Goal: Task Accomplishment & Management: Manage account settings

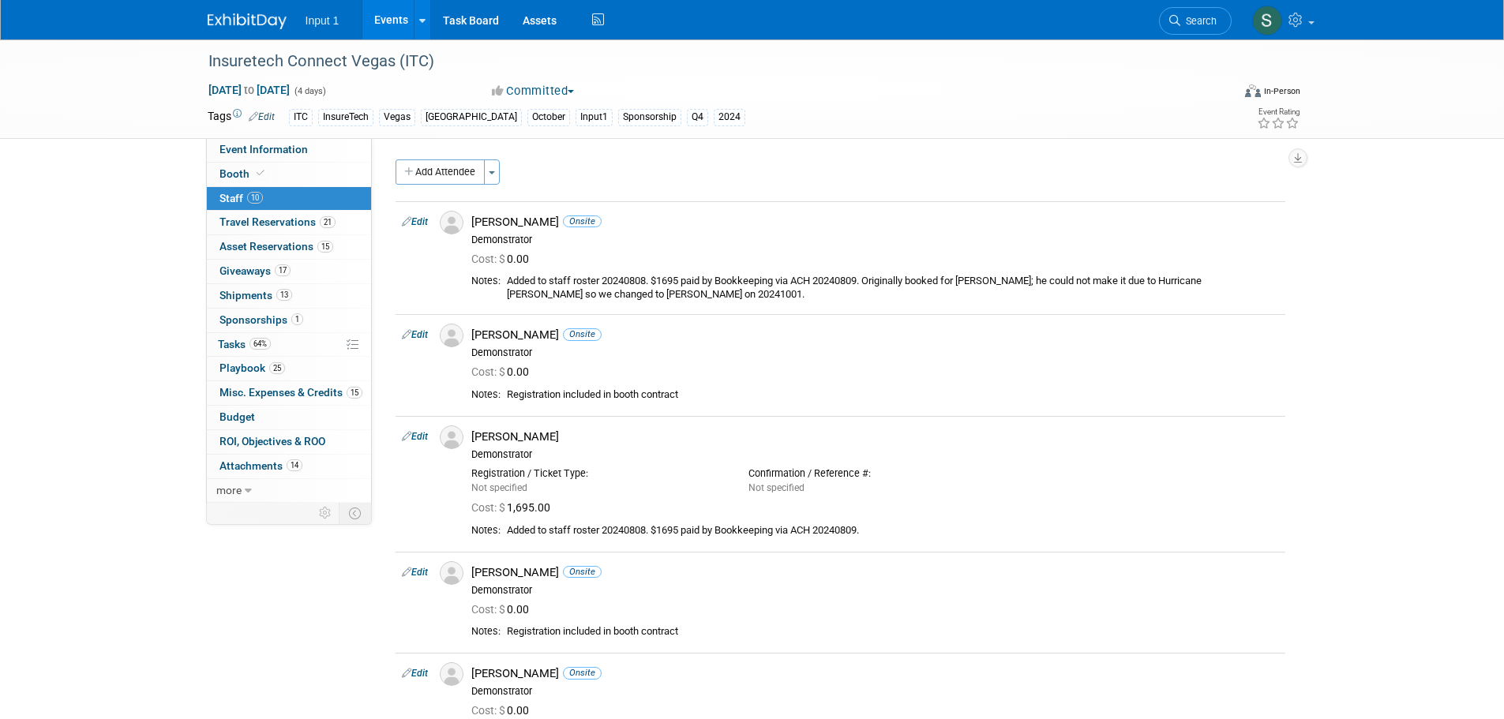
click at [243, 195] on span "Staff 10" at bounding box center [240, 198] width 43 height 13
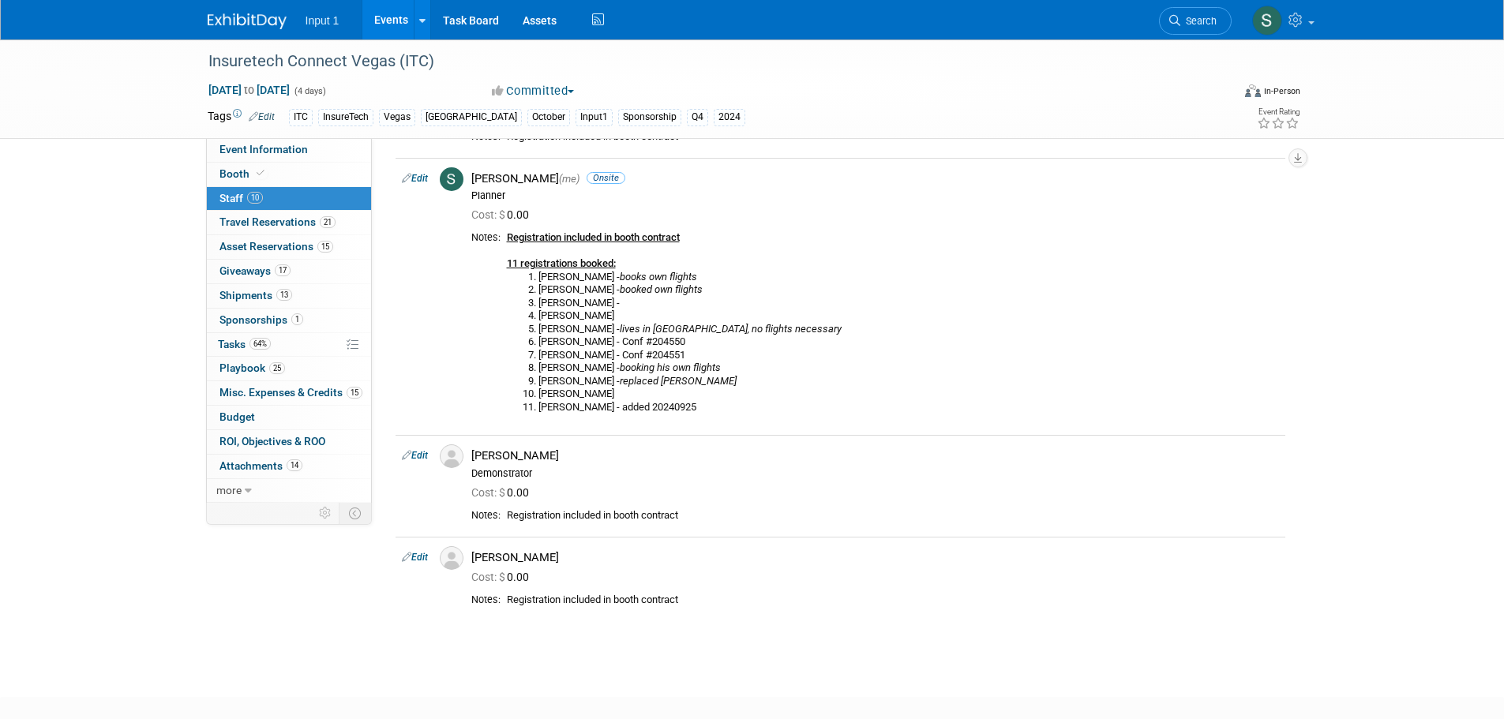
scroll to position [805, 0]
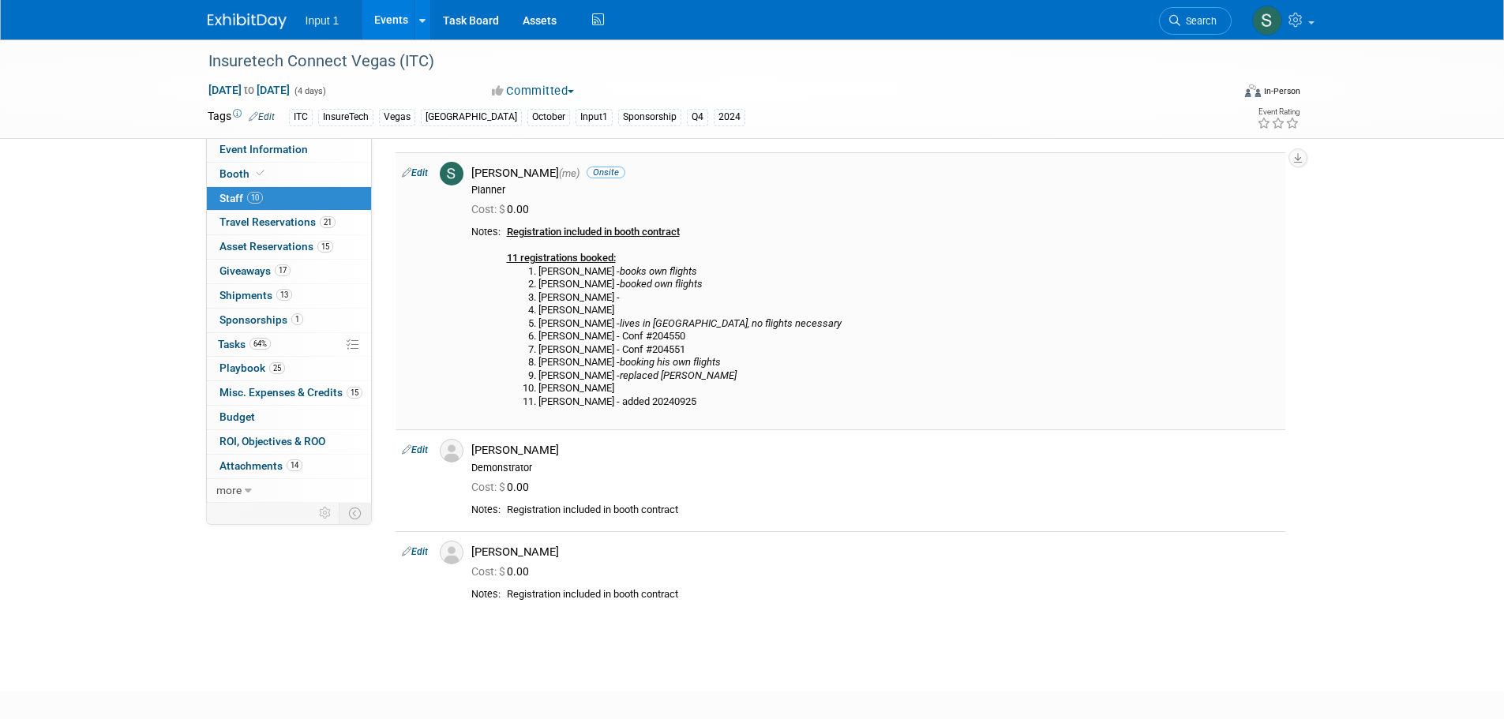
drag, startPoint x: 451, startPoint y: 385, endPoint x: 445, endPoint y: 400, distance: 16.0
click at [450, 398] on td at bounding box center [449, 291] width 32 height 278
drag, startPoint x: 445, startPoint y: 400, endPoint x: 955, endPoint y: 589, distance: 543.1
click at [982, 598] on div "Registration included in booth contract" at bounding box center [893, 594] width 772 height 13
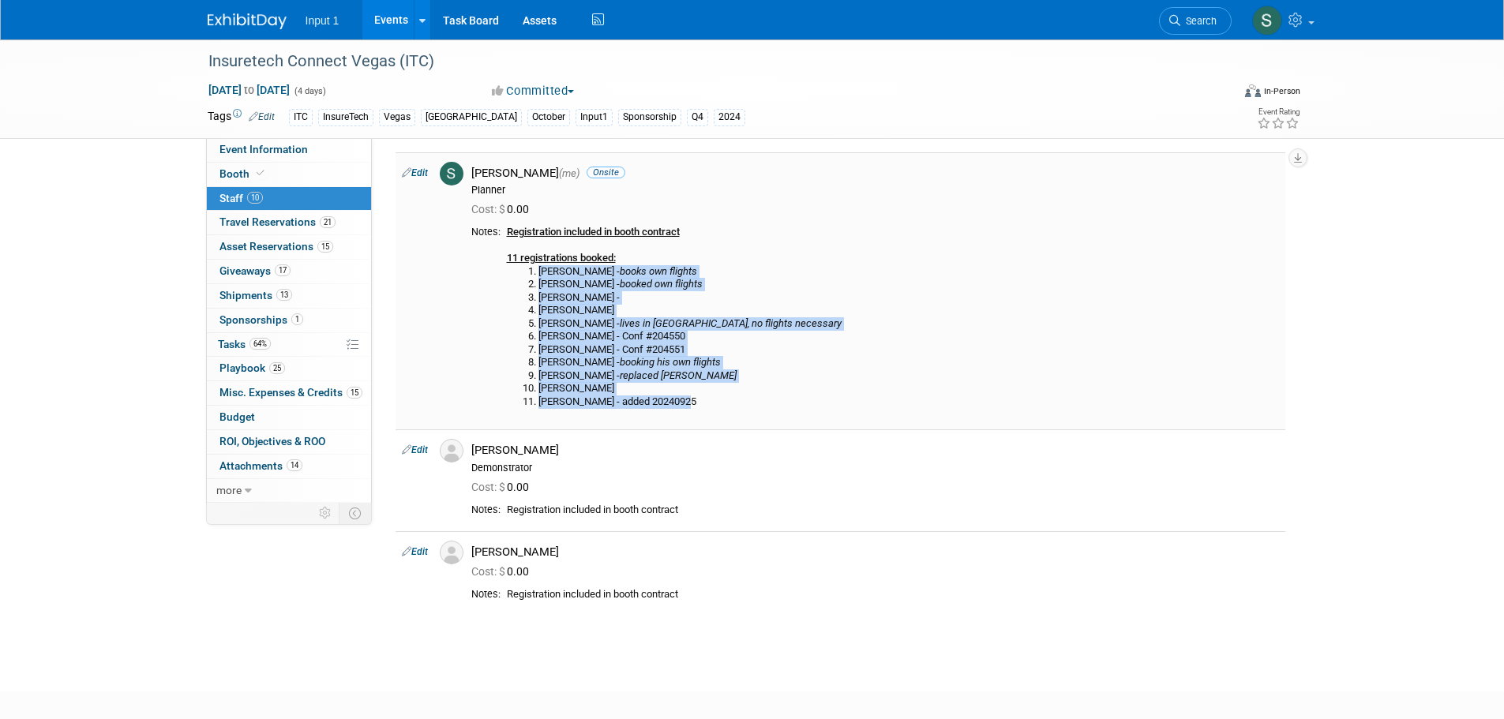
drag, startPoint x: 681, startPoint y: 402, endPoint x: 537, endPoint y: 273, distance: 193.5
click at [539, 270] on ol "Todd Greenbaum - books own flights Jim Nowak - booked own flights Paul Greenhal…" at bounding box center [893, 337] width 772 height 144
click at [563, 343] on ol "Todd Greenbaum - books own flights Jim Nowak - booked own flights Paul Greenhal…" at bounding box center [893, 337] width 772 height 144
click at [655, 397] on li "Tyler Harris - added 20240925" at bounding box center [908, 402] width 741 height 13
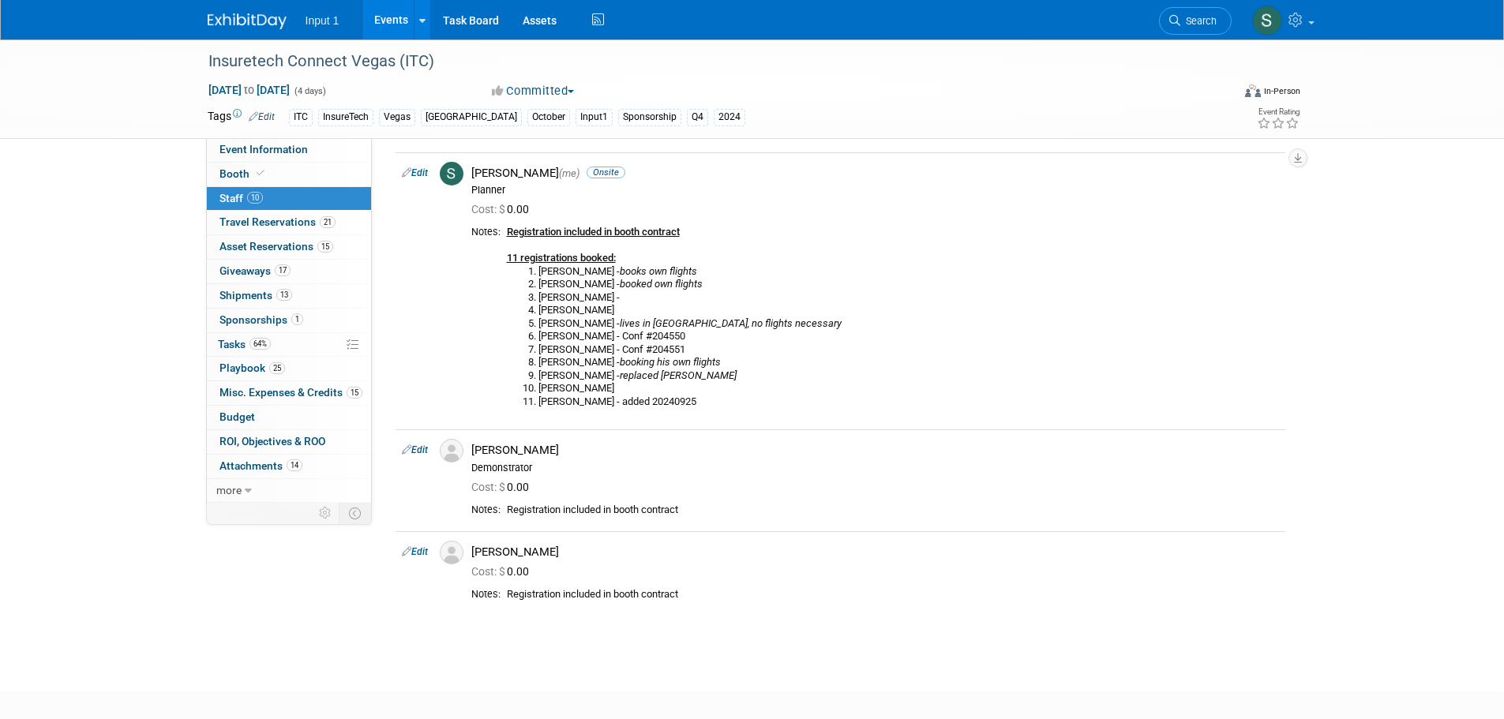
click at [252, 199] on span "10" at bounding box center [255, 198] width 16 height 12
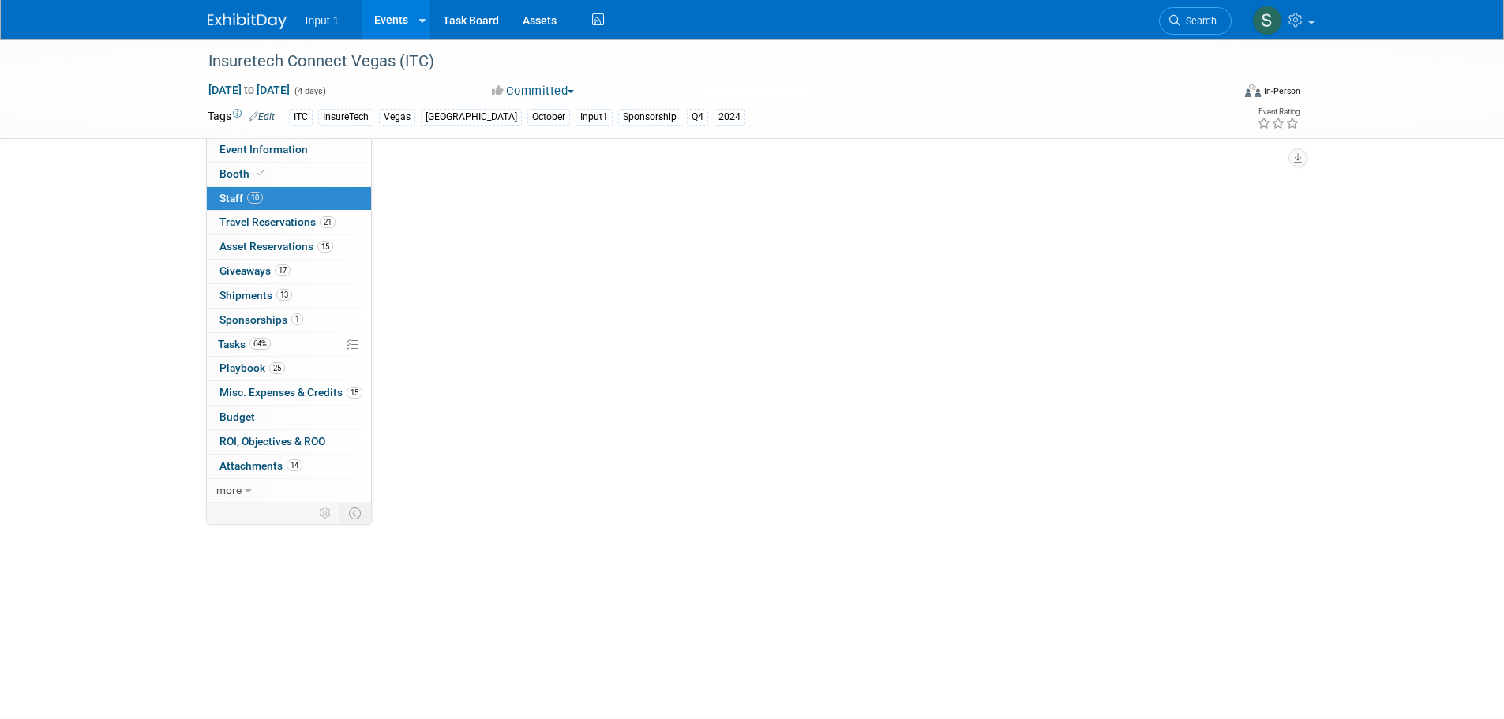
scroll to position [0, 0]
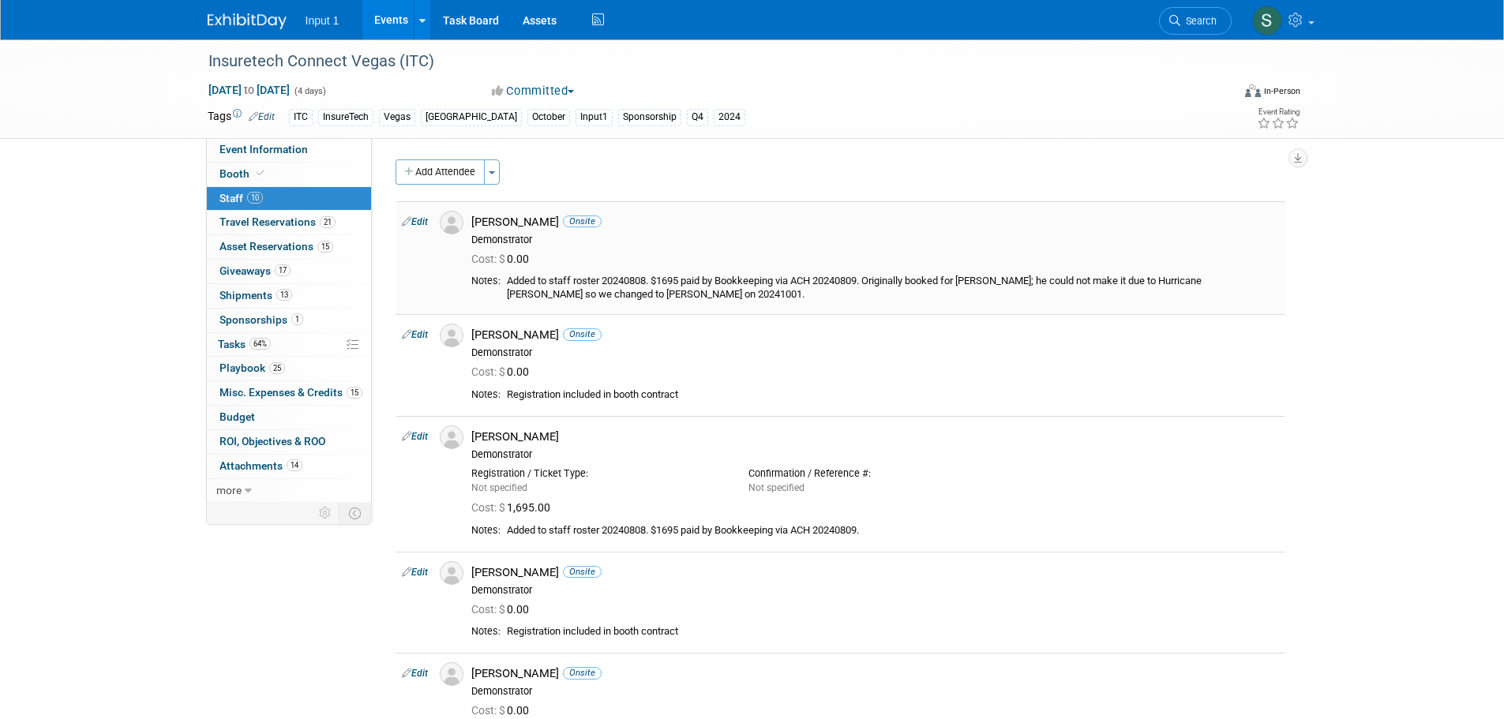
click at [543, 227] on div "Carlos Guzman Onsite" at bounding box center [875, 222] width 808 height 15
drag, startPoint x: 506, startPoint y: 336, endPoint x: 505, endPoint y: 386, distance: 50.6
click at [506, 336] on div "Chris Farfaras Onsite" at bounding box center [875, 335] width 808 height 15
drag, startPoint x: 503, startPoint y: 449, endPoint x: 452, endPoint y: 506, distance: 76.1
click at [502, 451] on div "Demonstrator" at bounding box center [875, 454] width 808 height 13
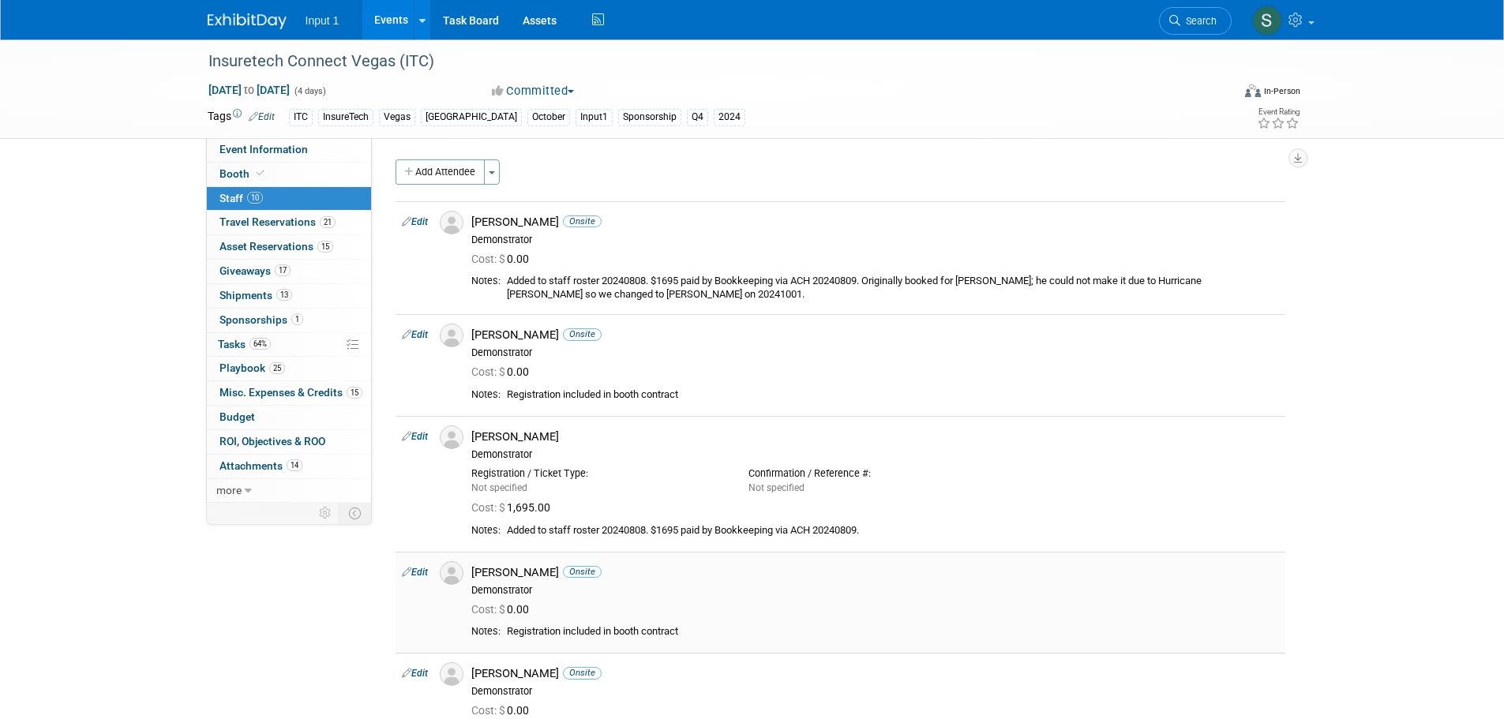
click at [525, 610] on span "Cost: $ 0.00" at bounding box center [503, 609] width 64 height 13
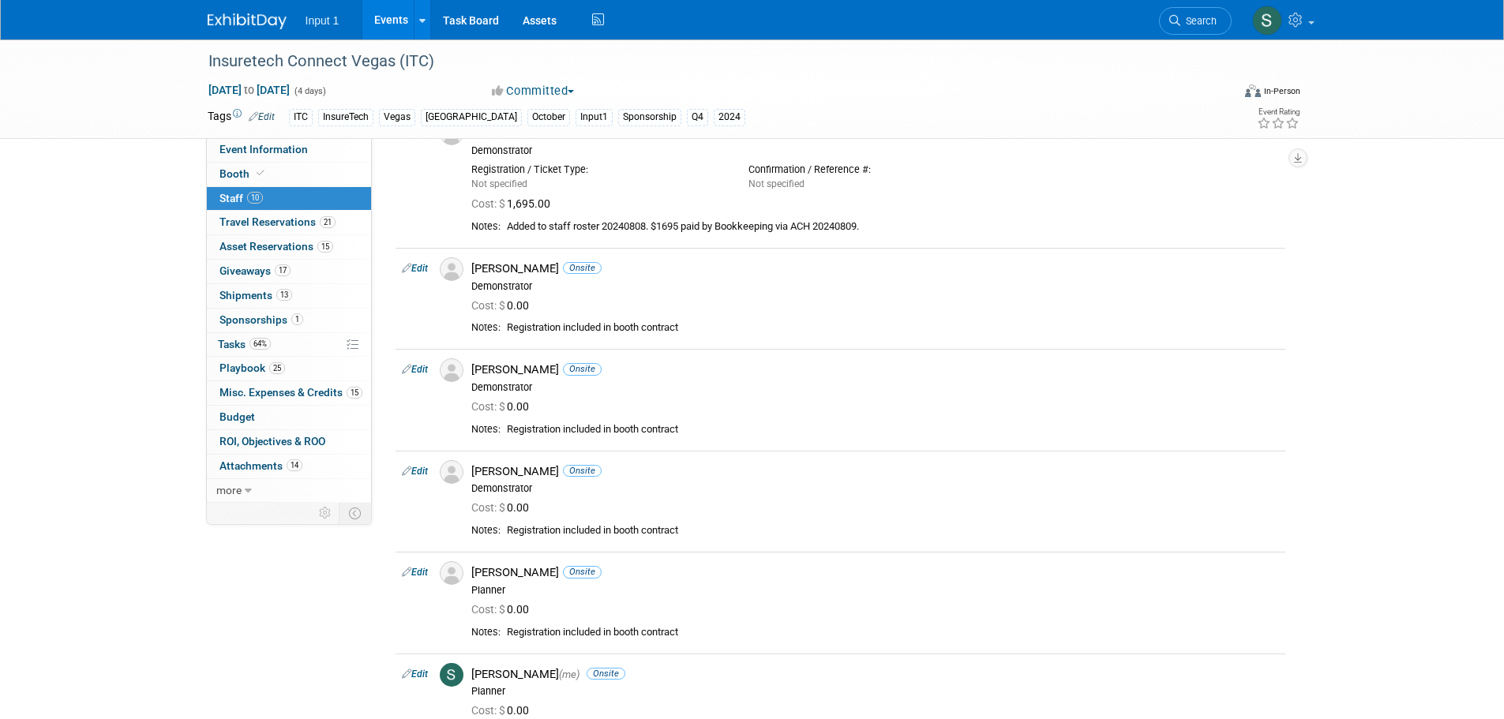
scroll to position [329, 0]
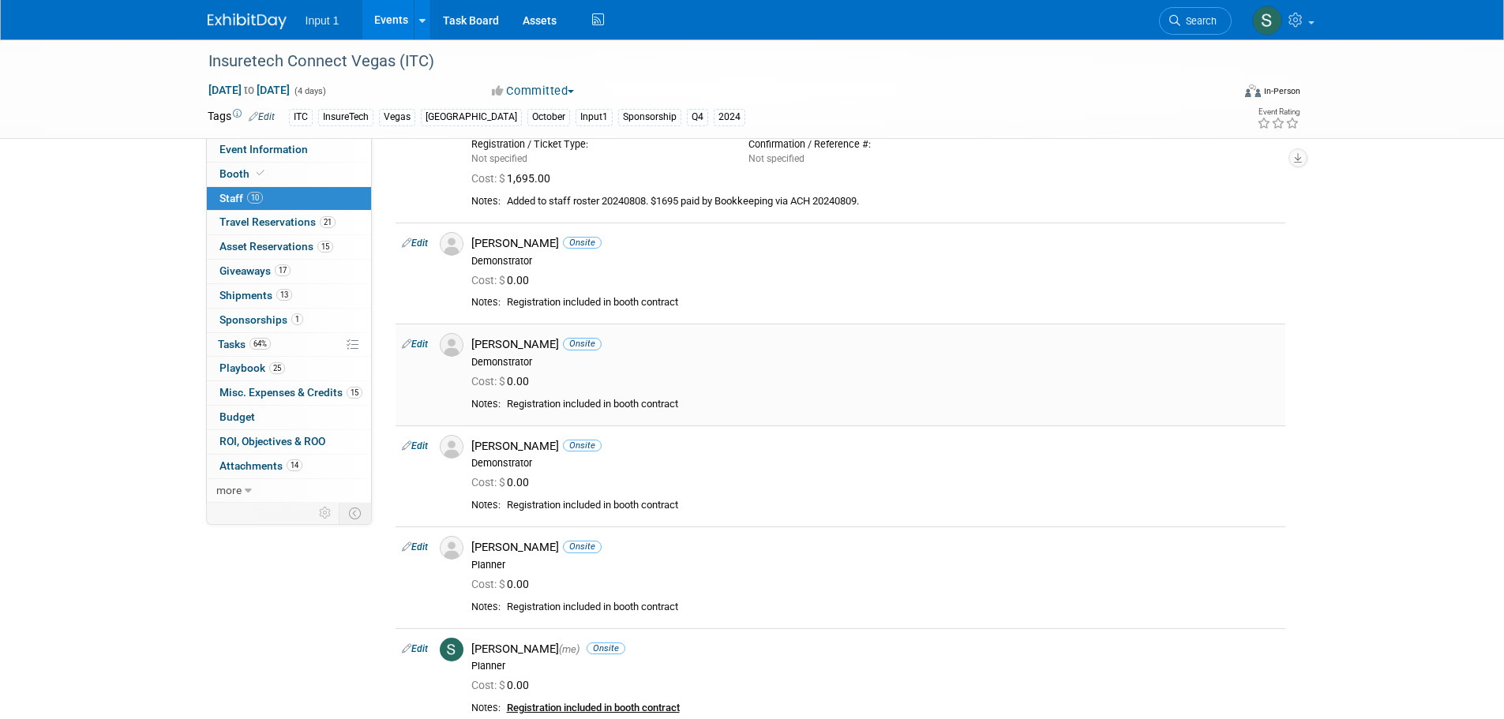
click at [495, 358] on div "Demonstrator" at bounding box center [875, 362] width 808 height 13
drag, startPoint x: 501, startPoint y: 462, endPoint x: 493, endPoint y: 487, distance: 26.2
click at [499, 465] on div "Demonstrator" at bounding box center [875, 463] width 808 height 13
click at [486, 556] on div "Rene Bayani Onsite Planner" at bounding box center [875, 556] width 808 height 32
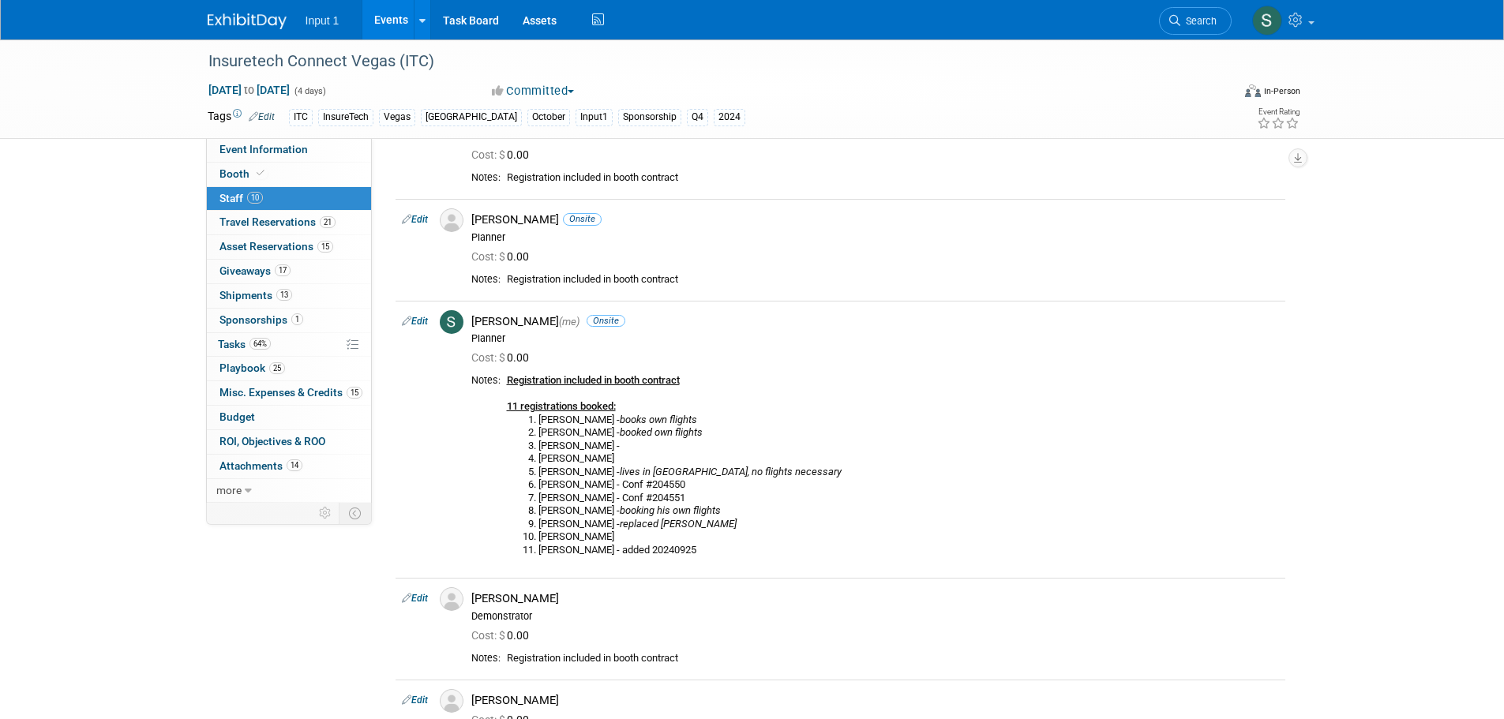
scroll to position [664, 0]
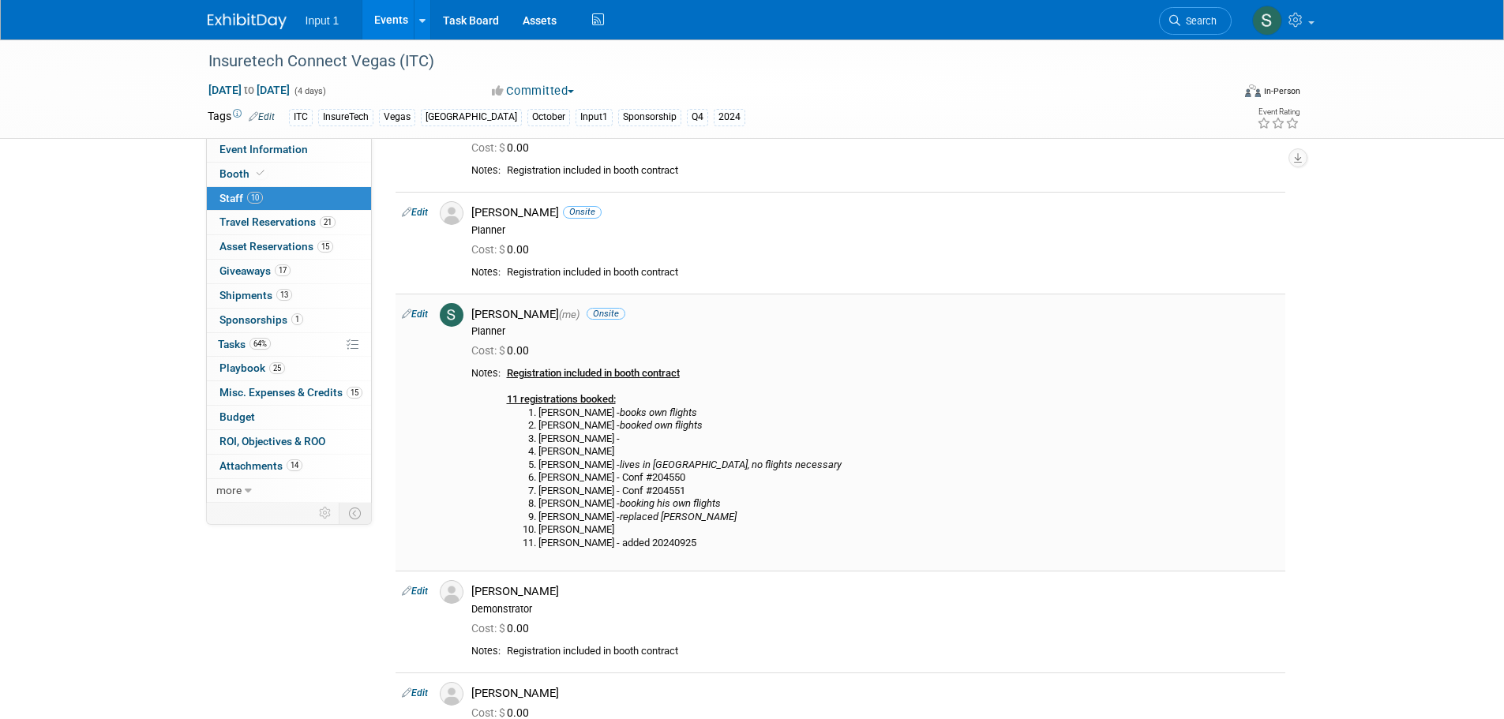
click at [533, 328] on div "Planner" at bounding box center [875, 331] width 808 height 13
drag, startPoint x: 515, startPoint y: 606, endPoint x: 522, endPoint y: 675, distance: 69.1
click at [512, 607] on div "Demonstrator" at bounding box center [875, 609] width 808 height 13
click at [514, 718] on span "Cost: $ 0.00" at bounding box center [503, 713] width 64 height 13
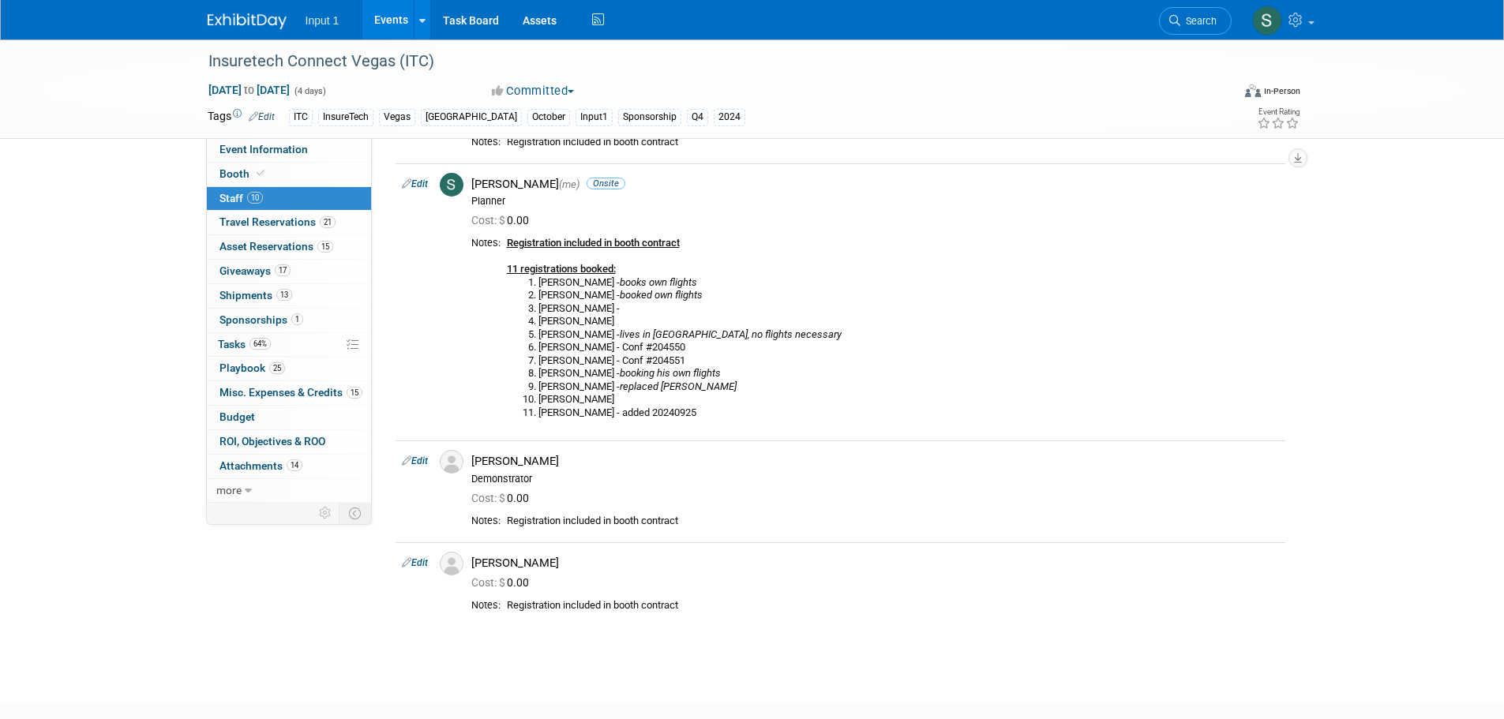
scroll to position [888, 0]
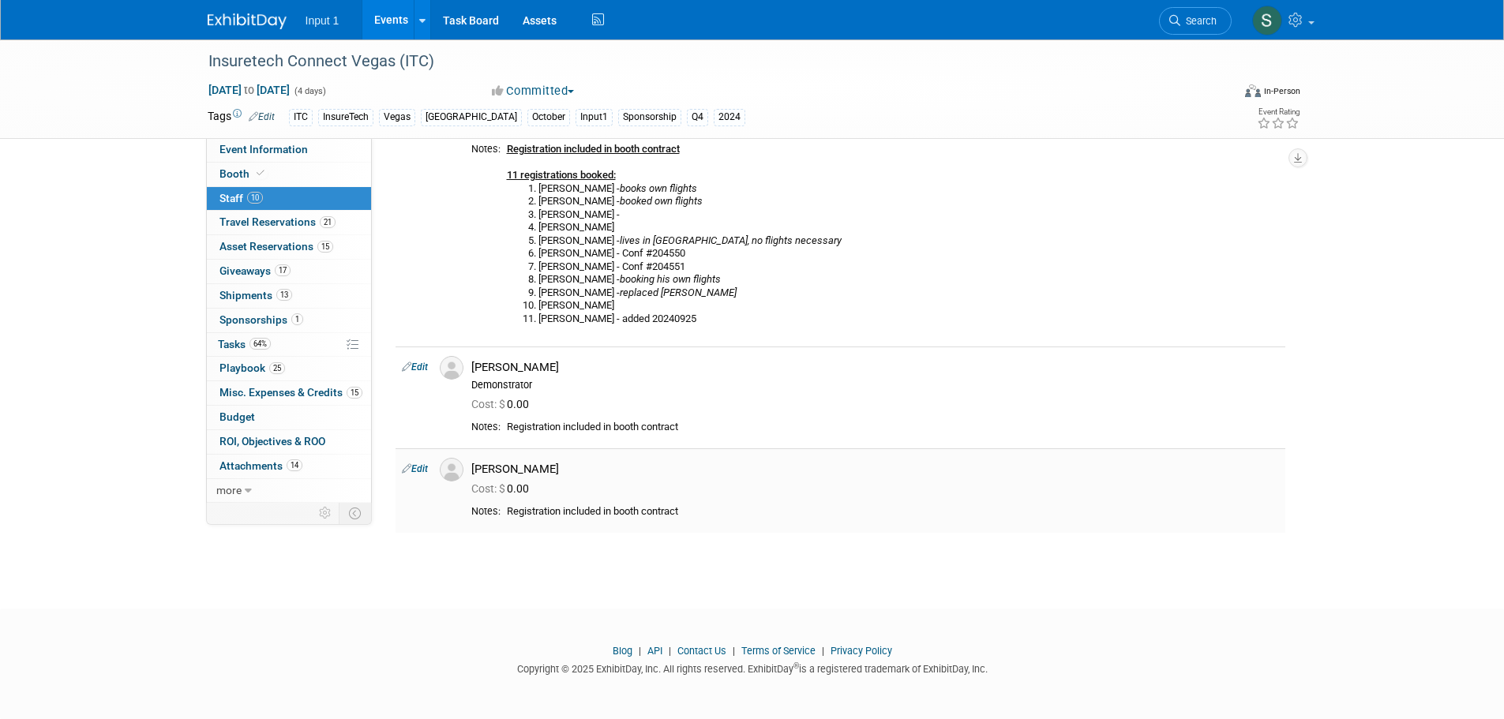
drag, startPoint x: 507, startPoint y: 487, endPoint x: 514, endPoint y: 467, distance: 21.7
click at [506, 487] on span "Cost: $" at bounding box center [489, 488] width 36 height 13
drag, startPoint x: 523, startPoint y: 394, endPoint x: 548, endPoint y: 392, distance: 24.5
click at [523, 394] on div "Cost: $ 0.00" at bounding box center [875, 403] width 831 height 23
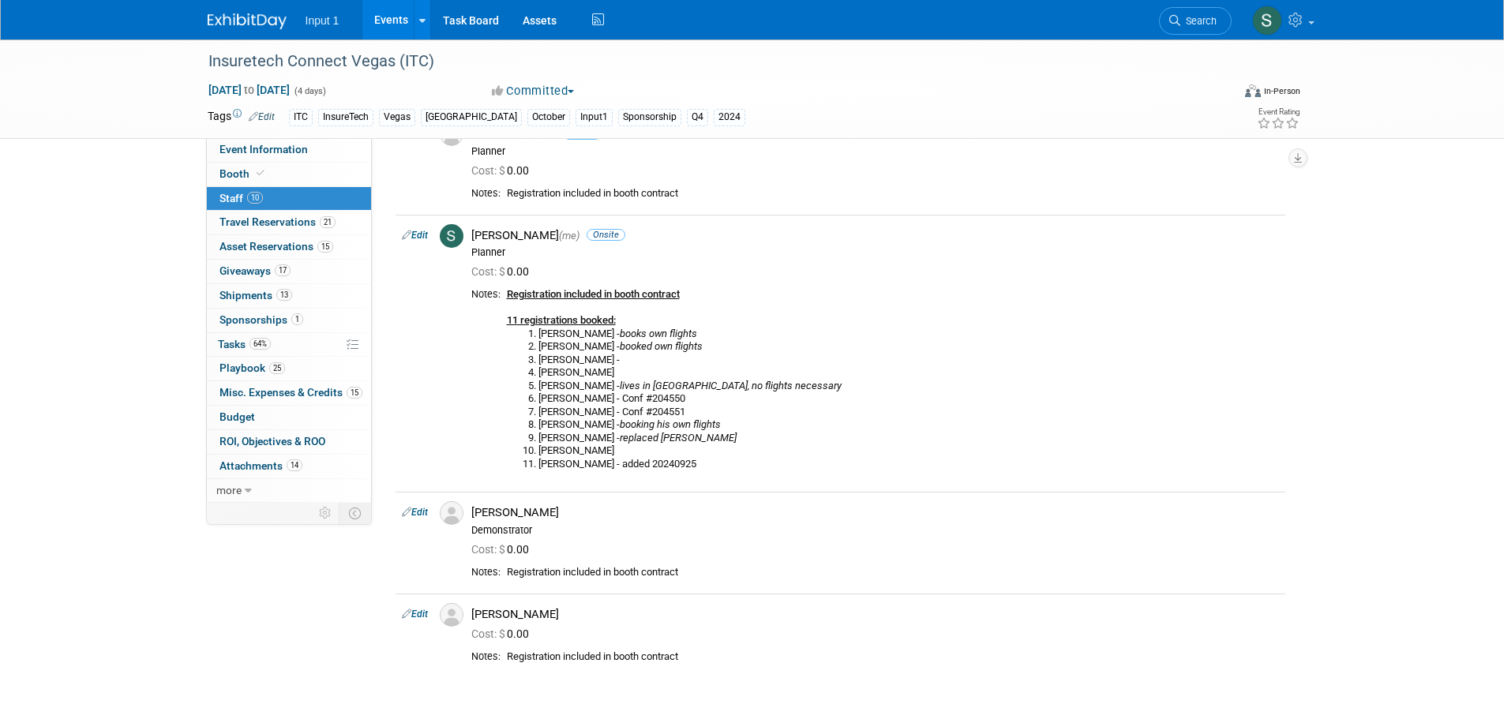
scroll to position [722, 0]
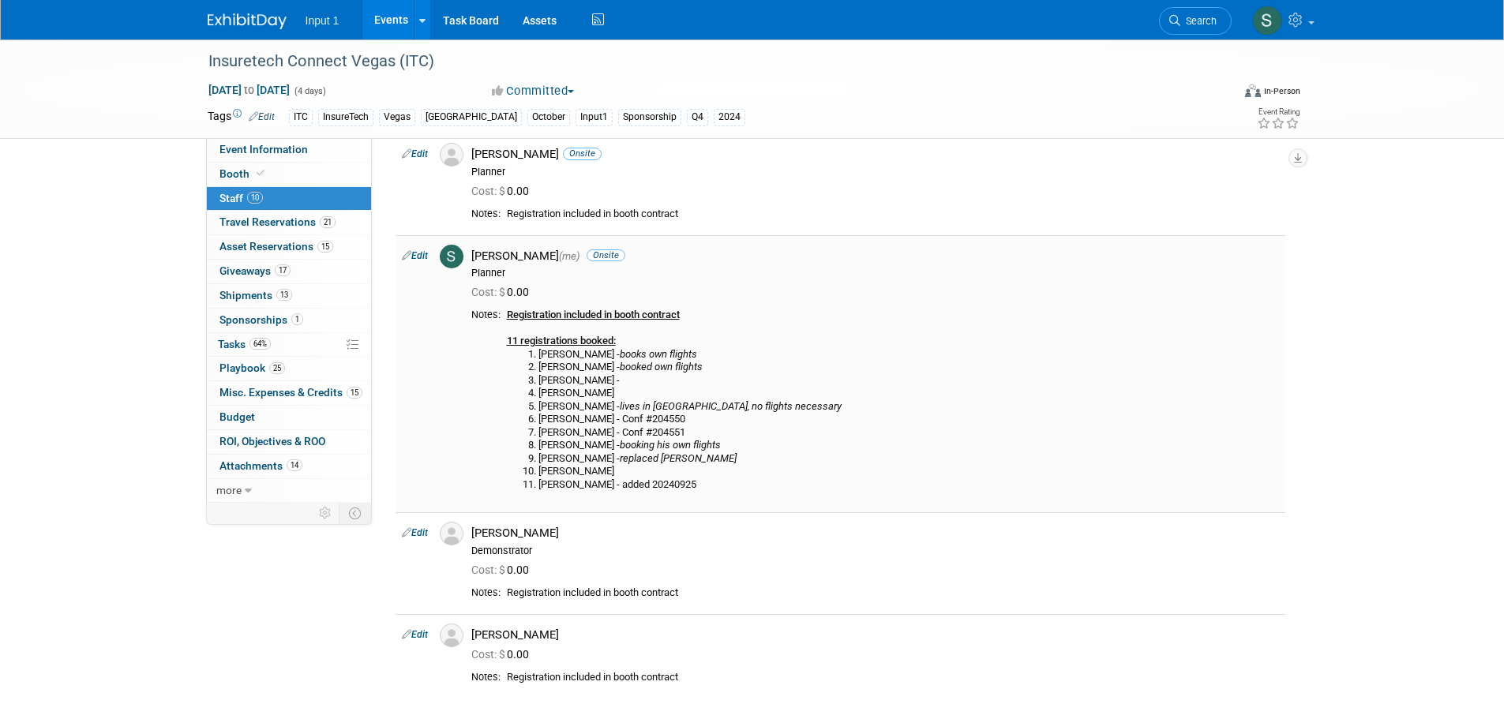
click at [620, 321] on b "Registration included in booth contract" at bounding box center [593, 315] width 173 height 12
click at [517, 163] on div "Rene Bayani Onsite Planner" at bounding box center [875, 163] width 808 height 32
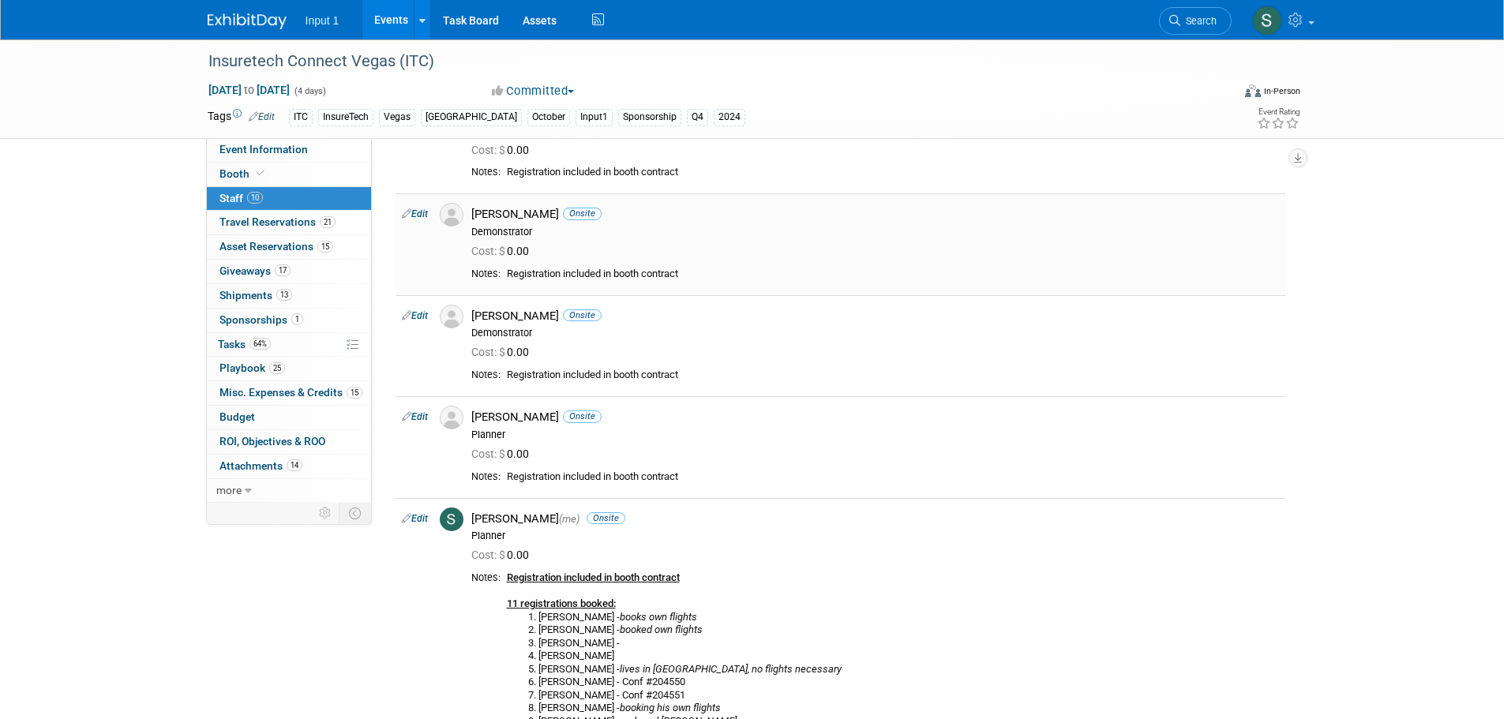
scroll to position [462, 0]
drag, startPoint x: 486, startPoint y: 413, endPoint x: 499, endPoint y: 393, distance: 23.9
click at [486, 413] on div "Rene Bayani Onsite" at bounding box center [875, 414] width 808 height 15
click at [512, 329] on div "Demonstrator" at bounding box center [875, 330] width 808 height 13
drag, startPoint x: 526, startPoint y: 230, endPoint x: 550, endPoint y: 220, distance: 25.5
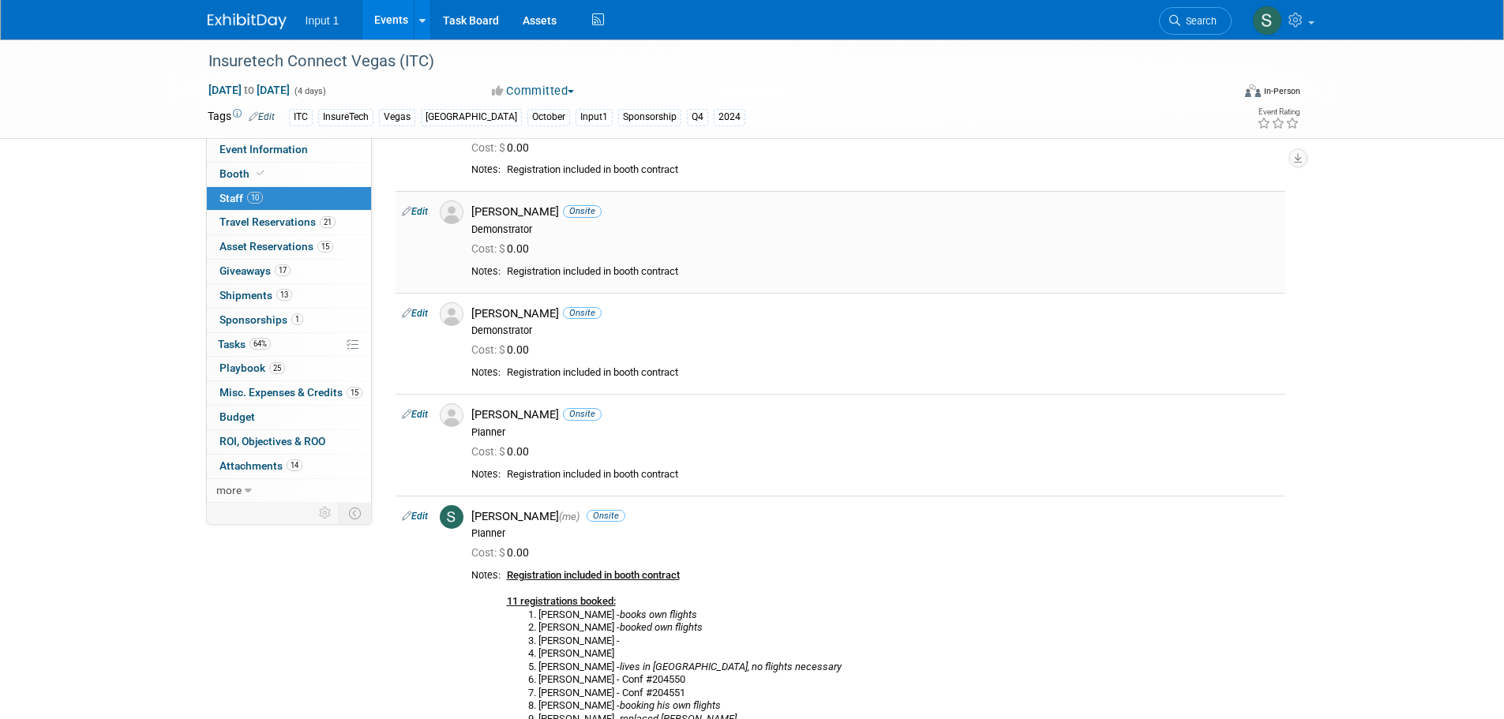
click at [526, 230] on div "Demonstrator" at bounding box center [875, 229] width 808 height 13
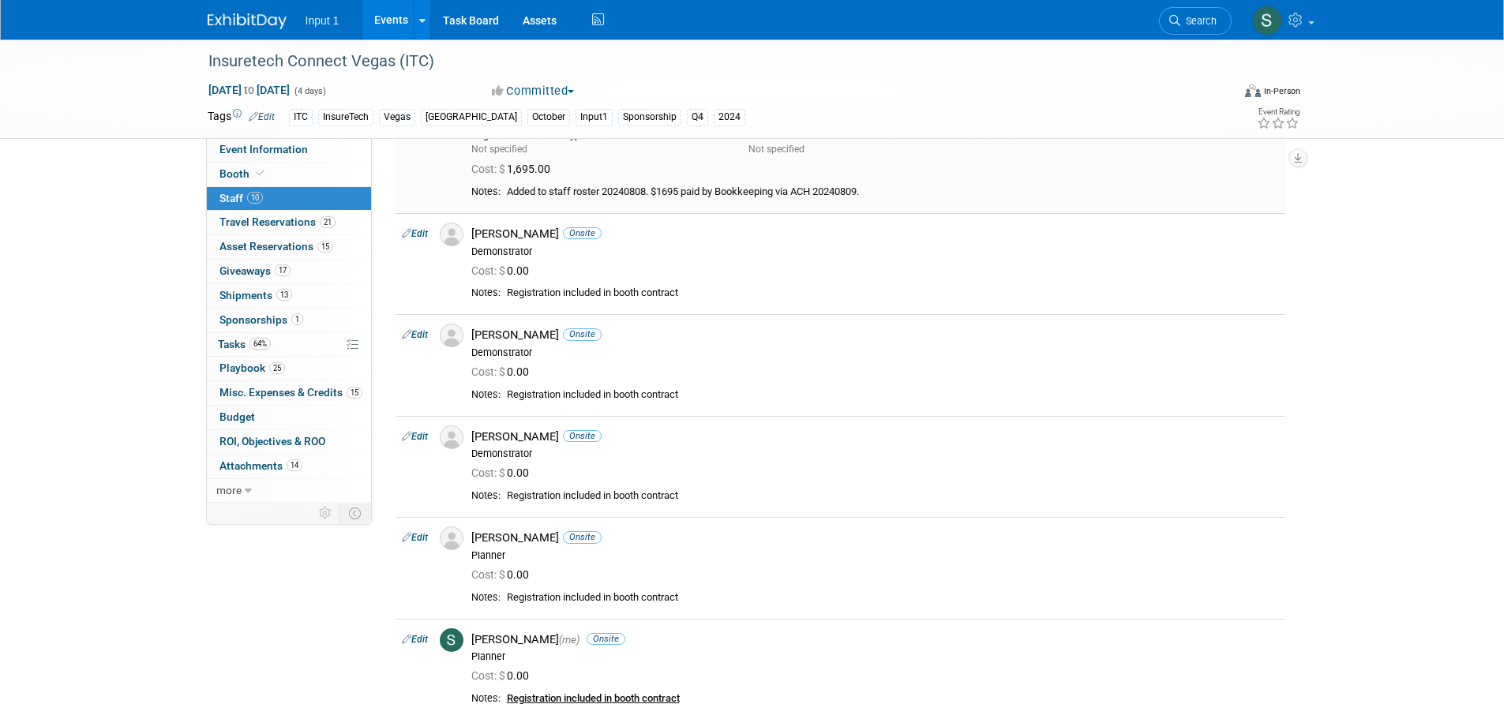
scroll to position [336, 0]
drag, startPoint x: 489, startPoint y: 233, endPoint x: 499, endPoint y: 204, distance: 30.2
click at [488, 231] on div "Jim Nowak Onsite" at bounding box center [875, 236] width 808 height 15
click at [516, 174] on span "Cost: $ 1,695.00" at bounding box center [513, 171] width 85 height 13
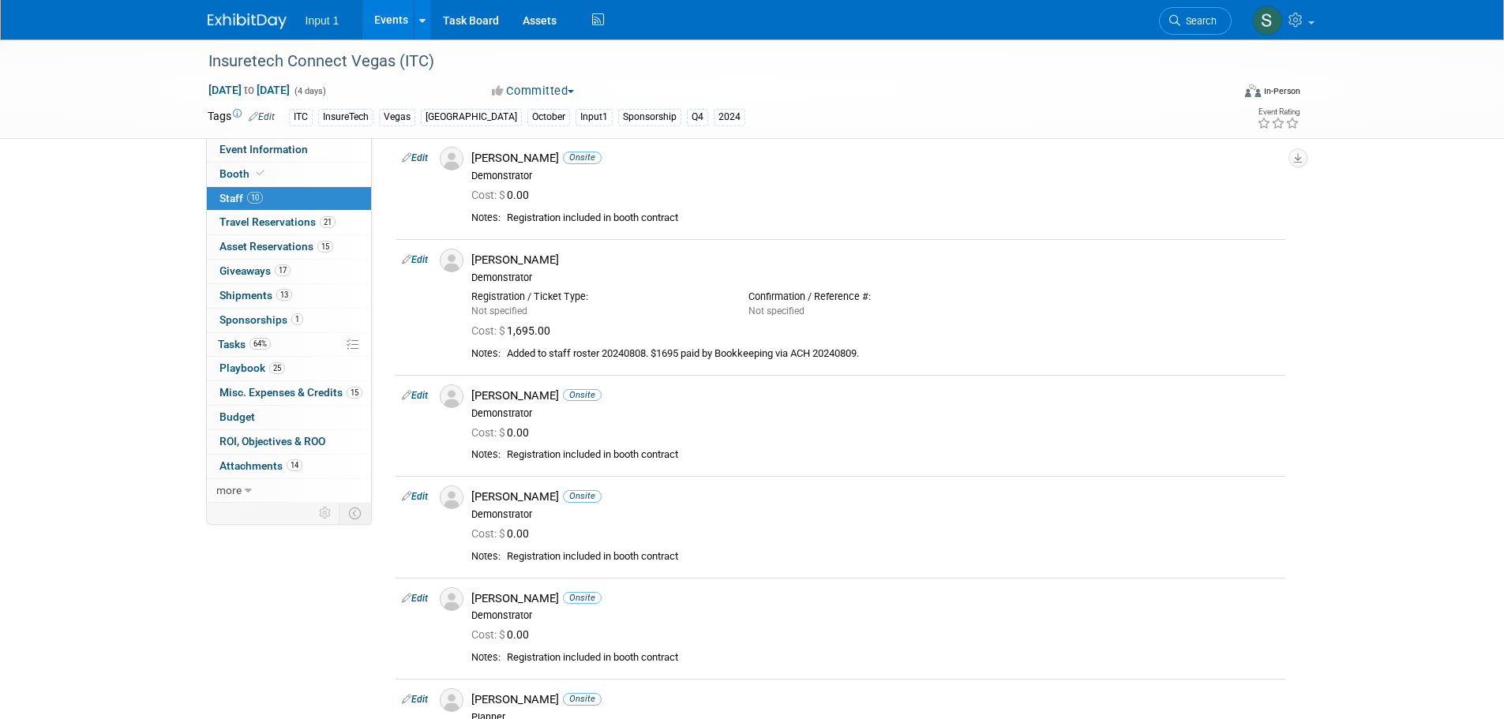
scroll to position [167, 0]
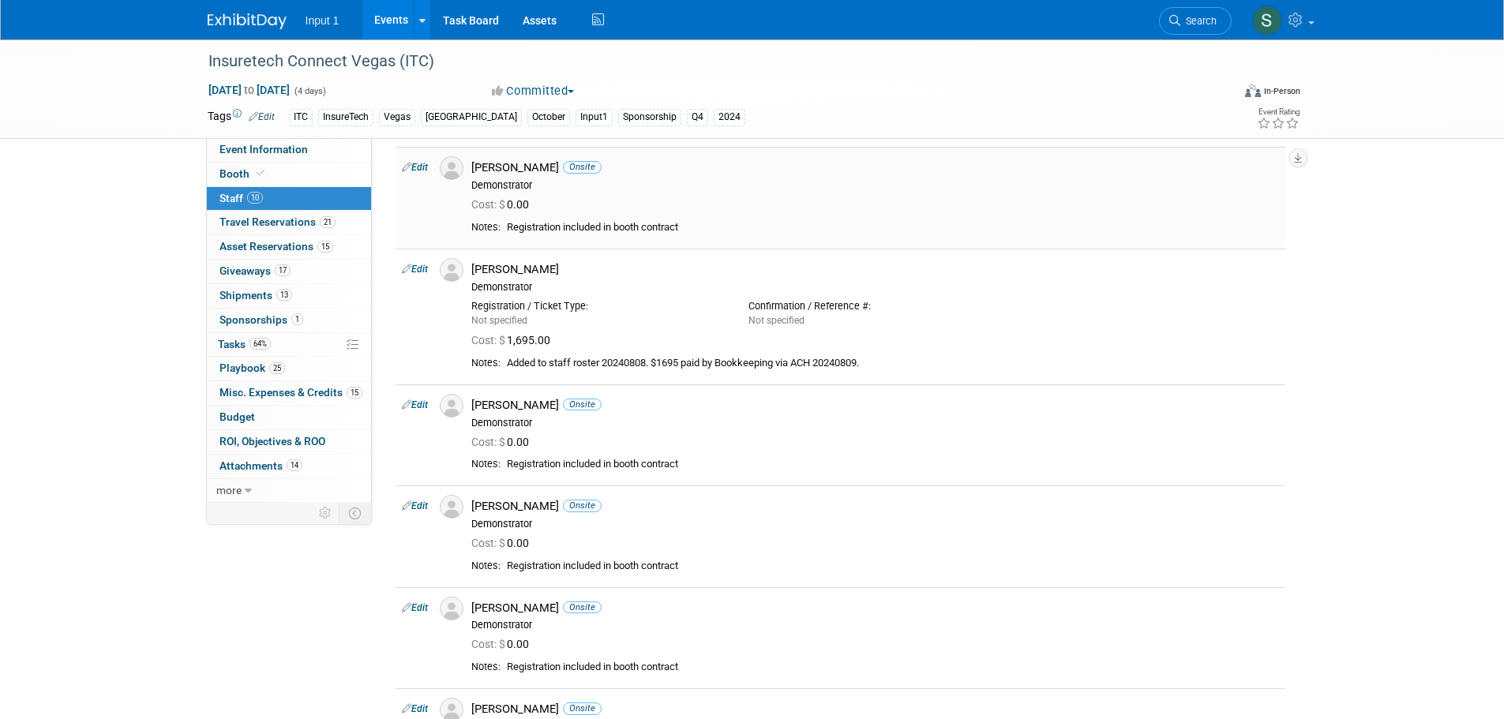
drag, startPoint x: 491, startPoint y: 181, endPoint x: 475, endPoint y: 212, distance: 35.3
click at [492, 182] on div "Demonstrator" at bounding box center [875, 185] width 808 height 13
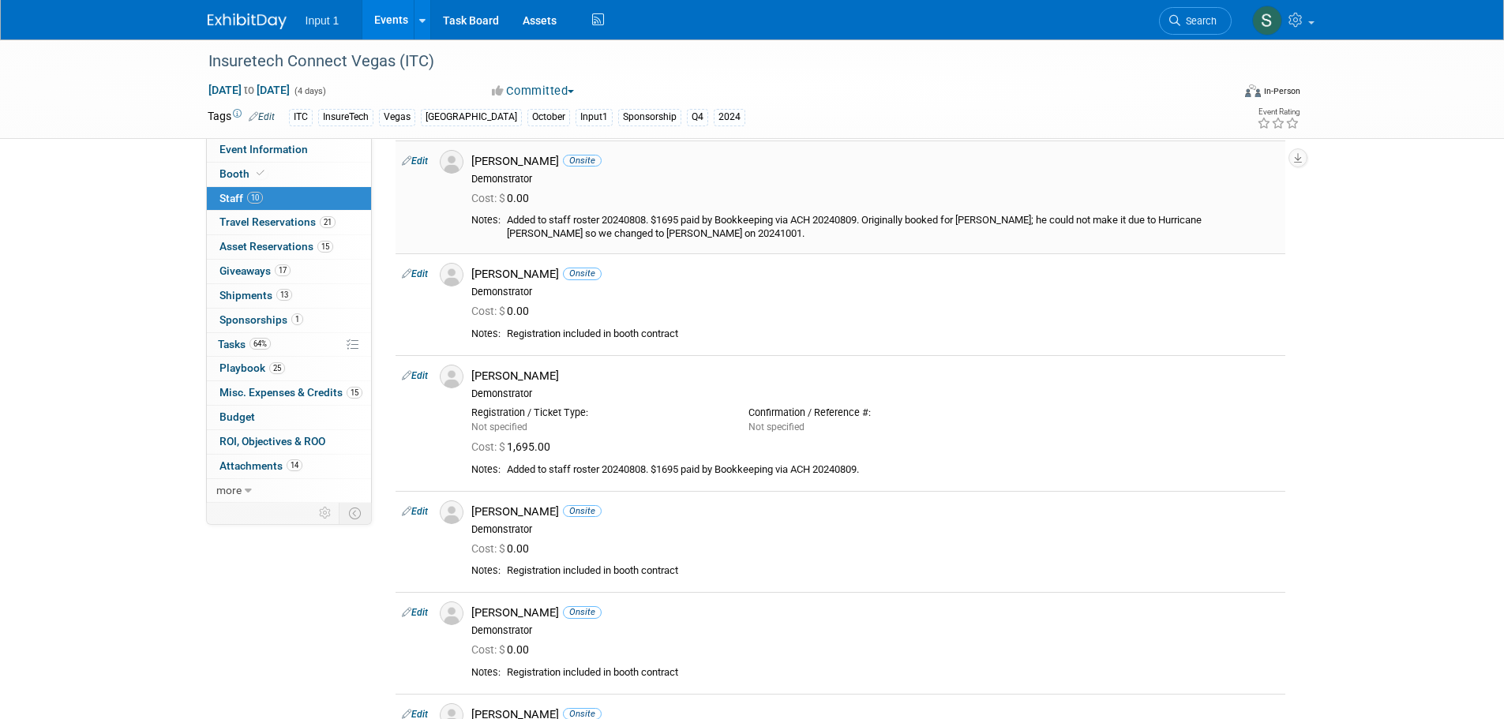
click at [507, 190] on div "Cost: $ 0.00" at bounding box center [875, 197] width 831 height 23
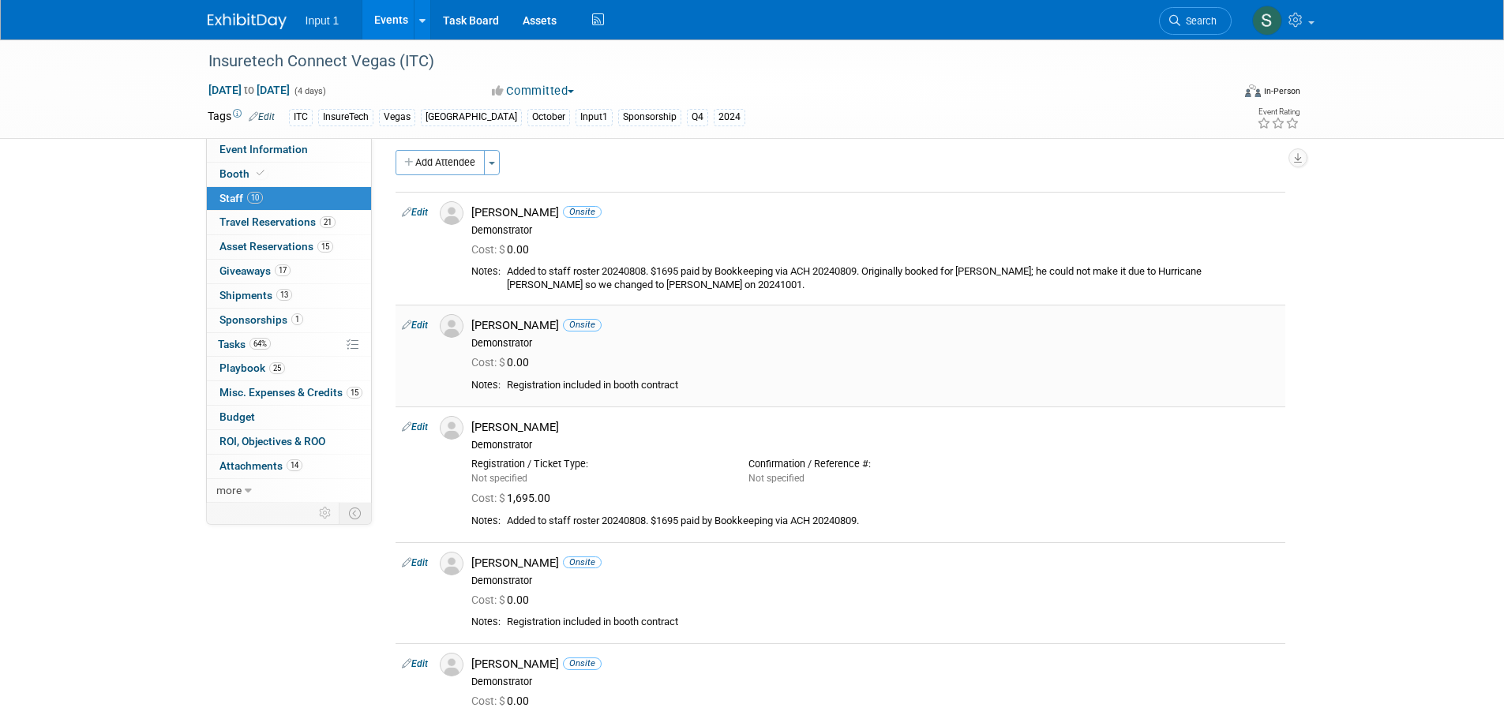
scroll to position [6, 0]
drag, startPoint x: 696, startPoint y: 607, endPoint x: 681, endPoint y: 618, distance: 18.6
click at [695, 608] on div "Cost: $ 0.00" at bounding box center [875, 605] width 808 height 14
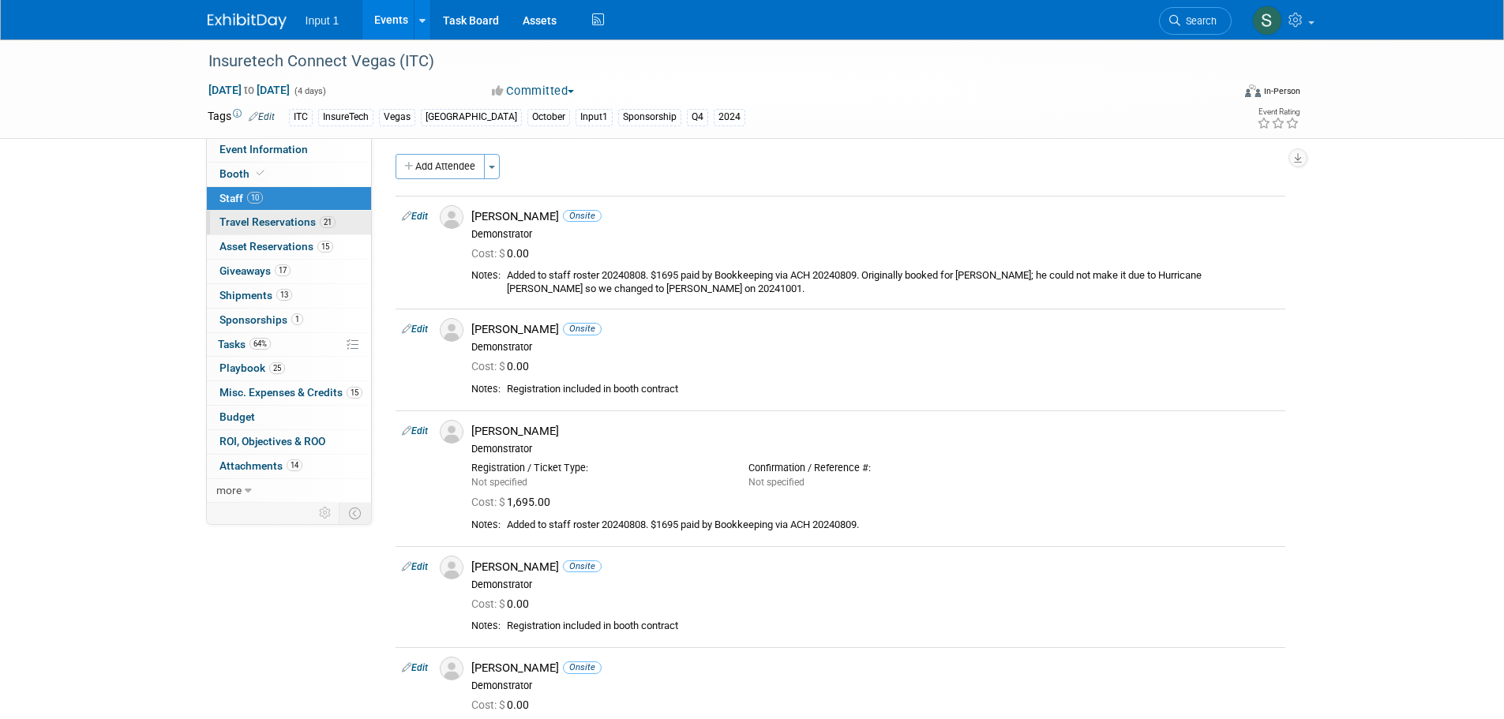
drag, startPoint x: 283, startPoint y: 222, endPoint x: 302, endPoint y: 227, distance: 19.7
click at [282, 222] on span "Travel Reservations 21" at bounding box center [277, 222] width 116 height 13
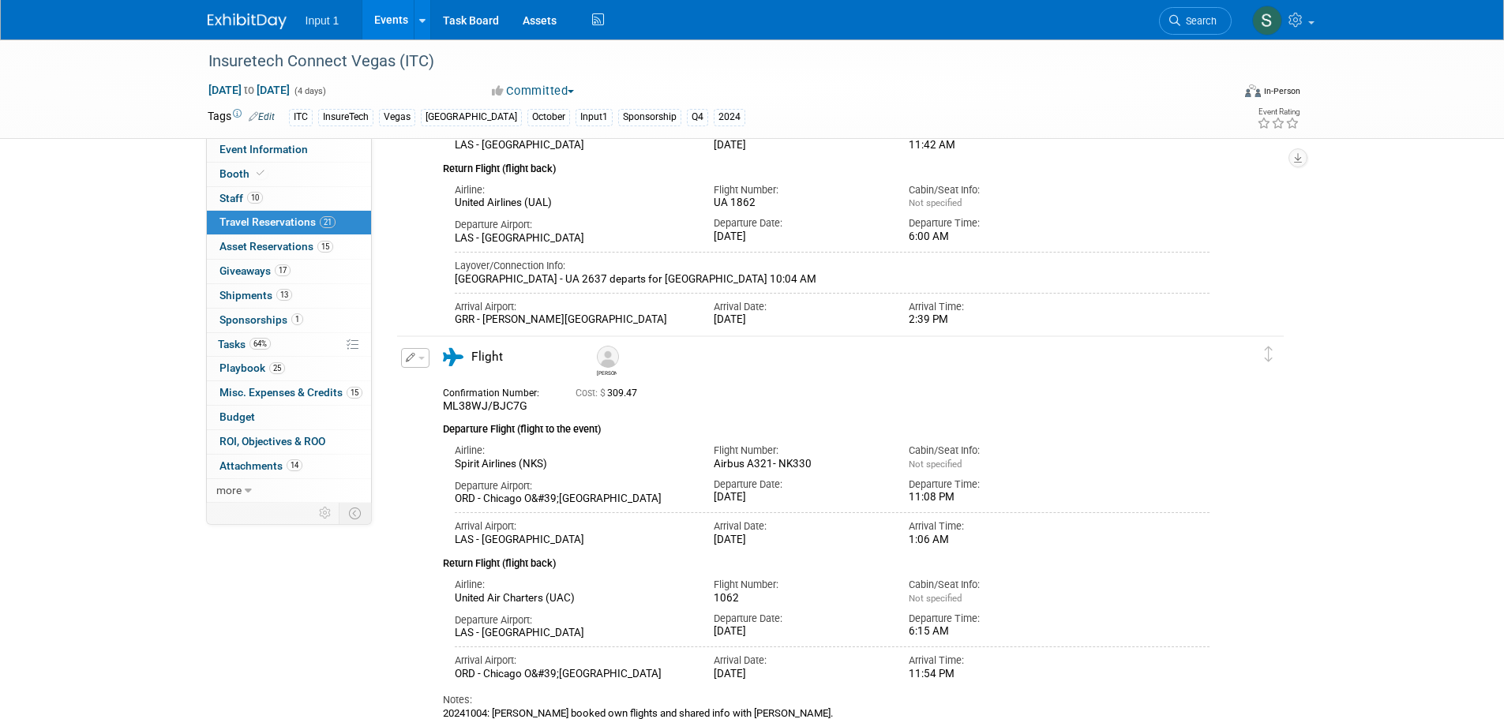
scroll to position [501, 0]
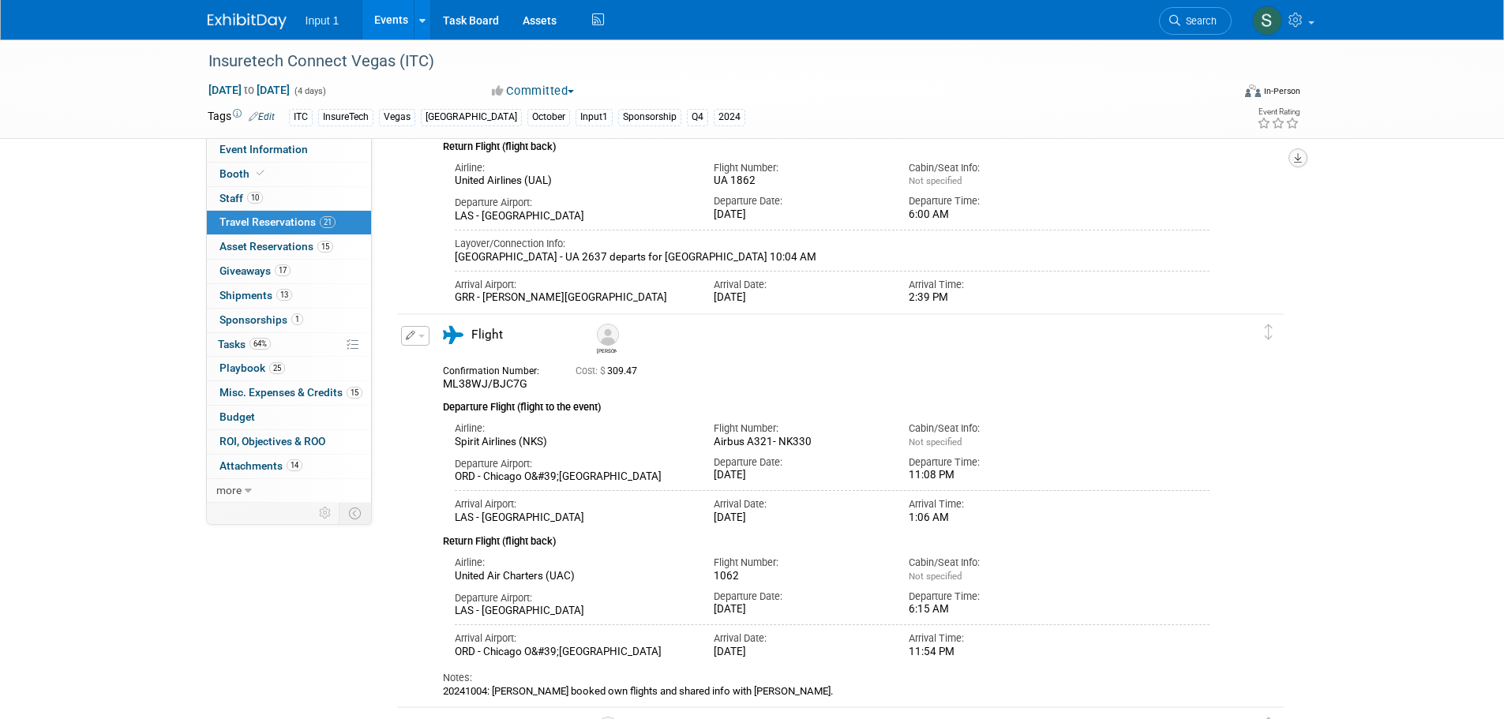
click at [1300, 159] on icon "button" at bounding box center [1298, 158] width 8 height 10
drag, startPoint x: 1362, startPoint y: 189, endPoint x: 1352, endPoint y: 181, distance: 12.9
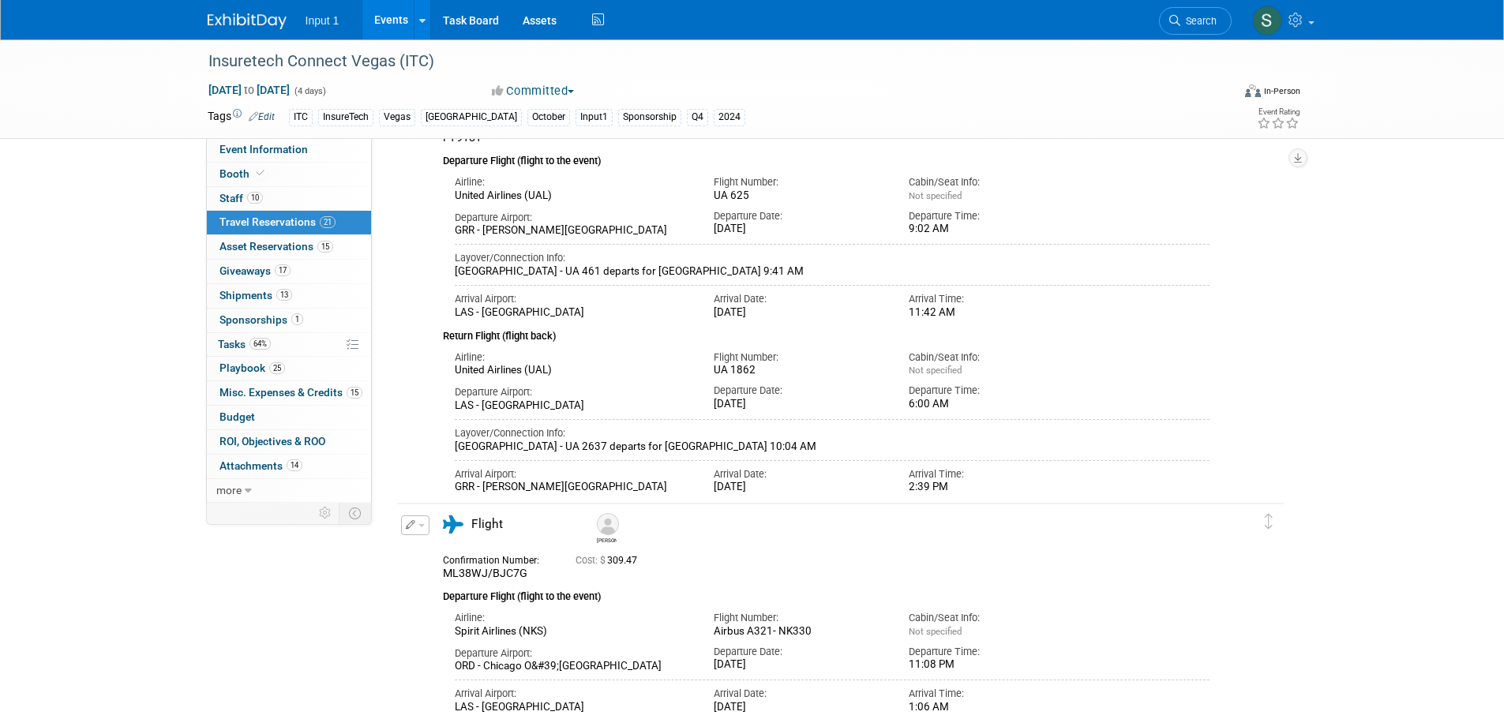
scroll to position [0, 0]
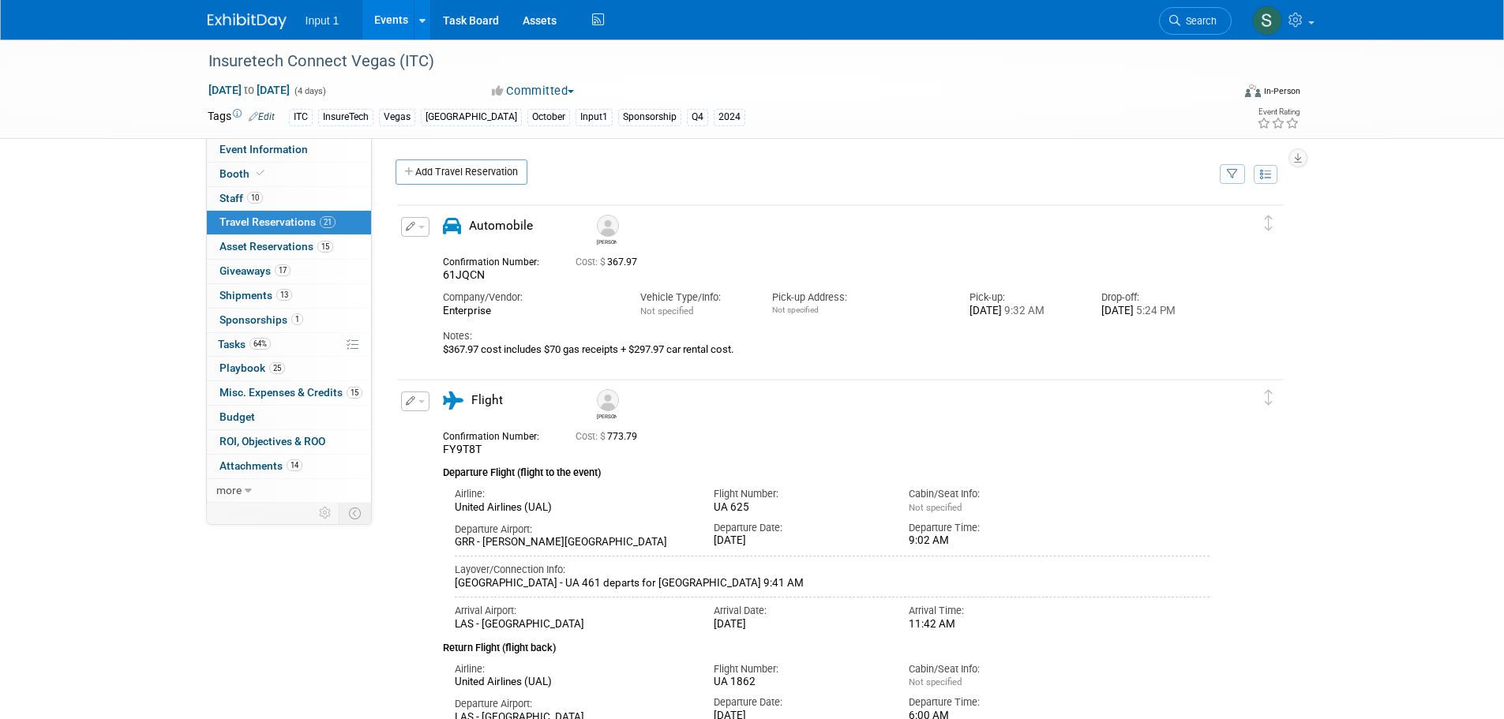
click at [1234, 171] on icon "button" at bounding box center [1232, 175] width 11 height 10
drag, startPoint x: 1125, startPoint y: 223, endPoint x: 1119, endPoint y: 233, distance: 11.4
click at [1124, 224] on select "-- Select Traveler -- All reservation with no one tagged Carlos Guzman Chris Fa…" at bounding box center [1135, 223] width 196 height 22
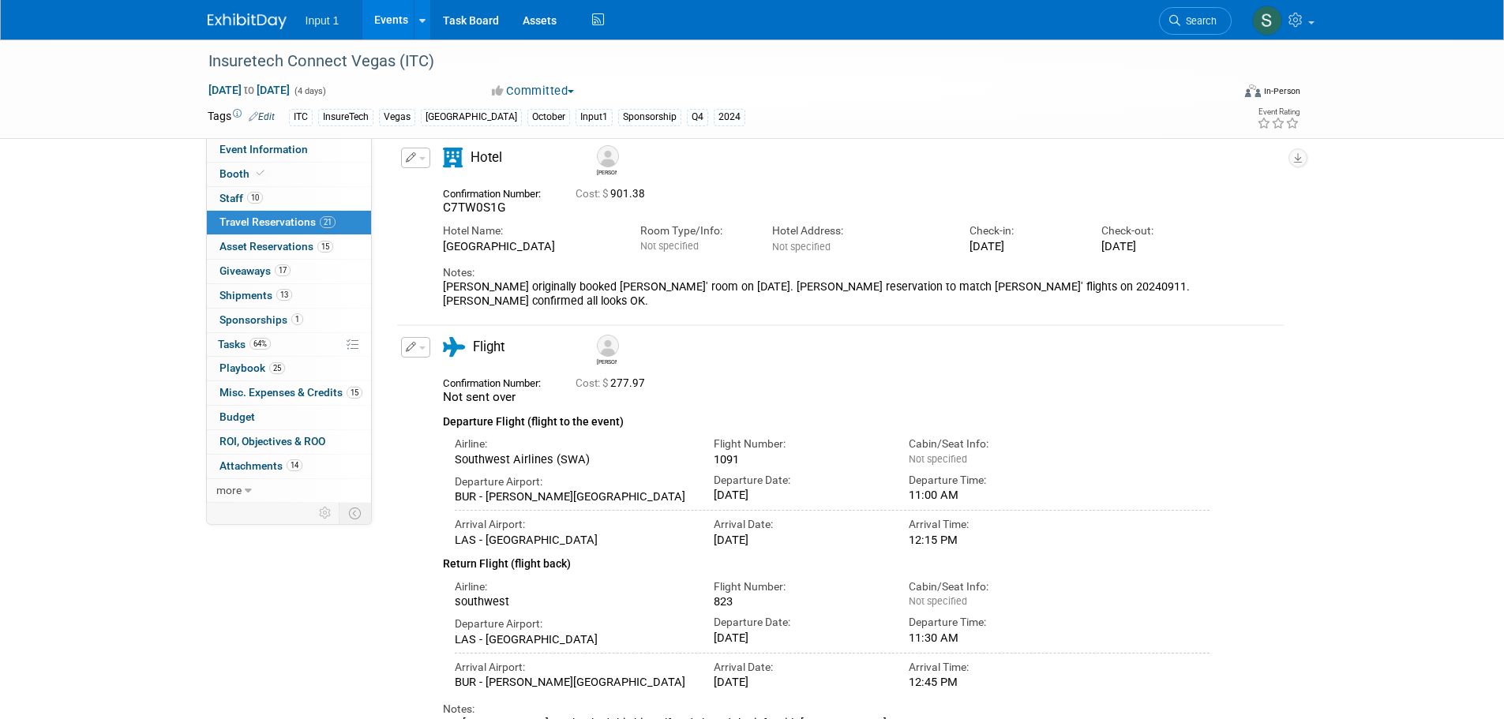
scroll to position [9, 0]
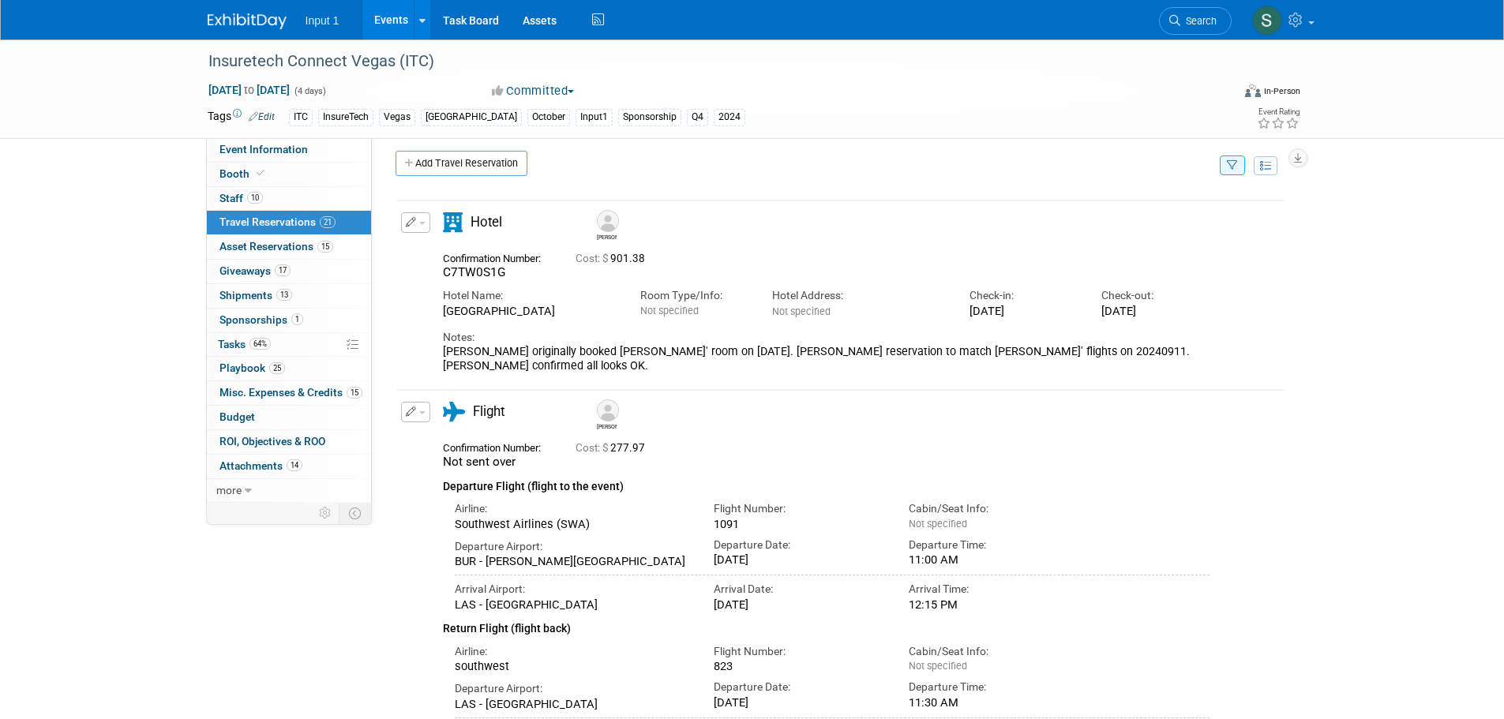
click at [1240, 167] on button "button" at bounding box center [1232, 166] width 25 height 20
drag, startPoint x: 1154, startPoint y: 216, endPoint x: 1149, endPoint y: 224, distance: 9.6
click at [1154, 216] on select "-- Select Traveler -- All reservation with no one tagged Carlos Guzman Chris Fa…" at bounding box center [1135, 214] width 196 height 22
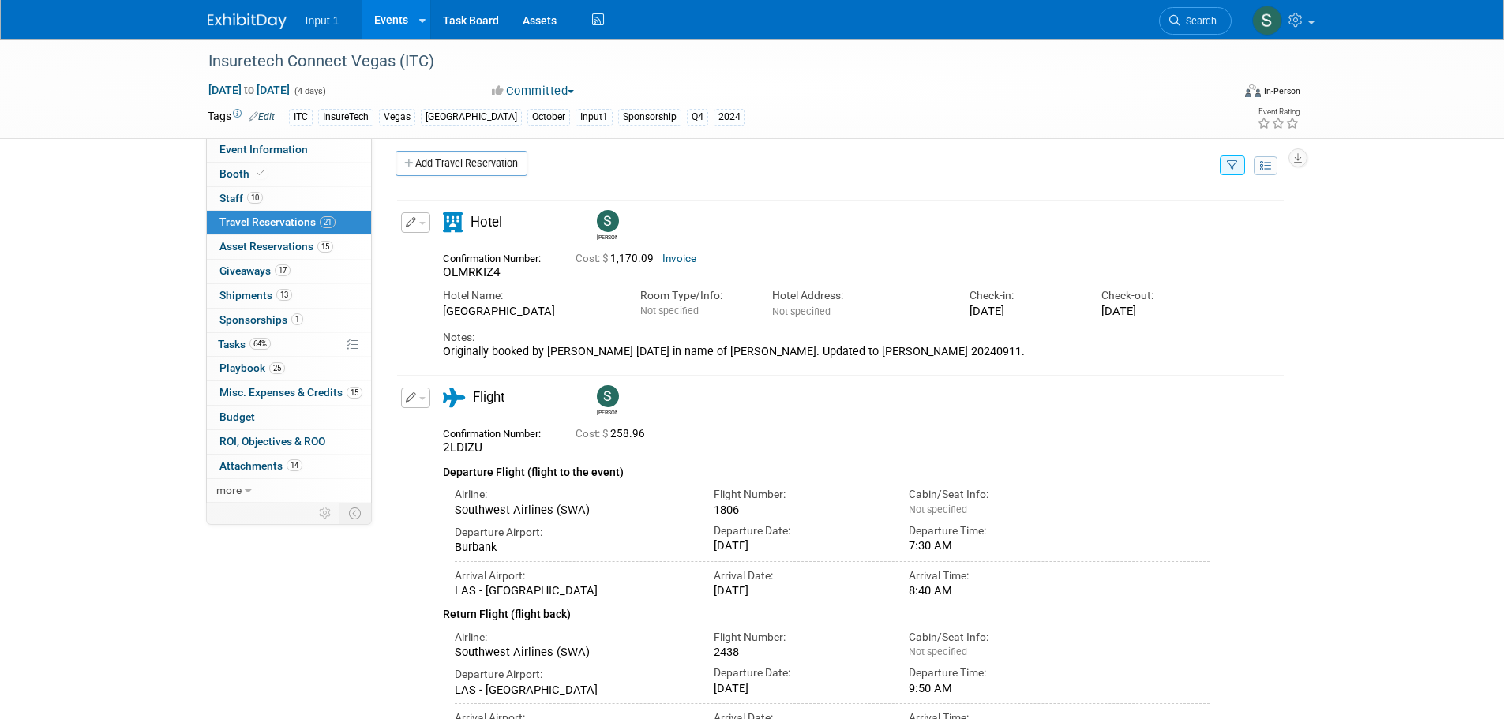
click at [679, 261] on link "Invoice" at bounding box center [679, 259] width 34 height 12
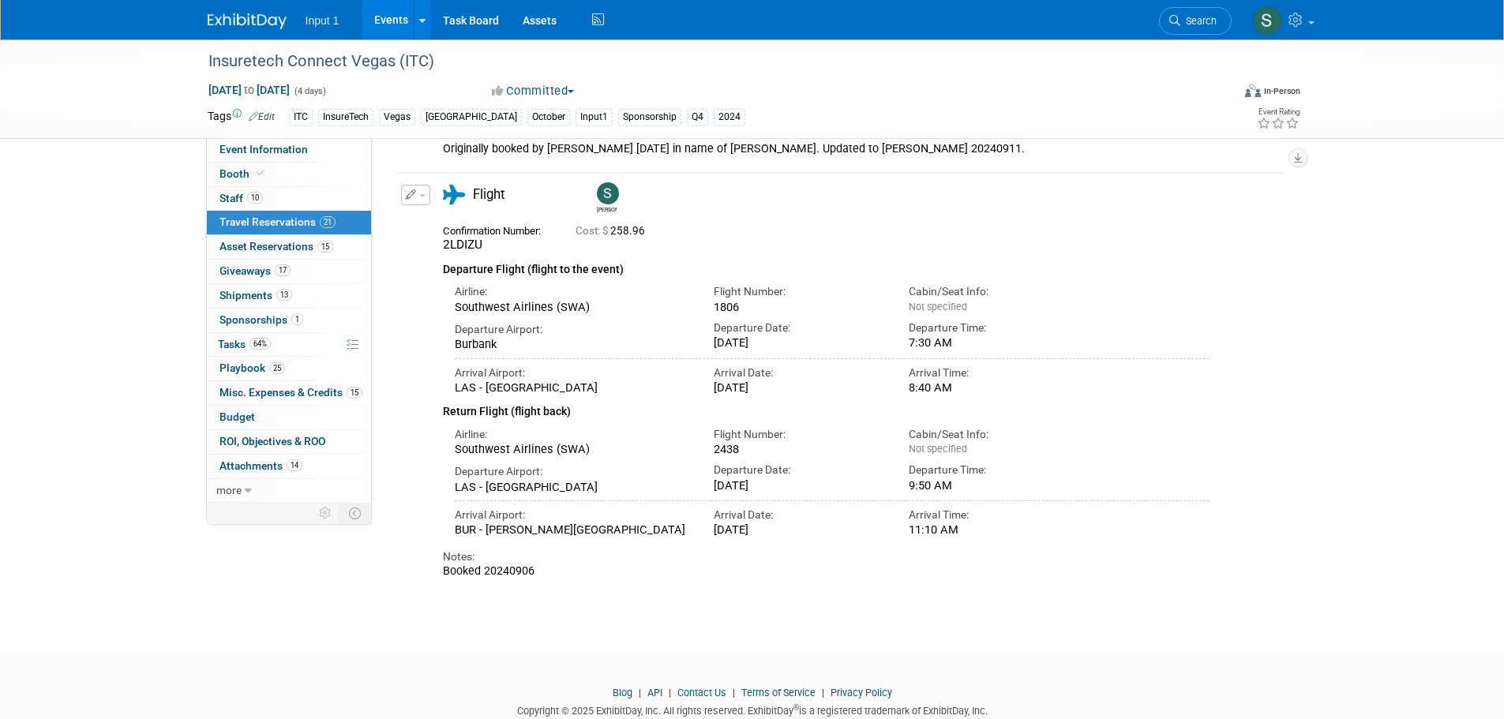
scroll to position [255, 0]
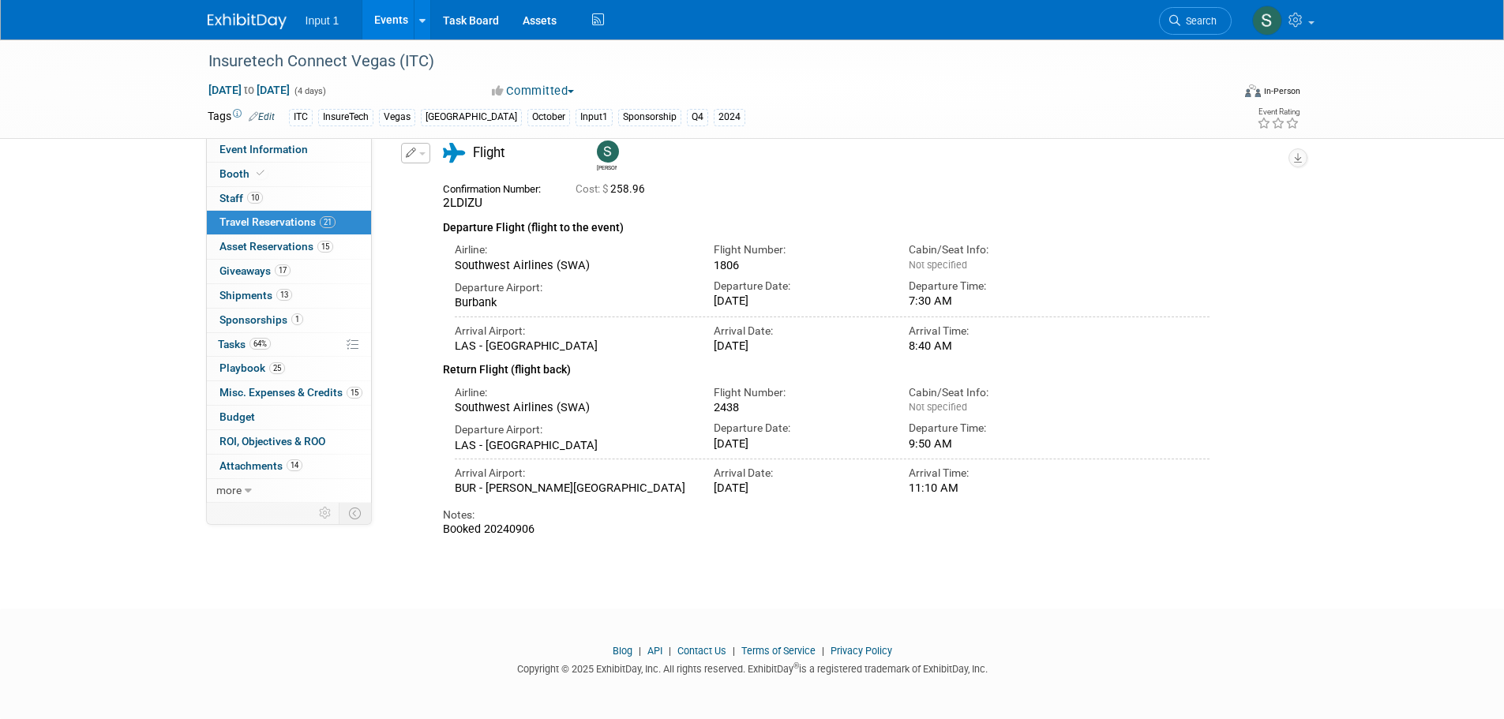
click at [774, 160] on div "Susan" at bounding box center [885, 155] width 593 height 36
click at [550, 25] on link "Assets" at bounding box center [540, 19] width 58 height 39
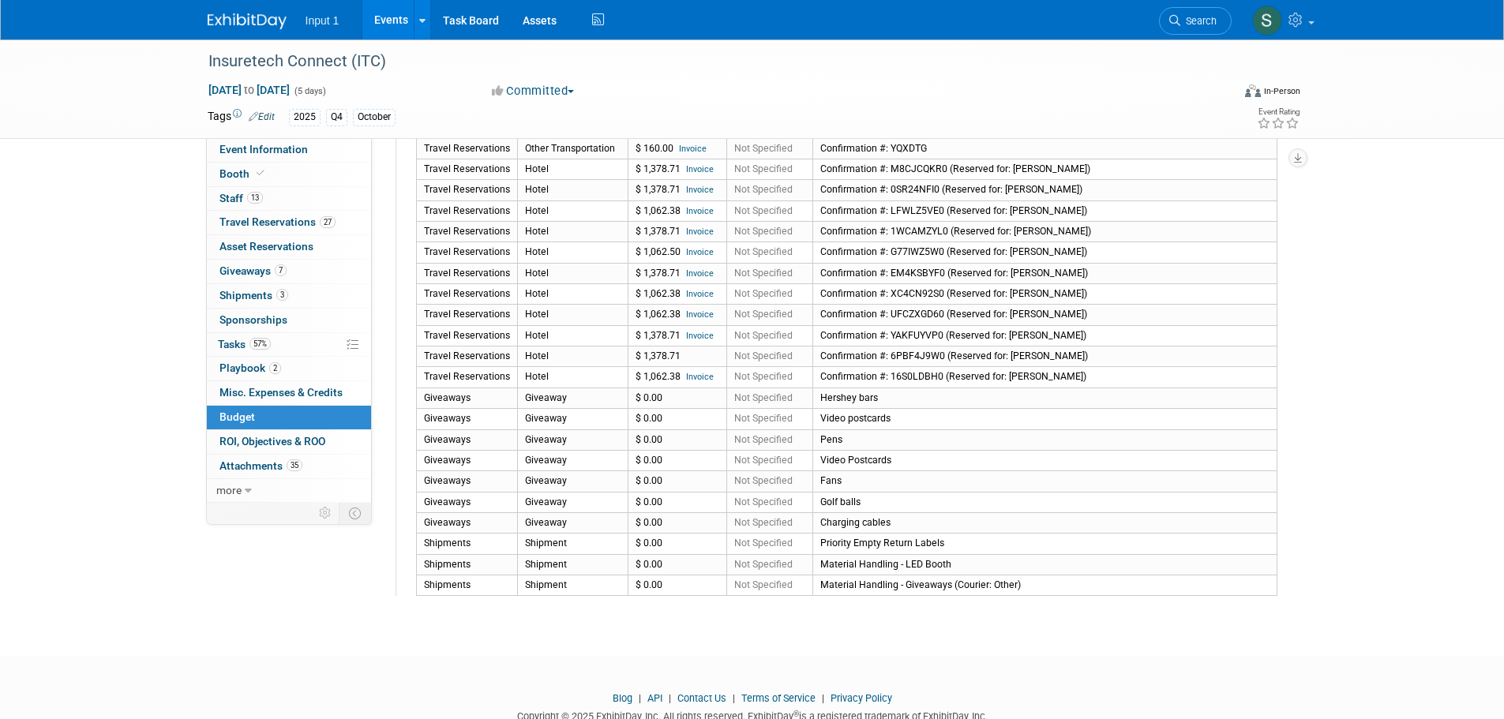
click at [400, 20] on link "Events" at bounding box center [391, 19] width 58 height 39
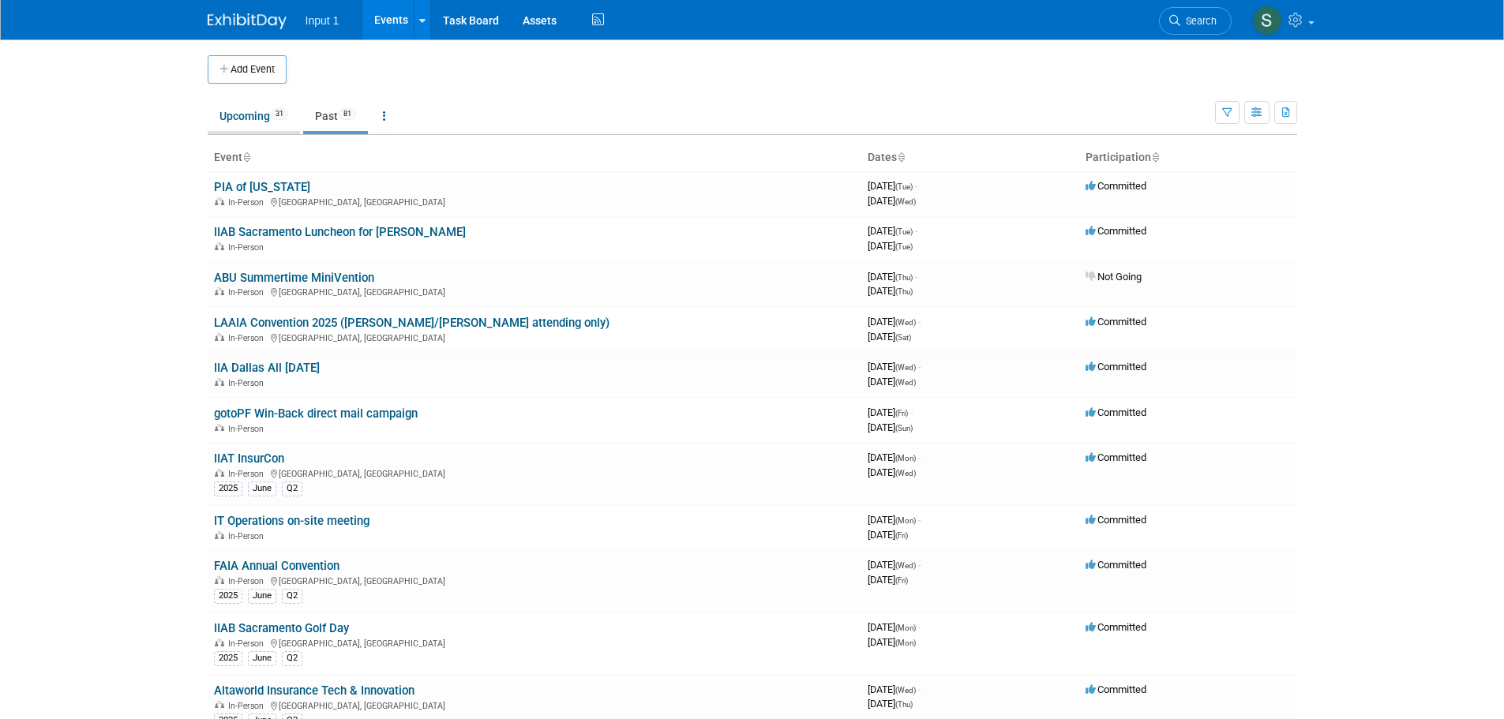
drag, startPoint x: 237, startPoint y: 114, endPoint x: 242, endPoint y: 131, distance: 17.5
click at [238, 114] on link "Upcoming 31" at bounding box center [254, 116] width 92 height 30
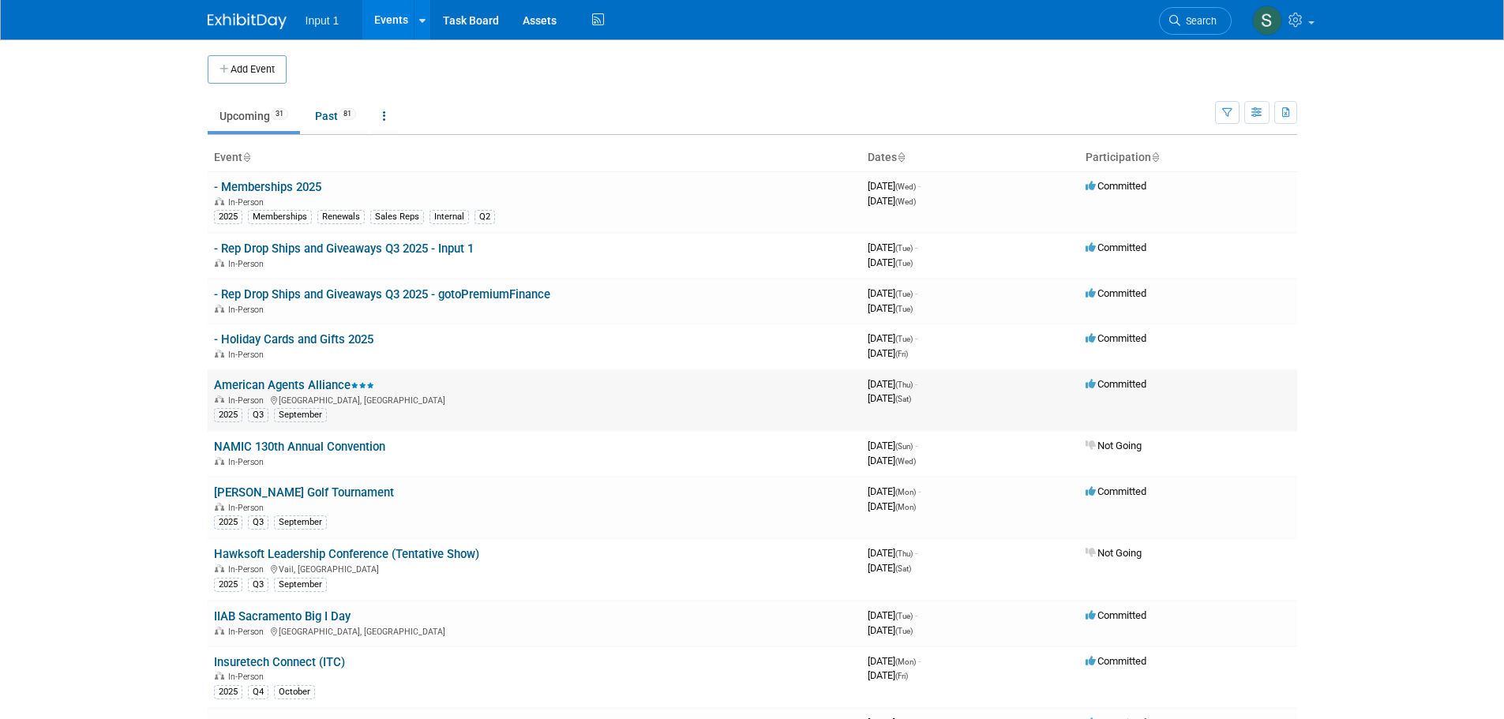
click at [281, 384] on link "American Agents Alliance" at bounding box center [294, 385] width 160 height 14
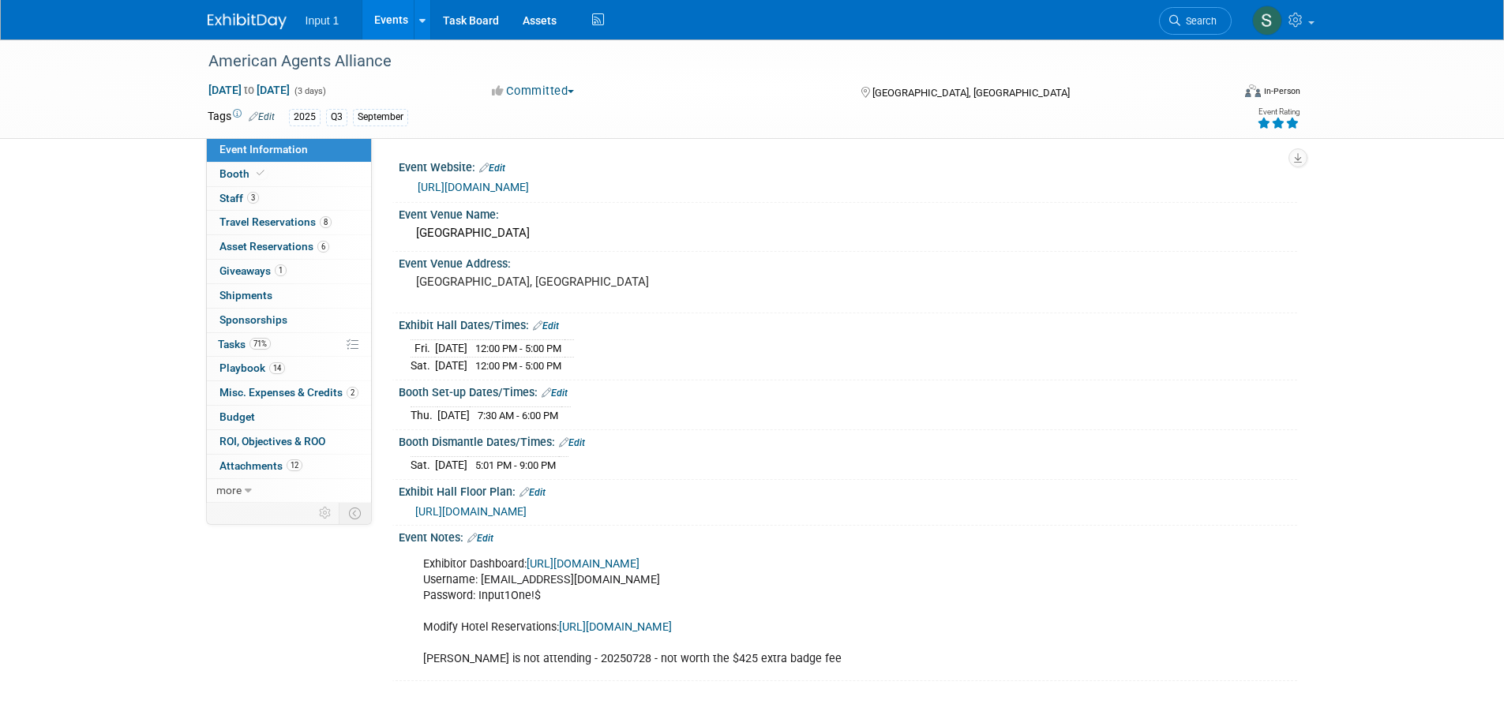
click at [1182, 345] on div "[DATE] 12:00 PM - 5:00 PM [DATE] 12:00 PM - 5:00 PM" at bounding box center [848, 355] width 875 height 38
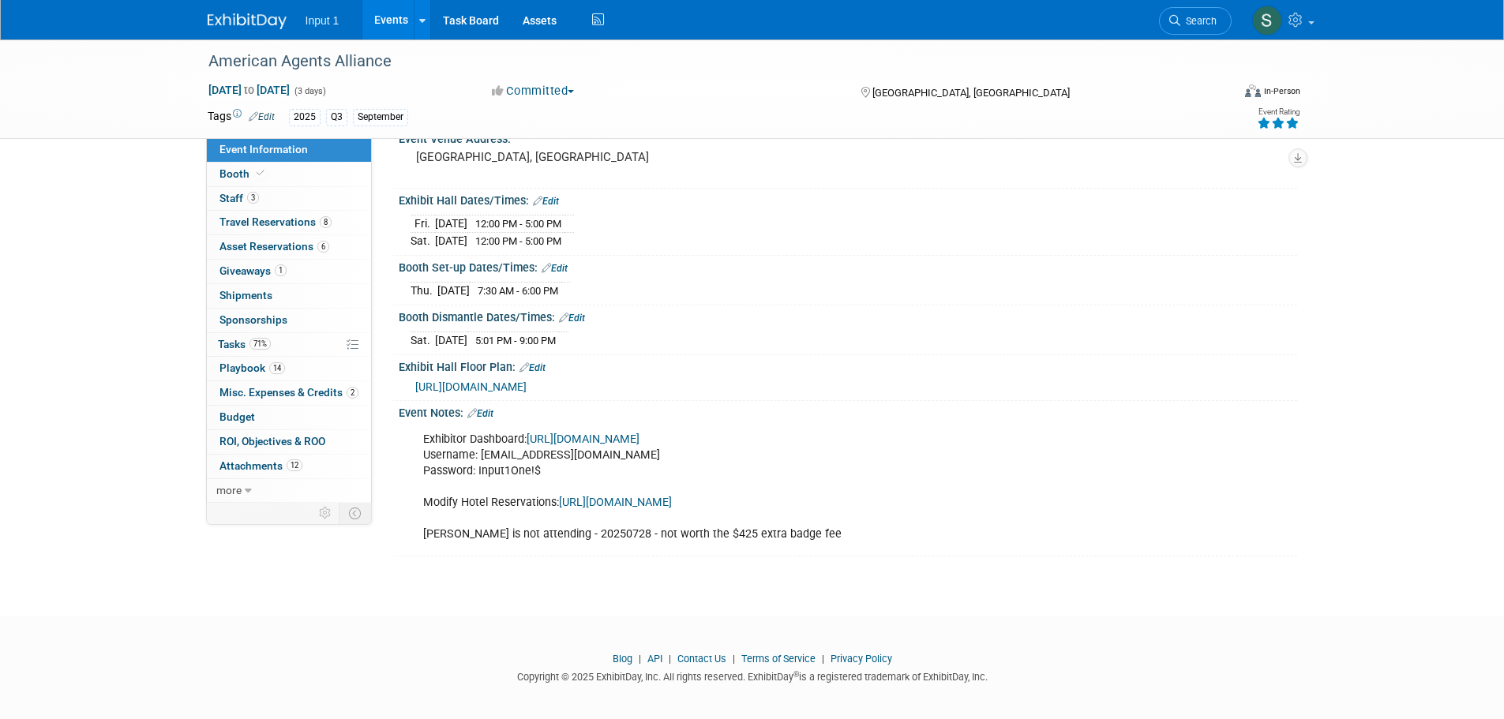
scroll to position [131, 0]
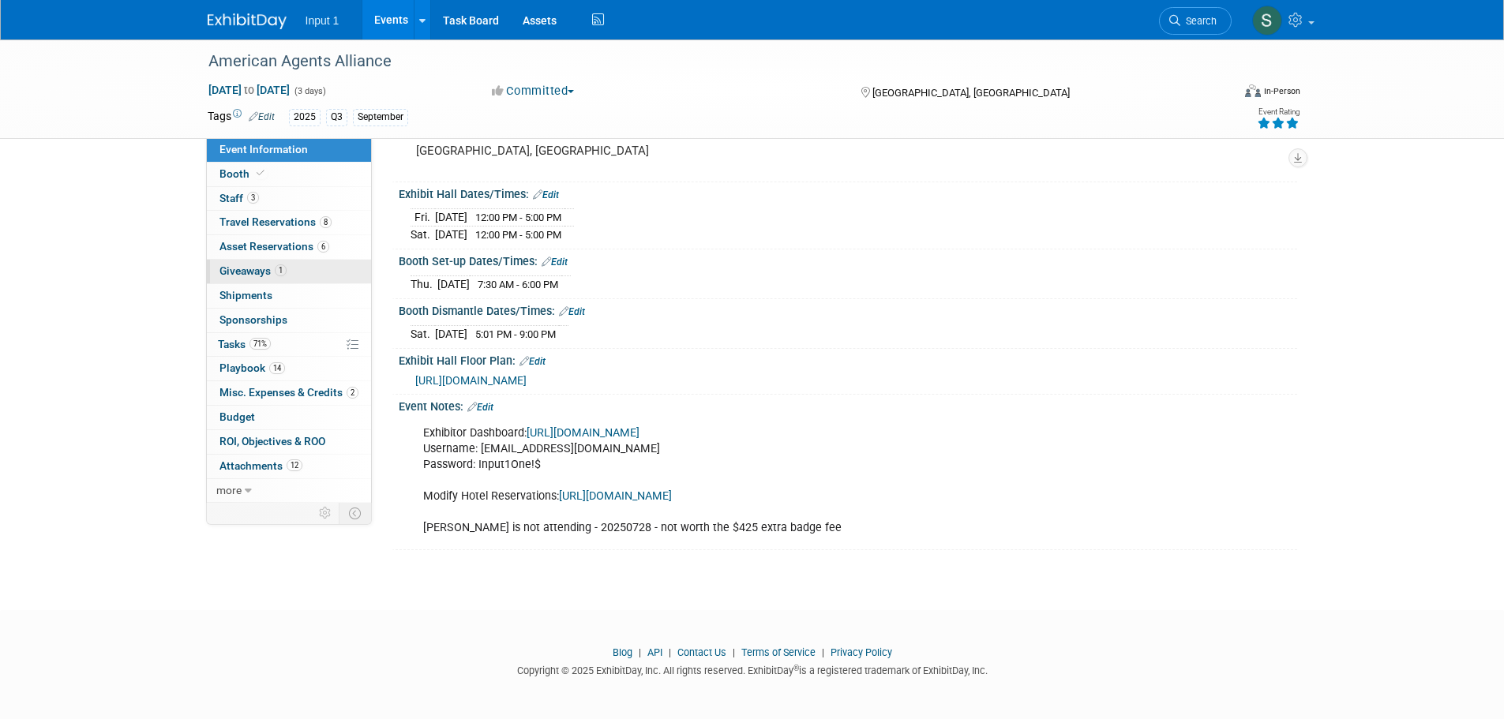
click at [247, 275] on span "Giveaways 1" at bounding box center [252, 270] width 67 height 13
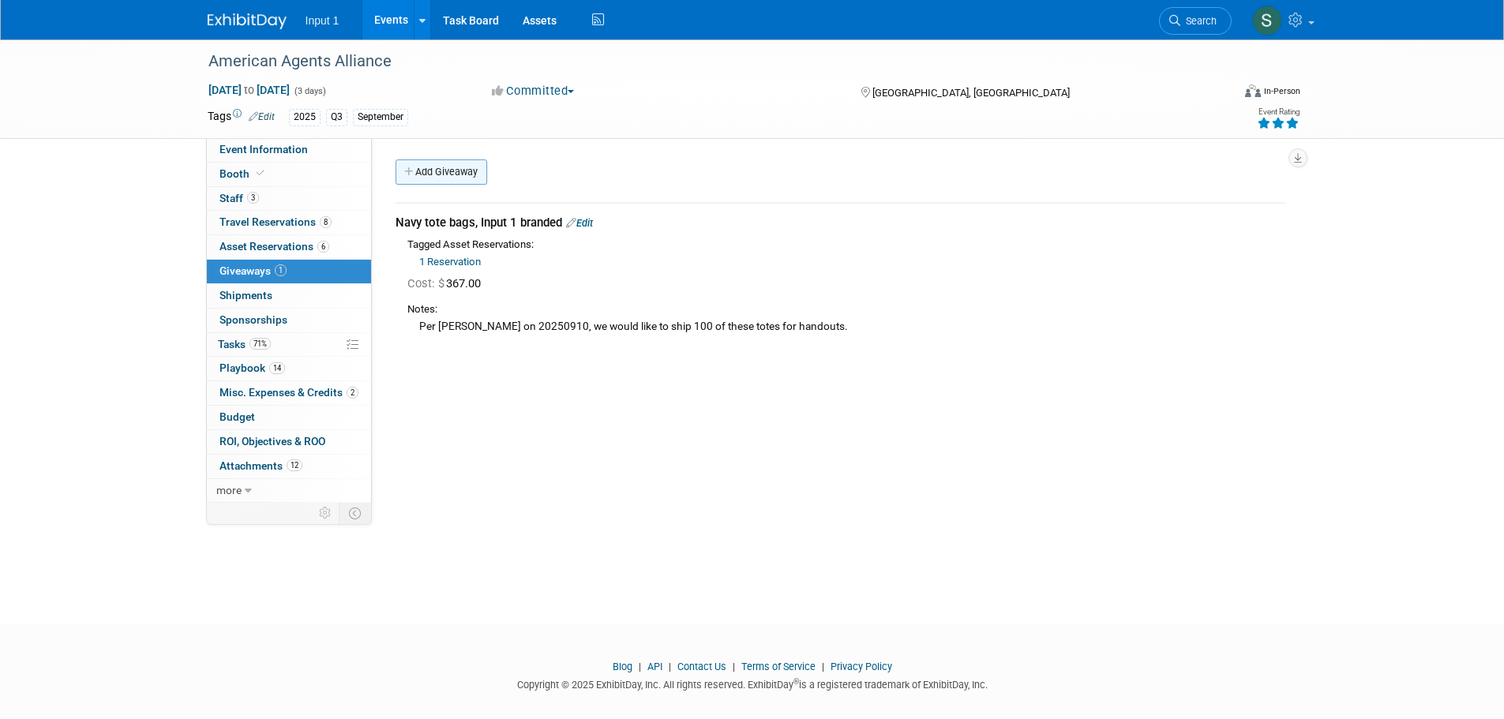
click at [450, 178] on link "Add Giveaway" at bounding box center [442, 171] width 92 height 25
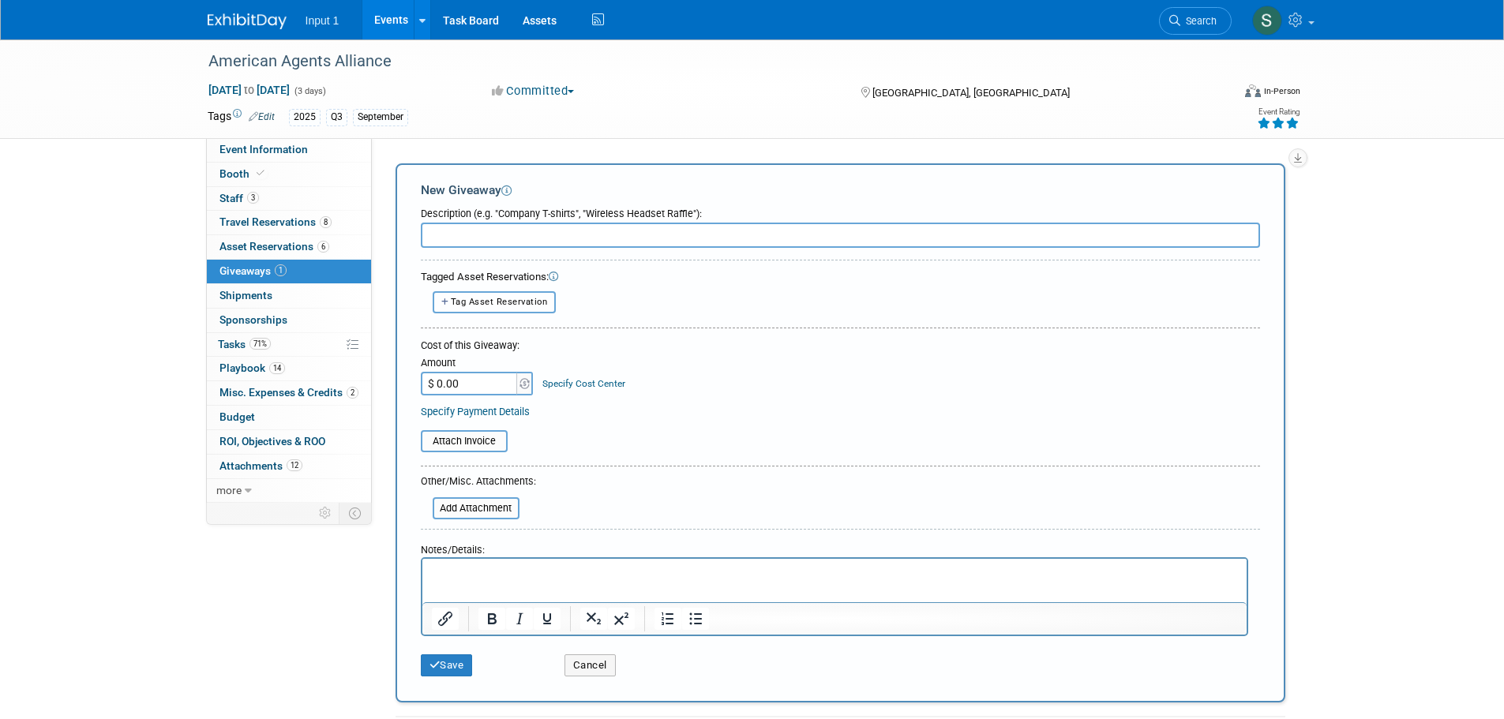
click at [483, 306] on span "Tag Asset Reservation" at bounding box center [499, 302] width 97 height 10
select select
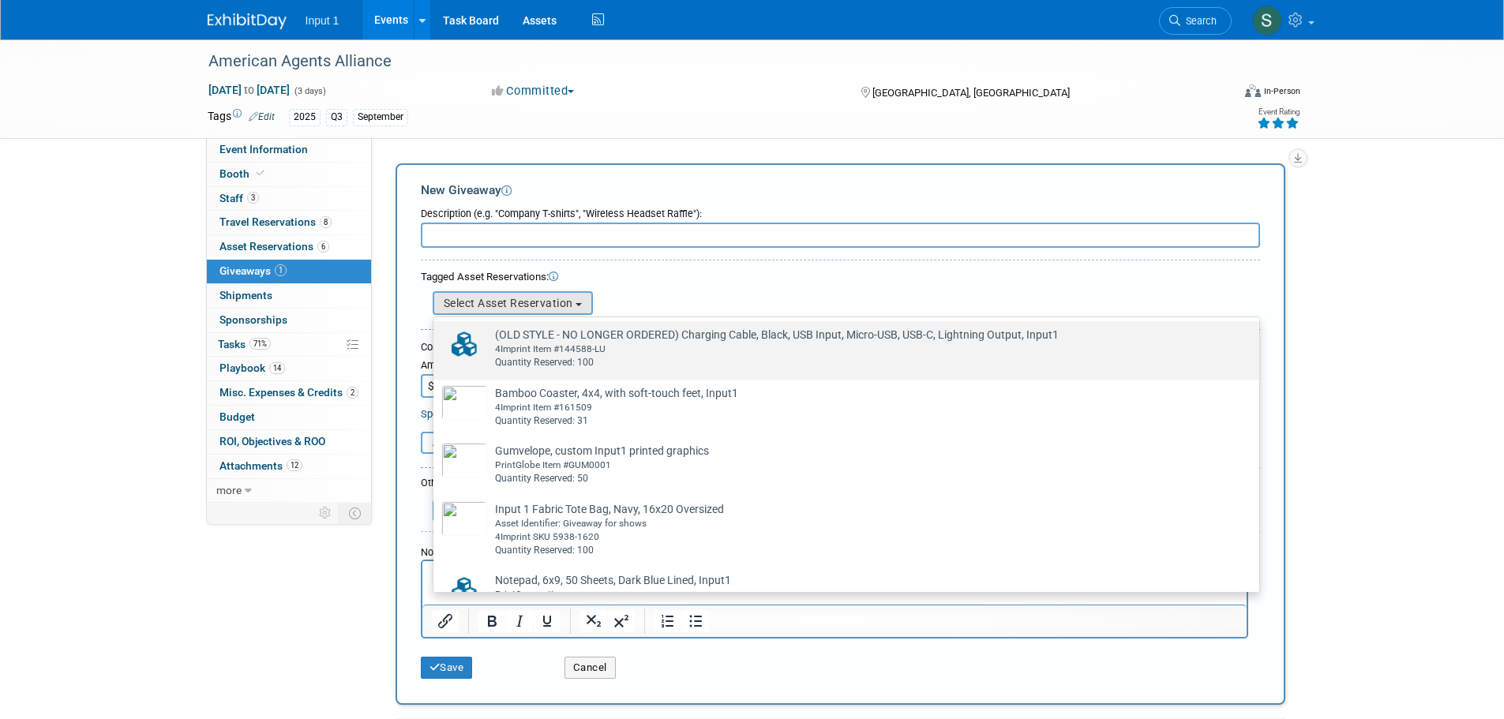
click at [517, 362] on div "Quantity Reserved: 100" at bounding box center [861, 362] width 733 height 13
click at [436, 340] on input "(OLD STYLE - NO LONGER ORDERED) Charging Cable, Black, USB Input, Micro-USB, US…" at bounding box center [431, 335] width 10 height 10
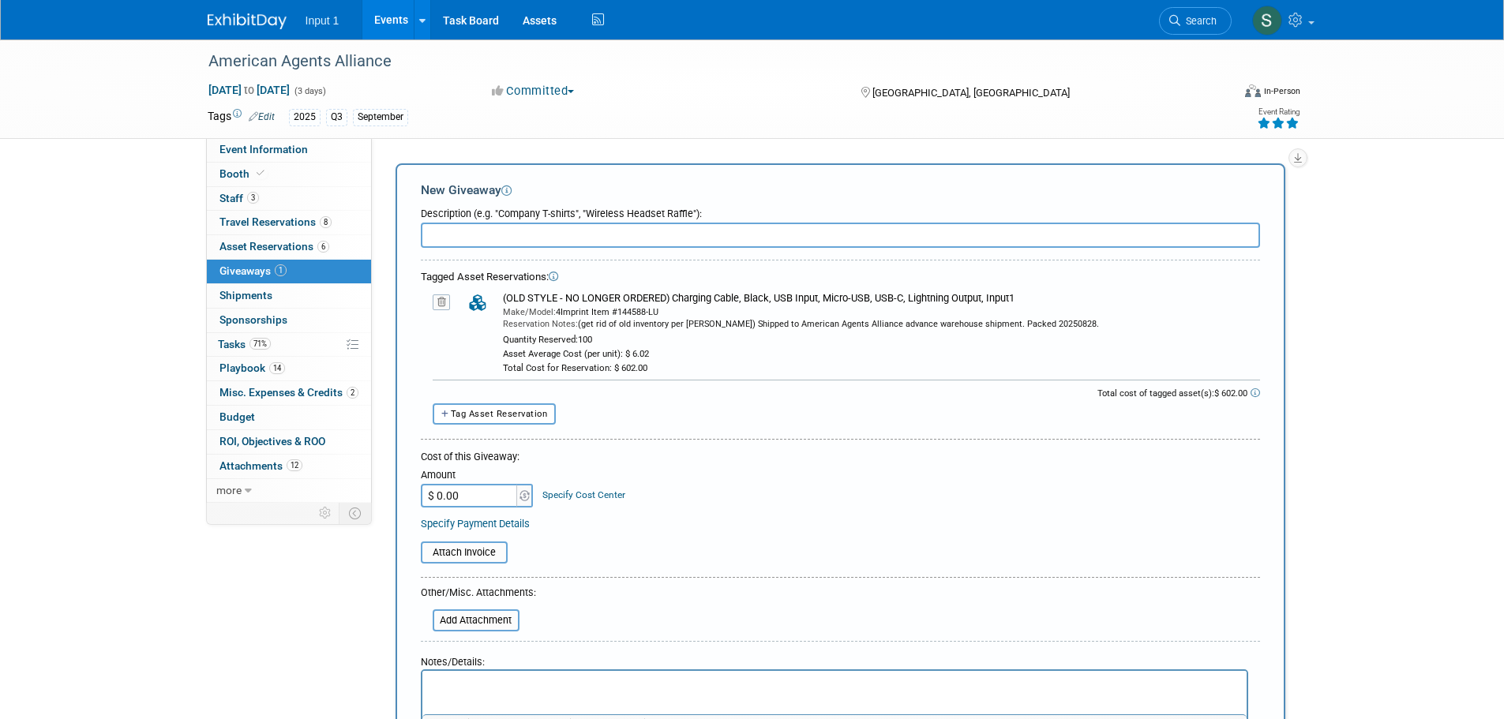
click at [478, 232] on input "text" at bounding box center [840, 235] width 839 height 25
type input "Old Style Charging Cables"
click at [445, 495] on input "$ 0.00" at bounding box center [470, 496] width 99 height 24
type input "$ 602.00"
click at [731, 583] on form "Description (e.g. "Company T-shirts", "Wireless Headset Raffle"): Old Style Cha…" at bounding box center [840, 498] width 839 height 597
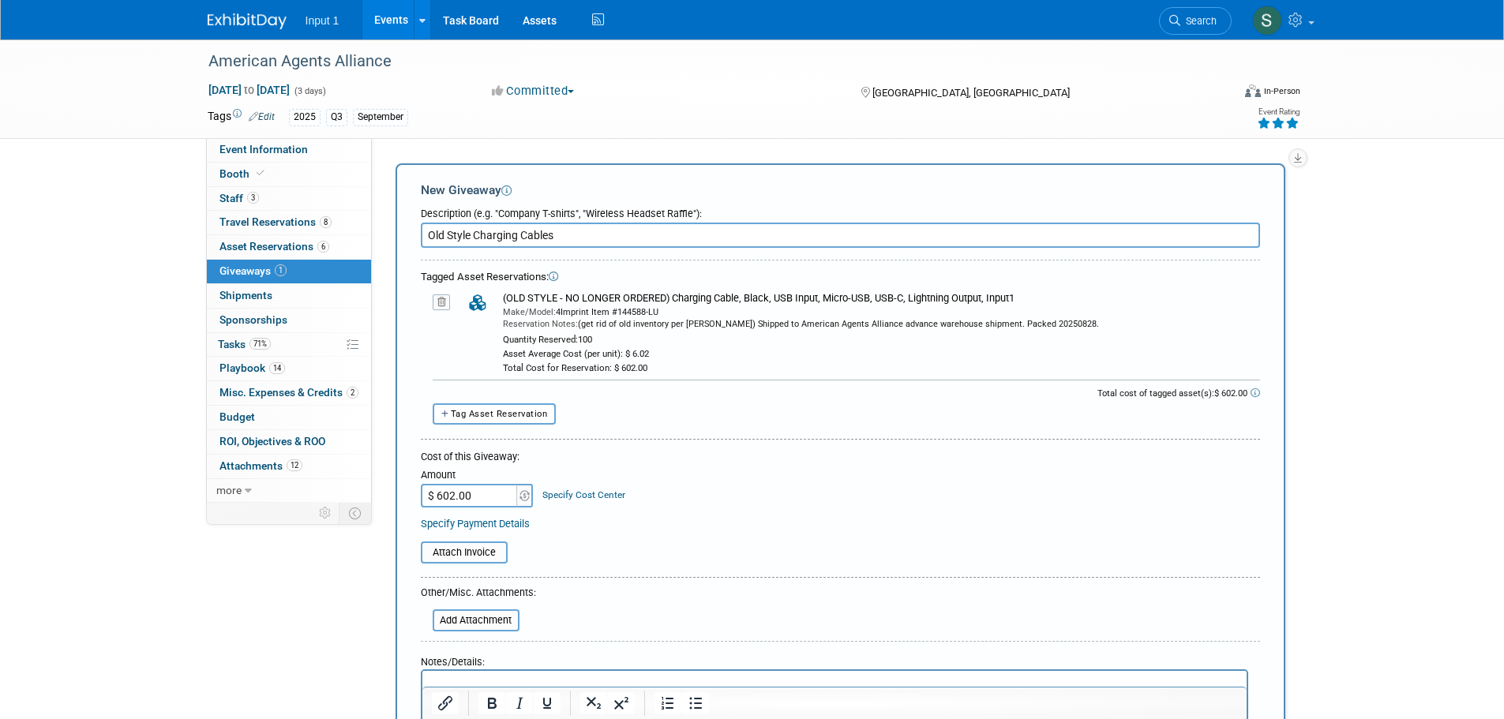
scroll to position [237, 0]
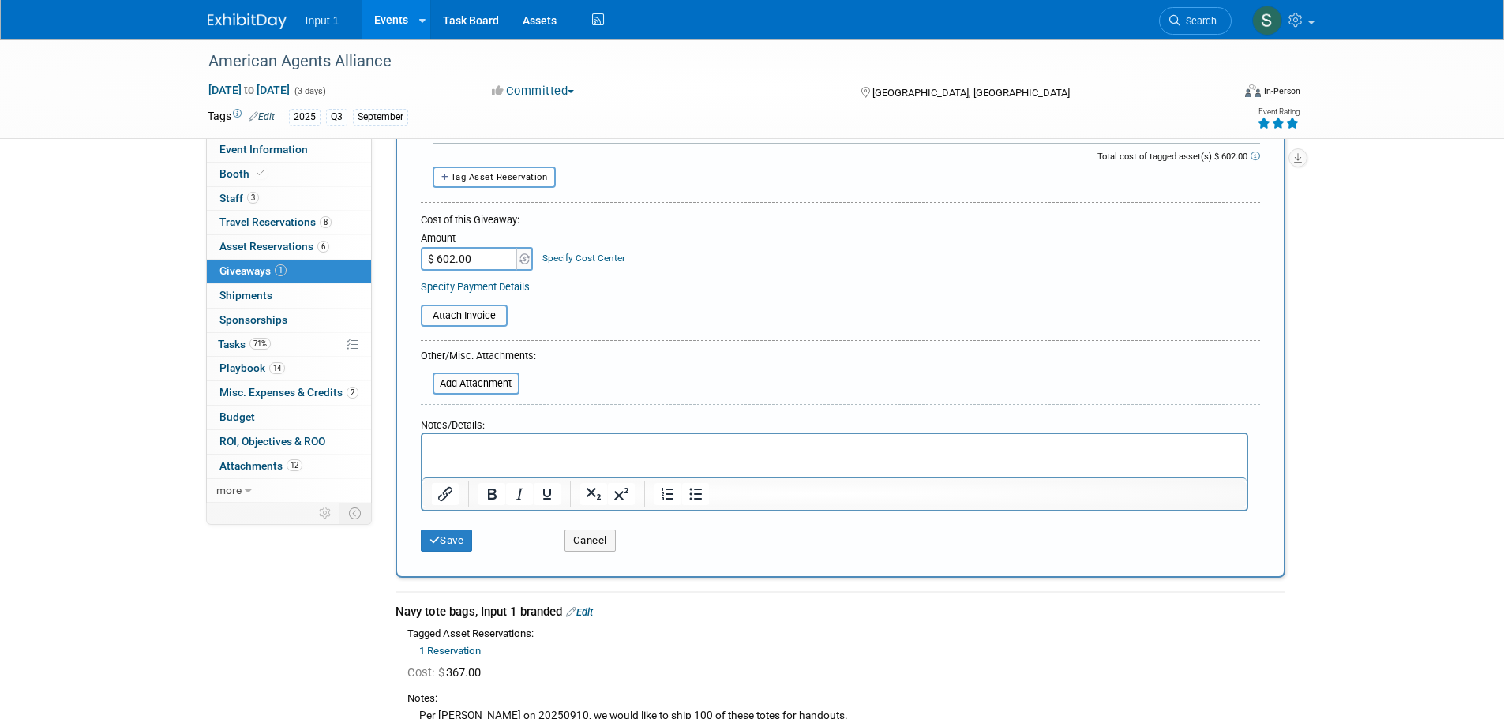
click at [492, 452] on p "Rich Text Area. Press ALT-0 for help." at bounding box center [834, 449] width 806 height 16
click at [437, 542] on icon "submit" at bounding box center [435, 540] width 11 height 10
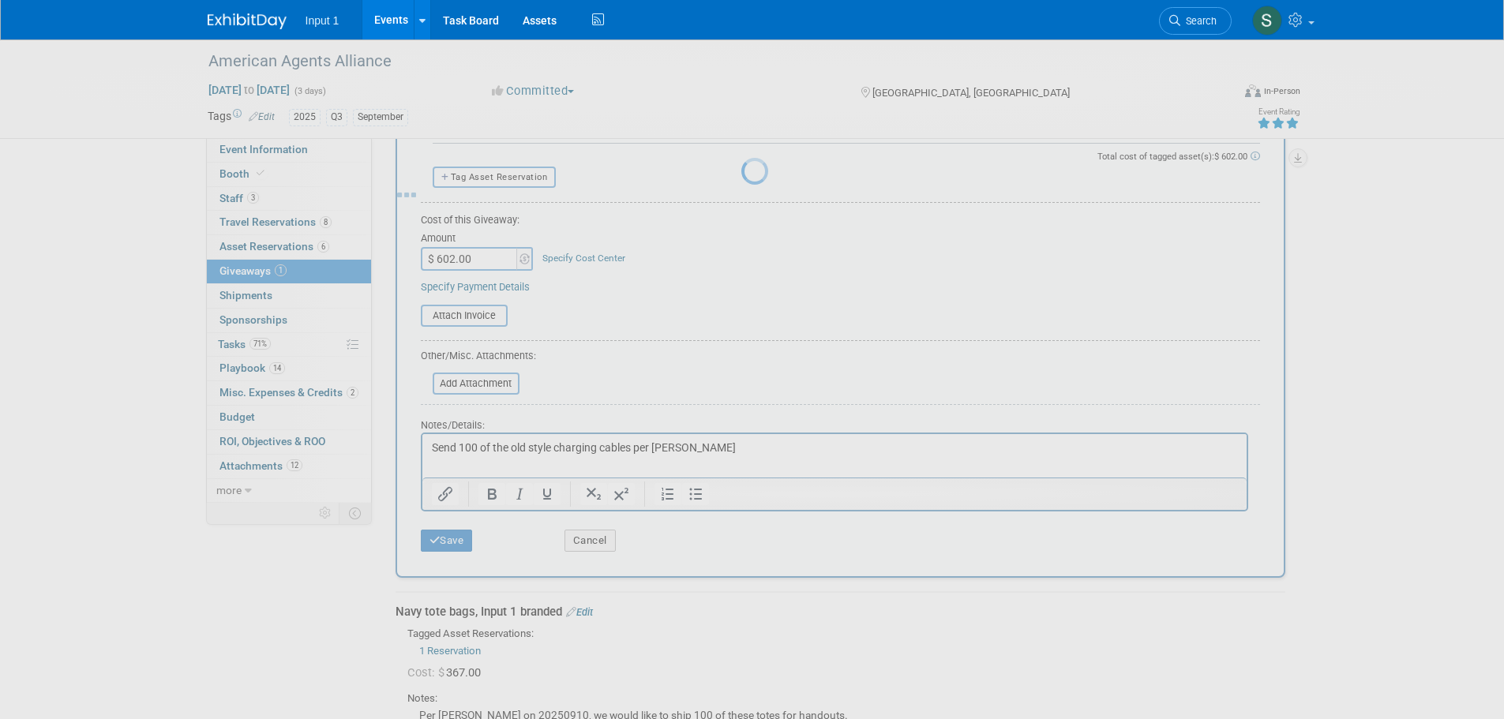
scroll to position [16, 0]
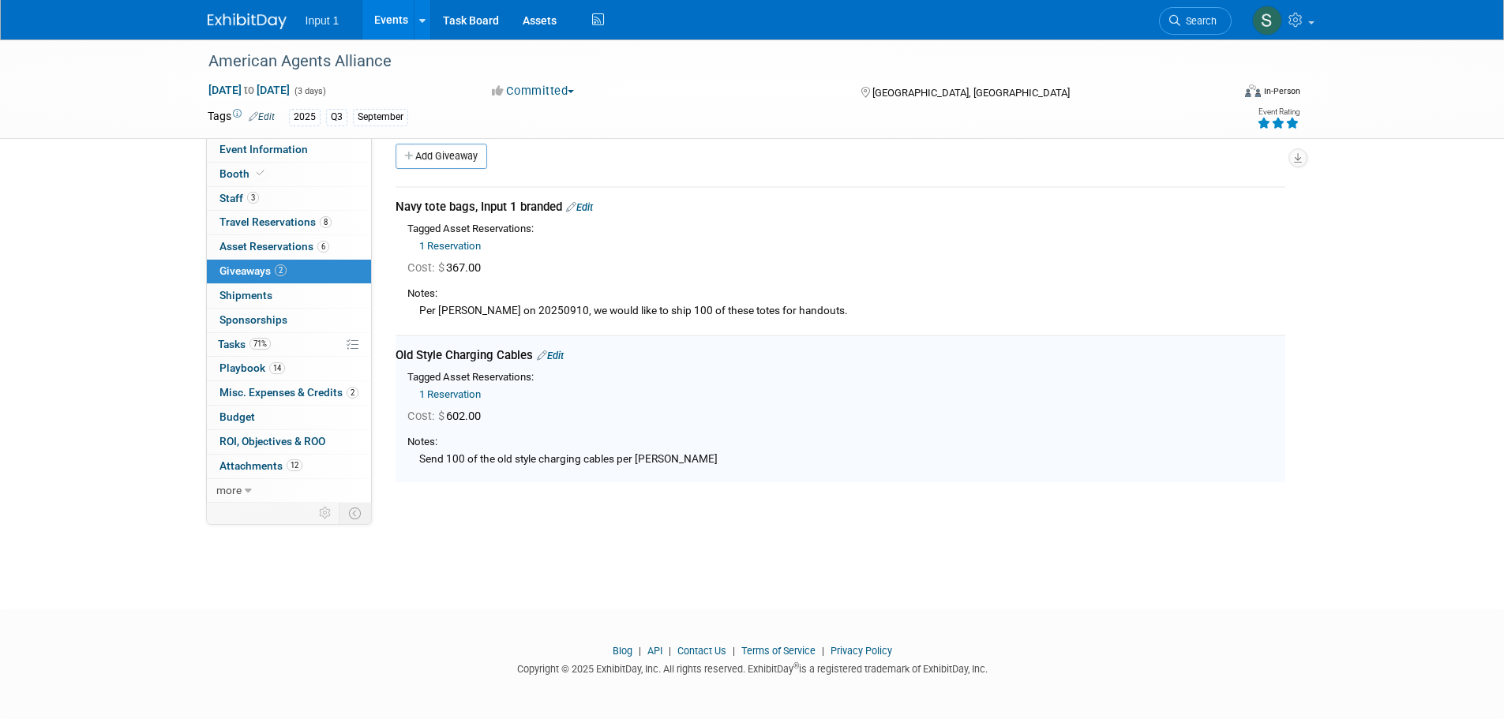
click at [1108, 268] on div "Cost: $ 367.00" at bounding box center [846, 268] width 878 height 17
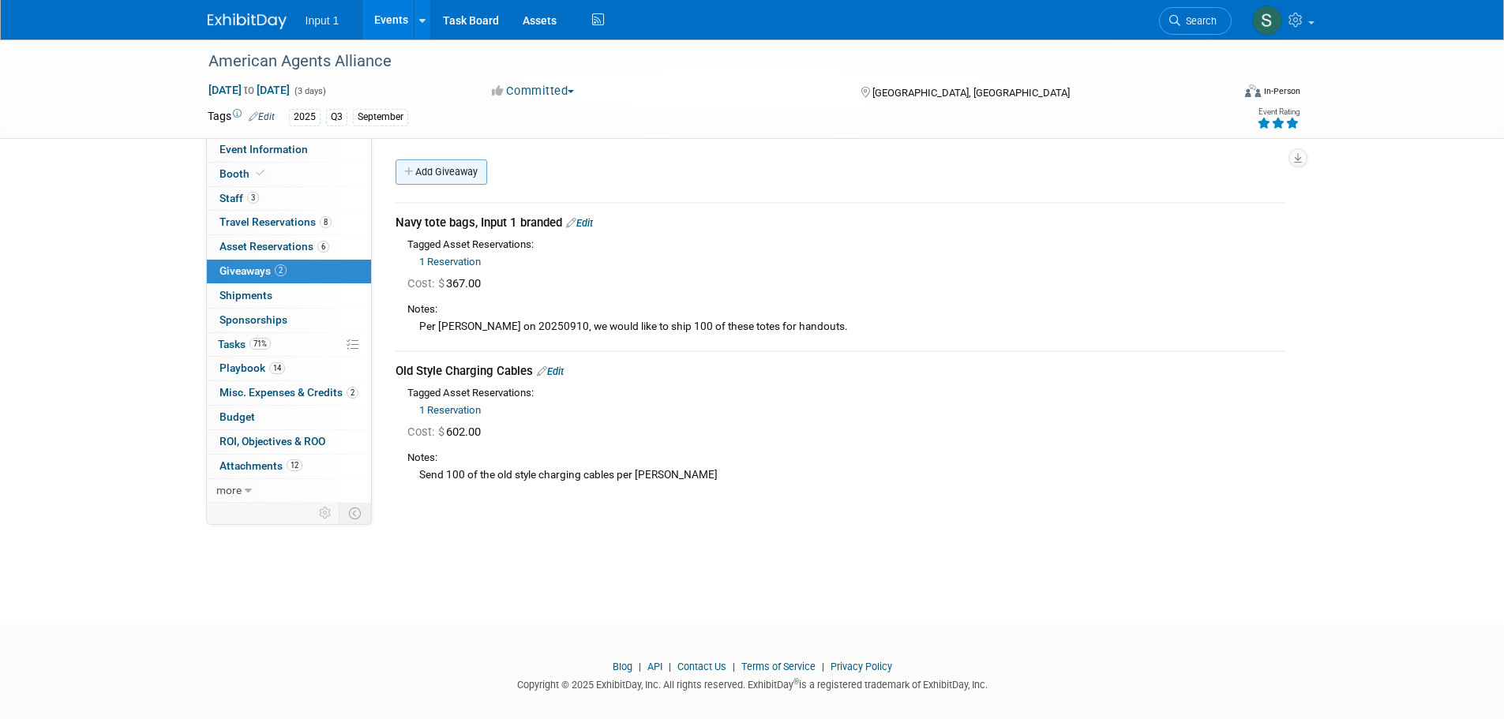
click at [423, 175] on link "Add Giveaway" at bounding box center [442, 171] width 92 height 25
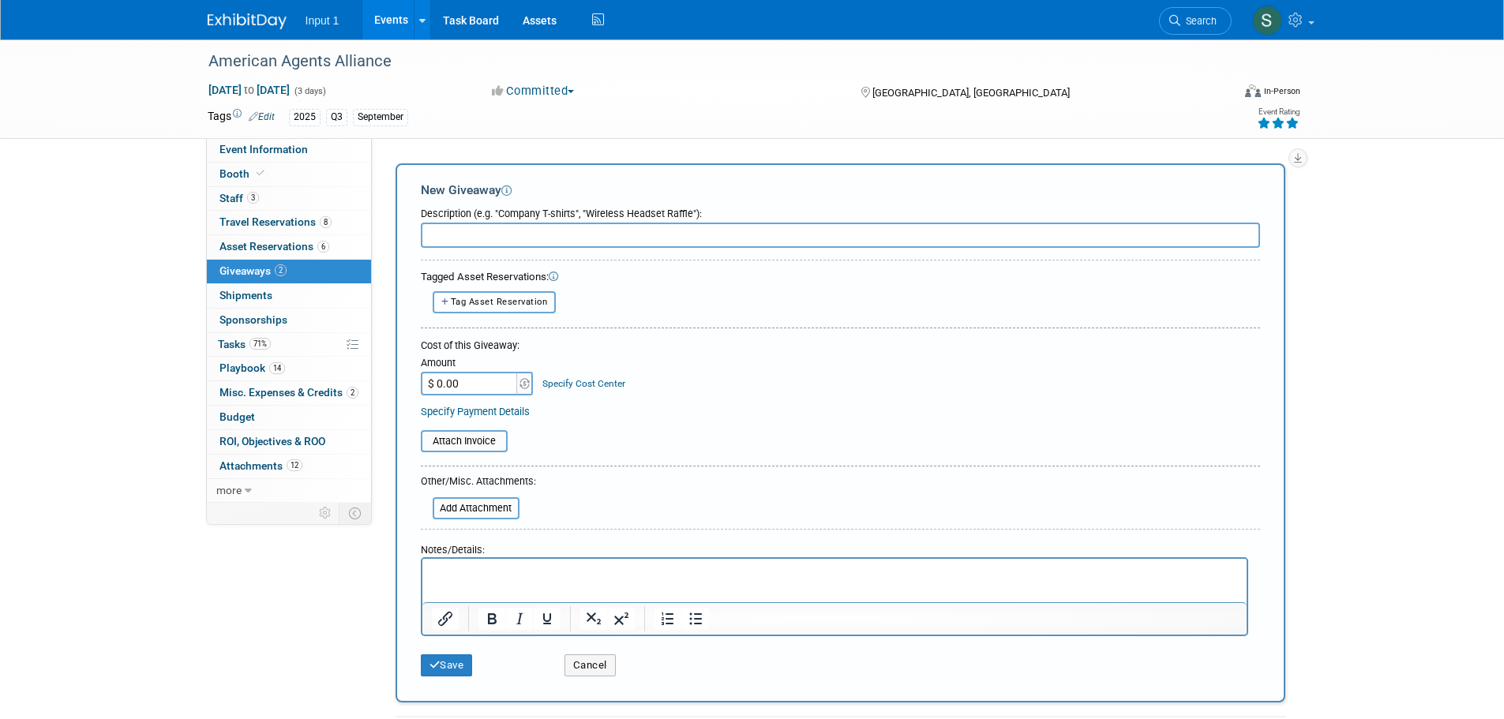
click at [507, 294] on button "Tag Asset Reservation" at bounding box center [495, 301] width 124 height 21
select select
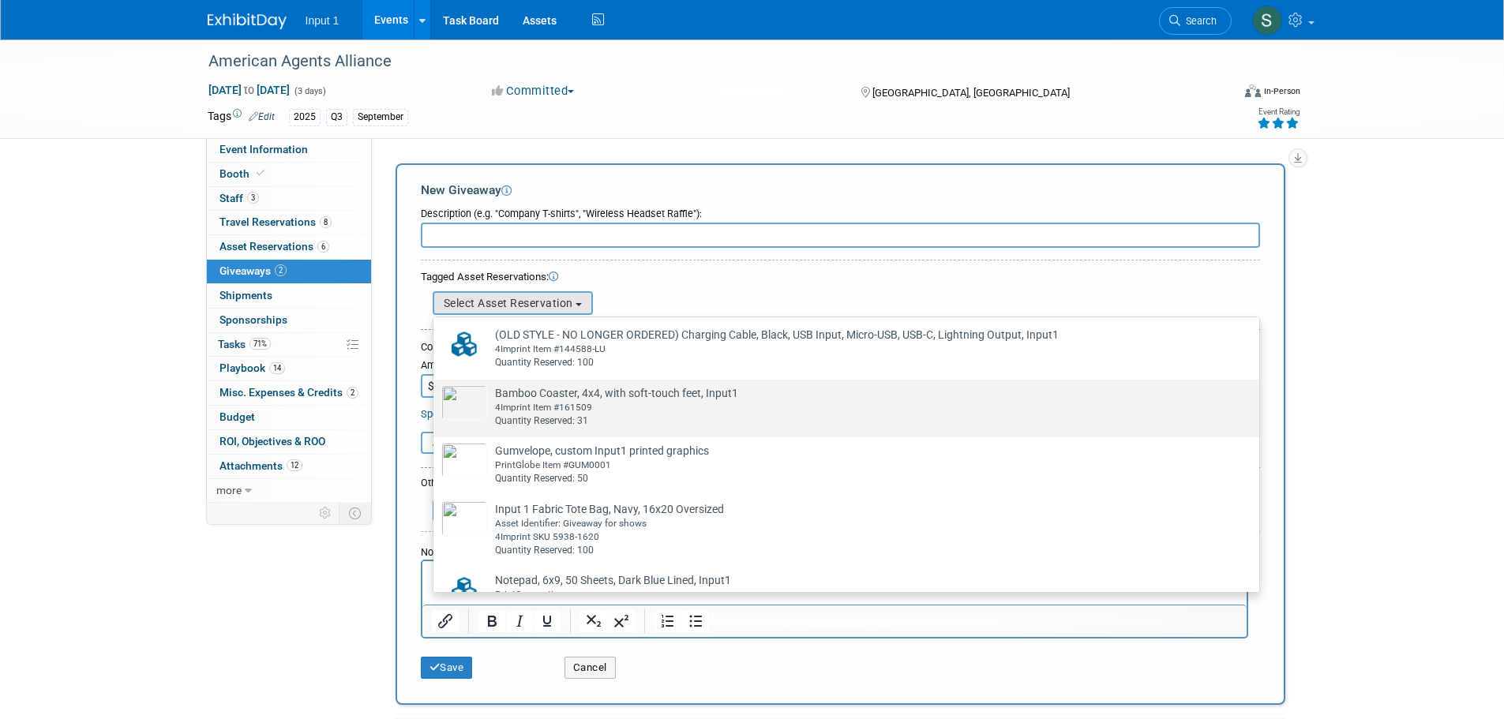
click at [544, 418] on div "Quantity Reserved: 31" at bounding box center [861, 421] width 733 height 13
click at [436, 399] on input "Bamboo Coaster, 4x4, with soft-touch feet, Input1 Already tagged in this giveaw…" at bounding box center [431, 393] width 10 height 10
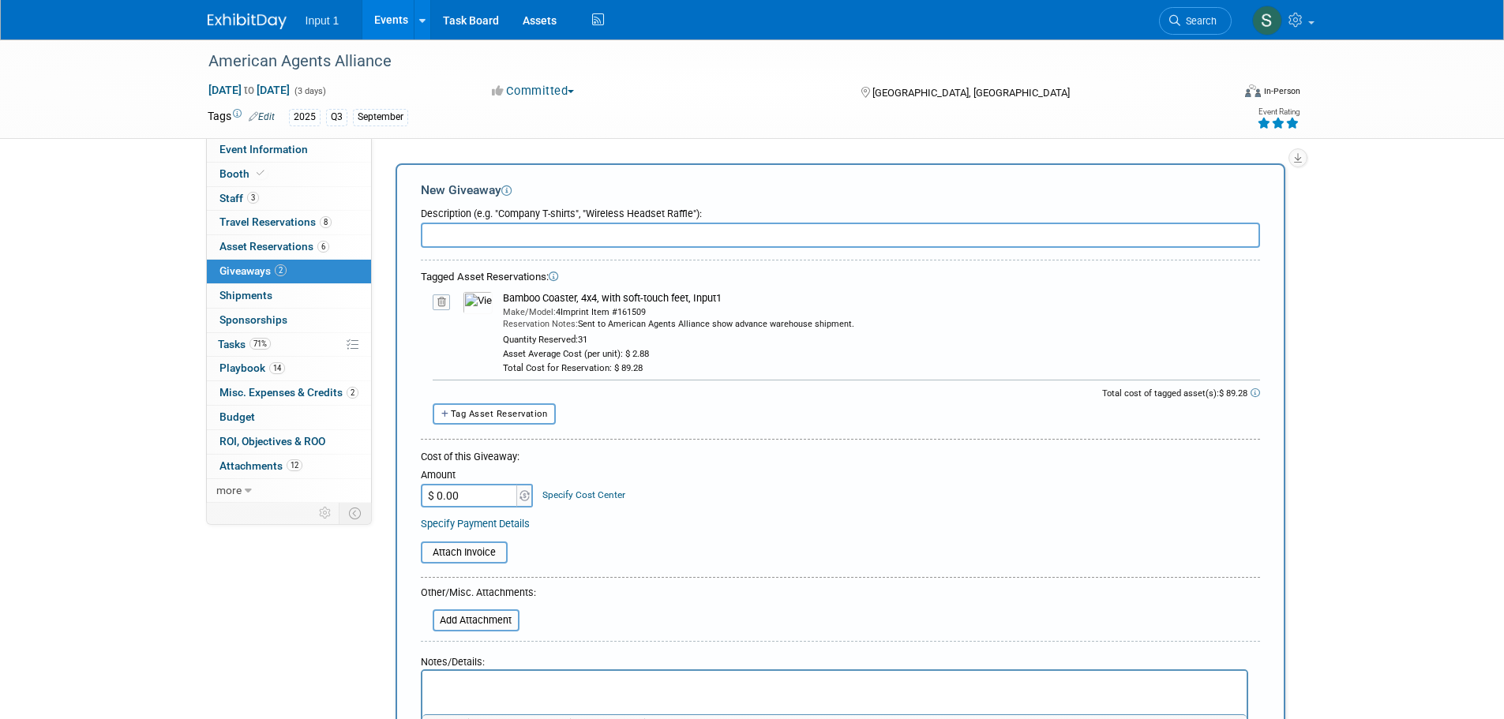
click at [464, 234] on input "text" at bounding box center [840, 235] width 839 height 25
type input "Bamboo Coasters"
click at [486, 508] on div "Cost of this Giveaway: Amount $ 0.00 Specify Cost Center Cost Center -- Not Spe…" at bounding box center [840, 491] width 839 height 82
click at [482, 497] on input "$ 0.00" at bounding box center [470, 496] width 99 height 24
type input "$ 89.28"
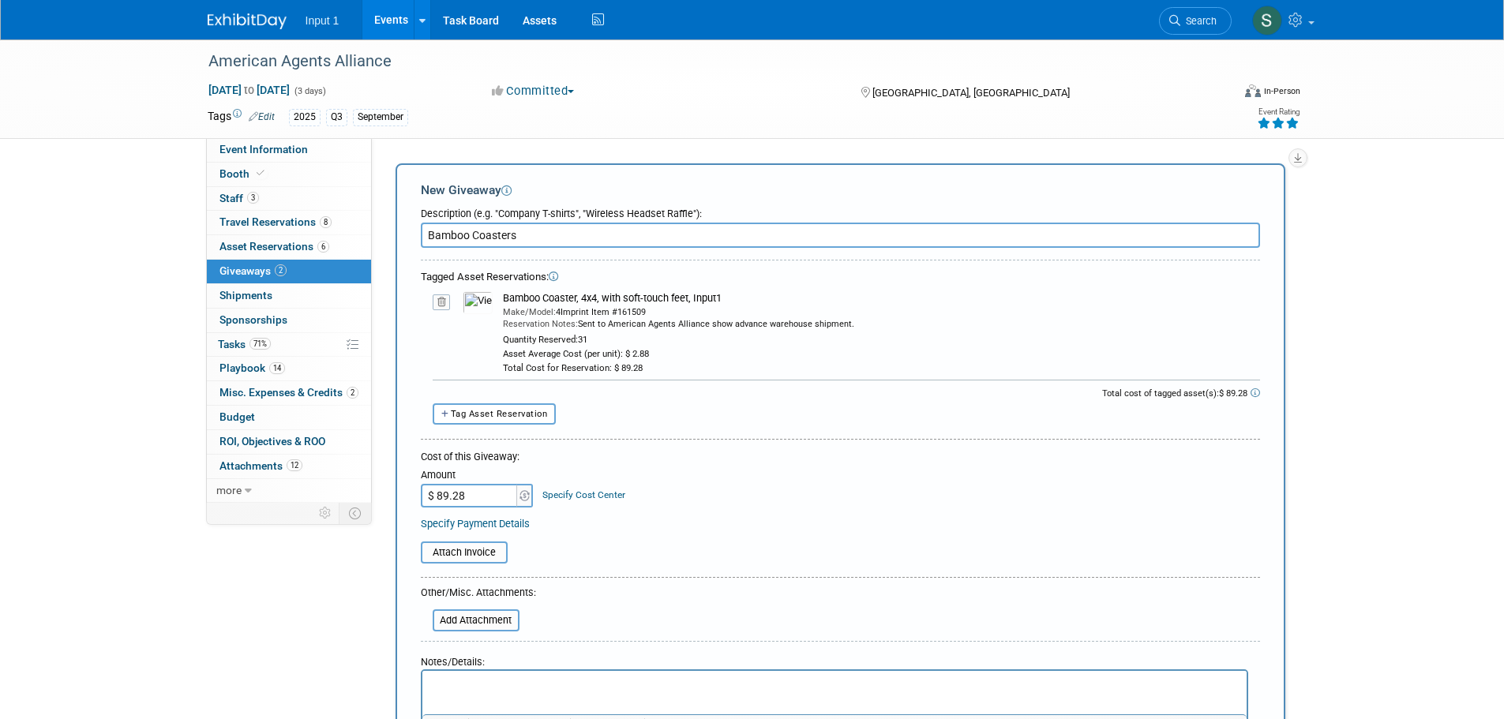
click at [657, 509] on div "Cost of this Giveaway: Amount $ 89.28 Specify Cost Center Cost Center -- Not Sp…" at bounding box center [840, 491] width 839 height 82
click at [525, 688] on p "Rich Text Area. Press ALT-0 for help." at bounding box center [834, 685] width 806 height 16
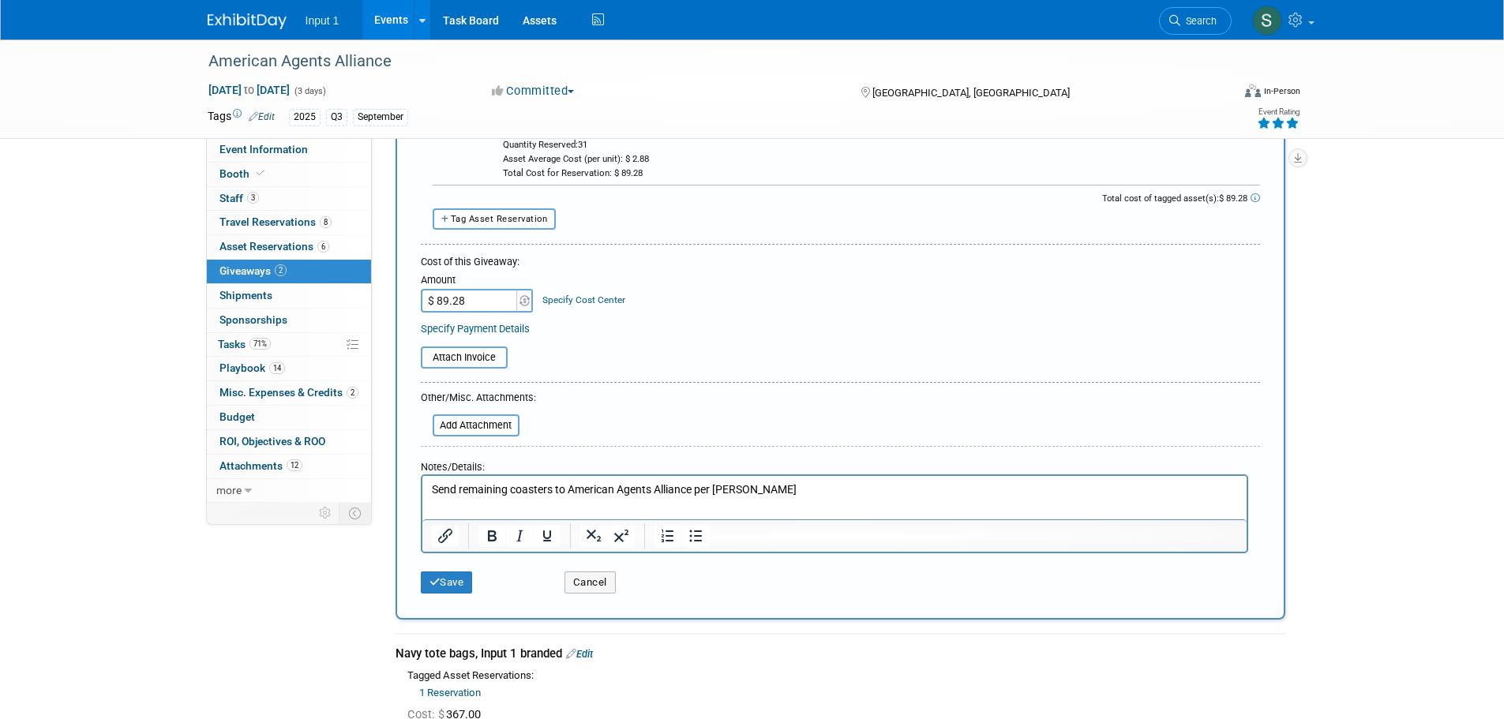
scroll to position [258, 0]
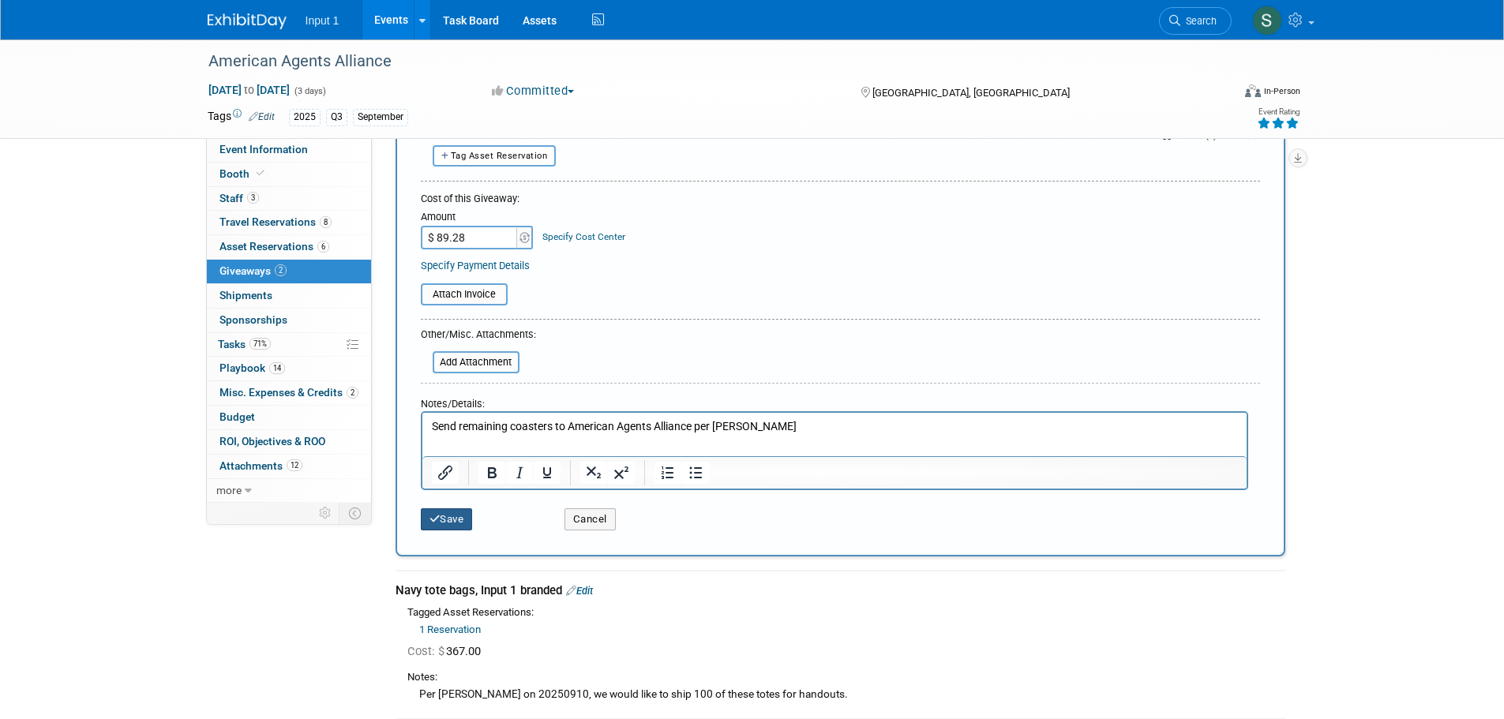
click at [456, 523] on button "Save" at bounding box center [447, 519] width 52 height 22
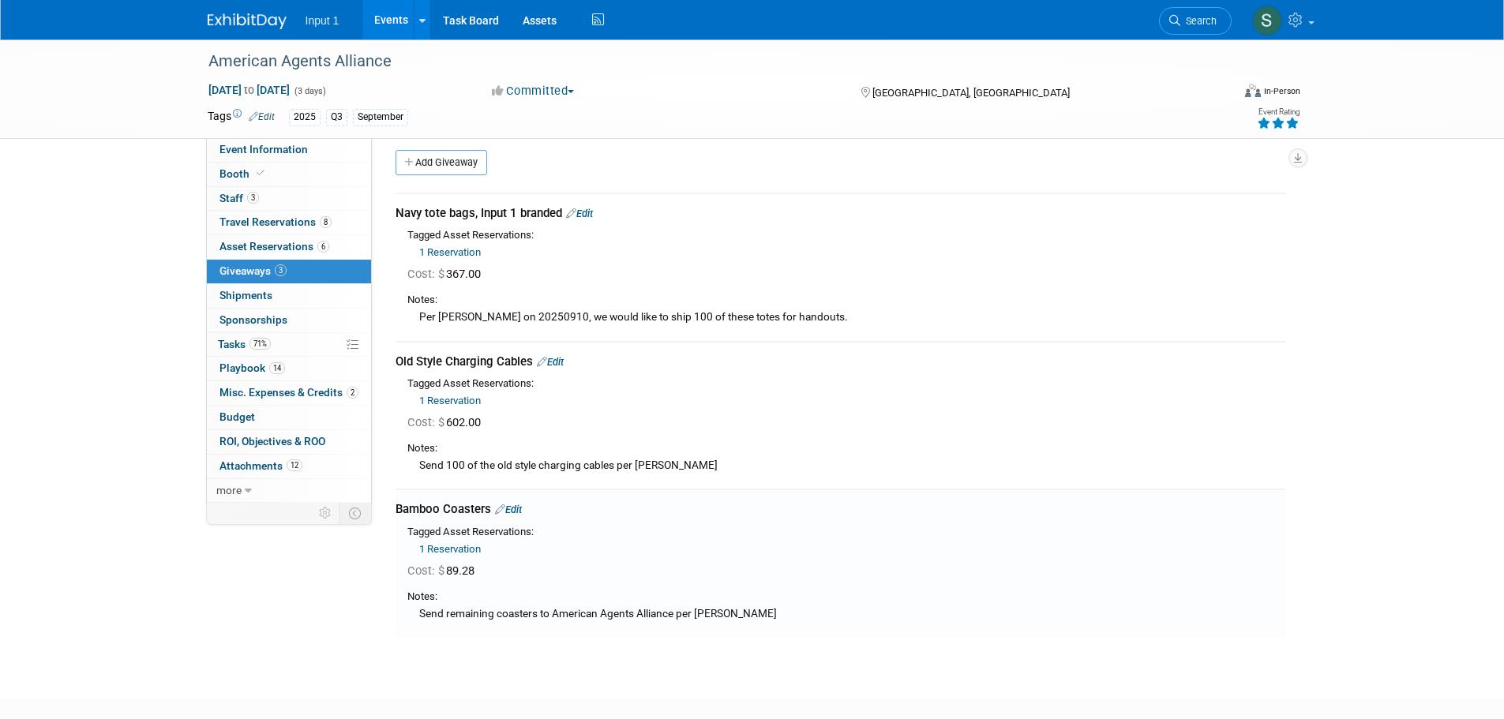
scroll to position [0, 0]
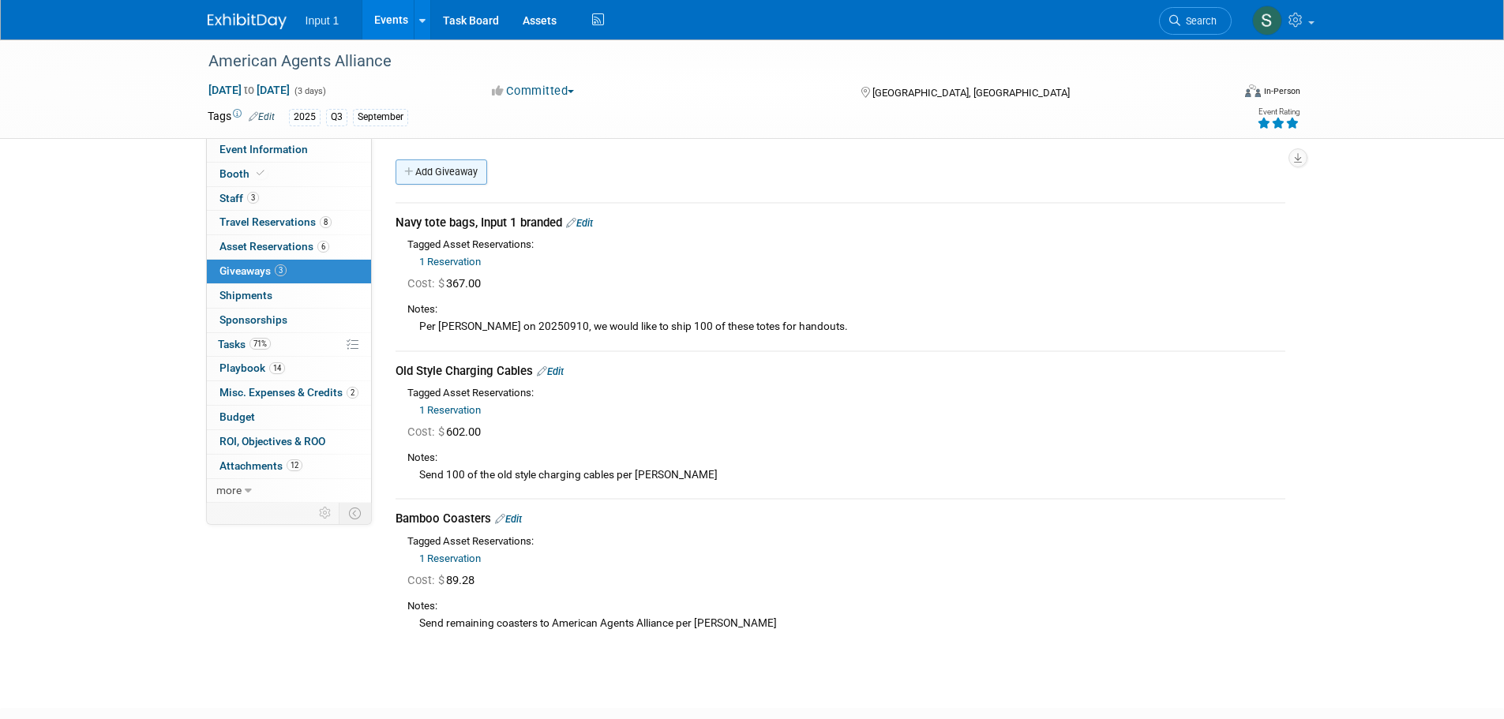
click at [448, 172] on link "Add Giveaway" at bounding box center [442, 171] width 92 height 25
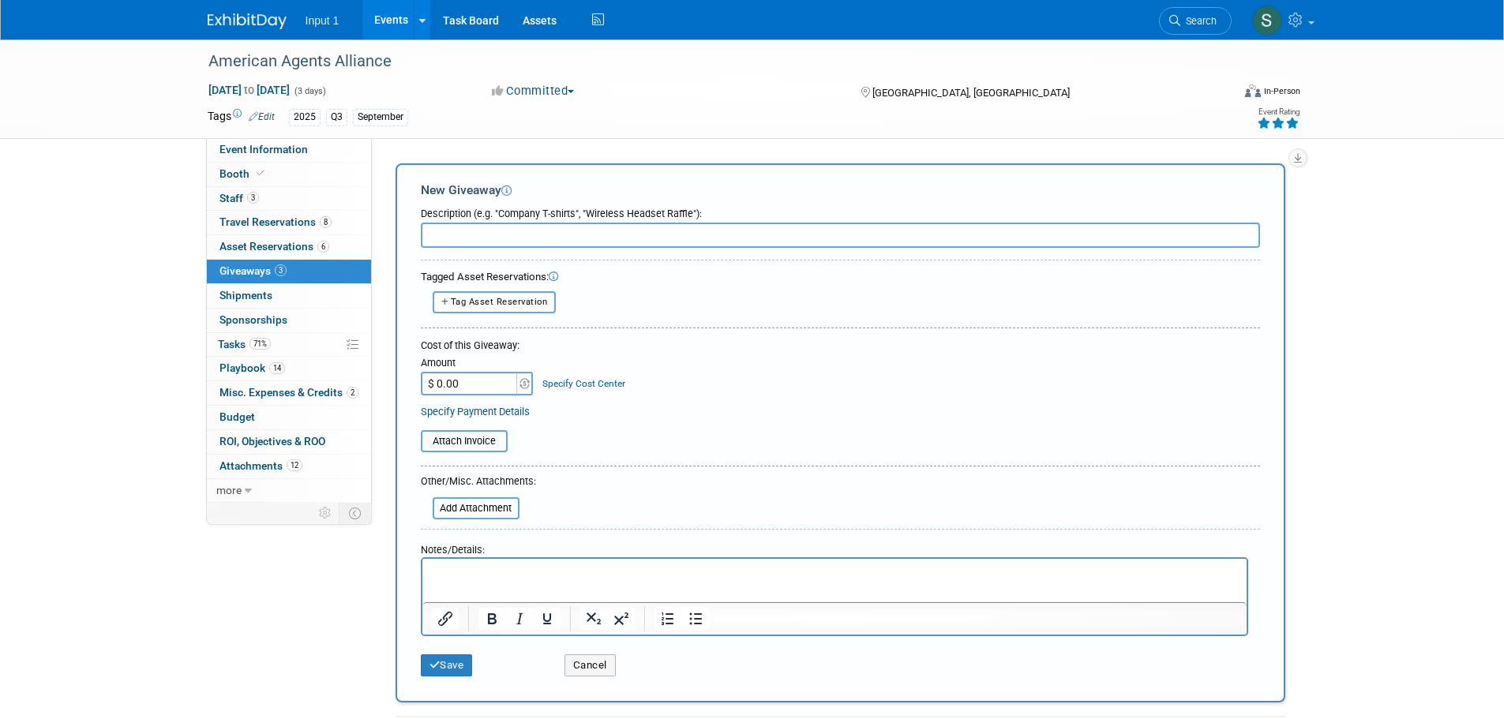
click at [504, 308] on button "Tag Asset Reservation" at bounding box center [495, 301] width 124 height 21
select select
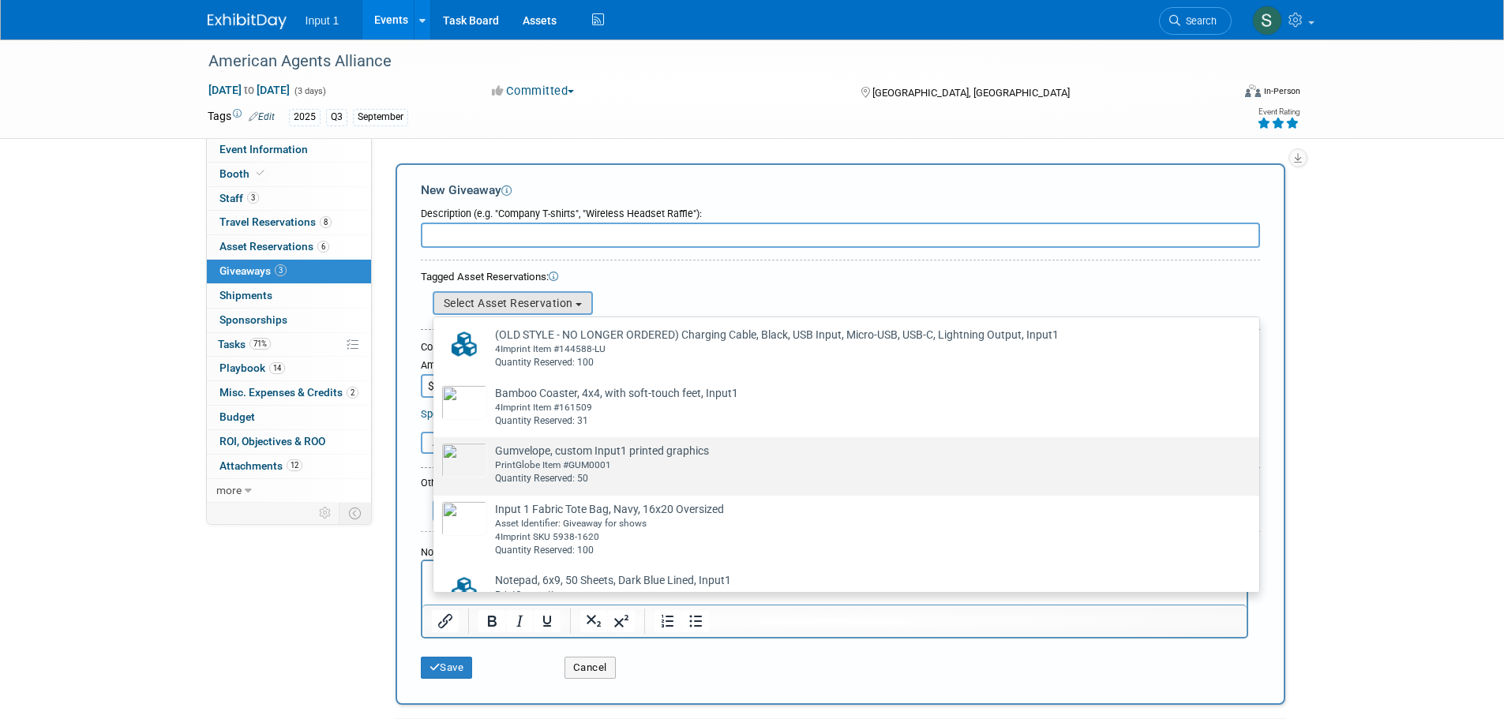
click at [573, 457] on td "Gumvelope, custom Input1 printed graphics Already tagged in this giveaway Print…" at bounding box center [857, 464] width 741 height 43
click at [436, 456] on input "Gumvelope, custom Input1 printed graphics Already tagged in this giveaway Print…" at bounding box center [431, 451] width 10 height 10
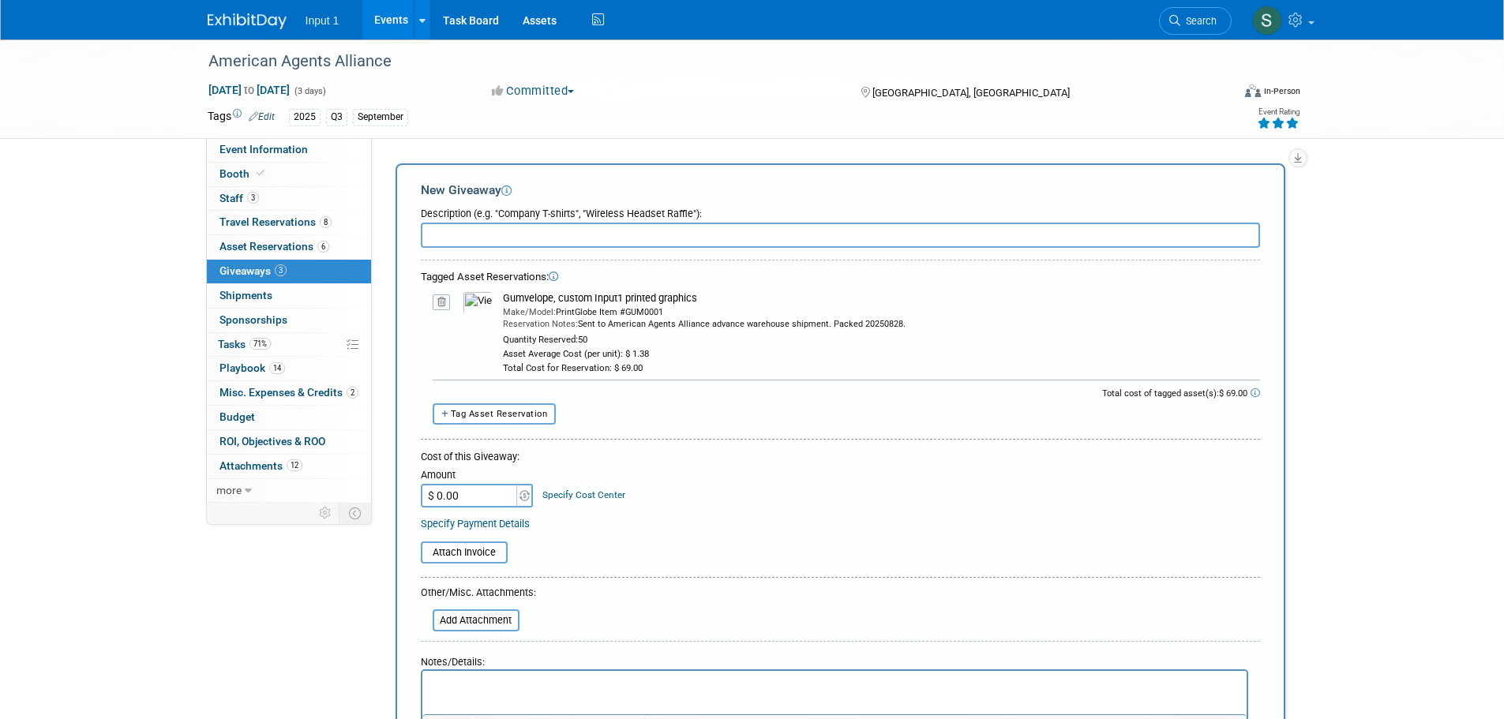
click at [447, 232] on input "text" at bounding box center [840, 235] width 839 height 25
type input "Gumvelopes"
click at [476, 501] on input "$ 0.00" at bounding box center [470, 496] width 99 height 24
type input "$ 69.00"
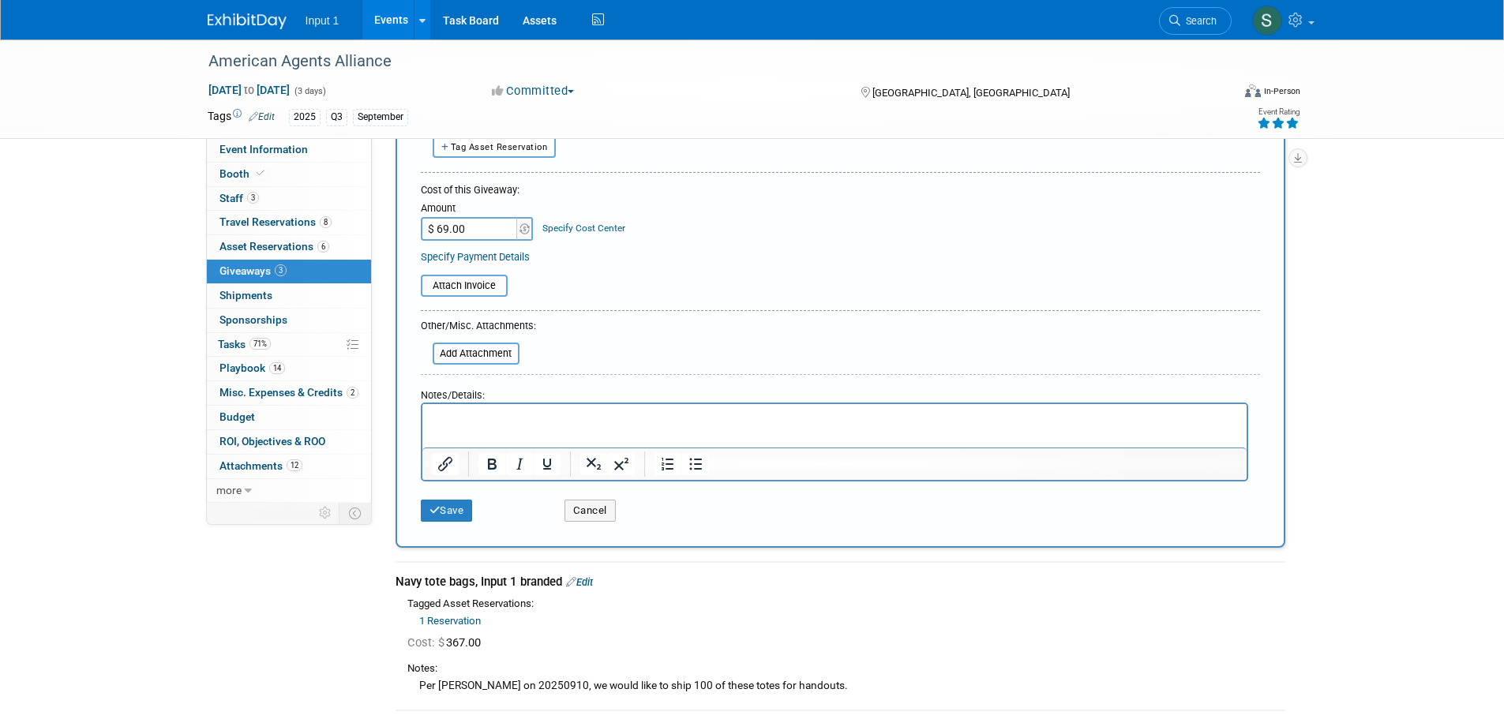
scroll to position [316, 0]
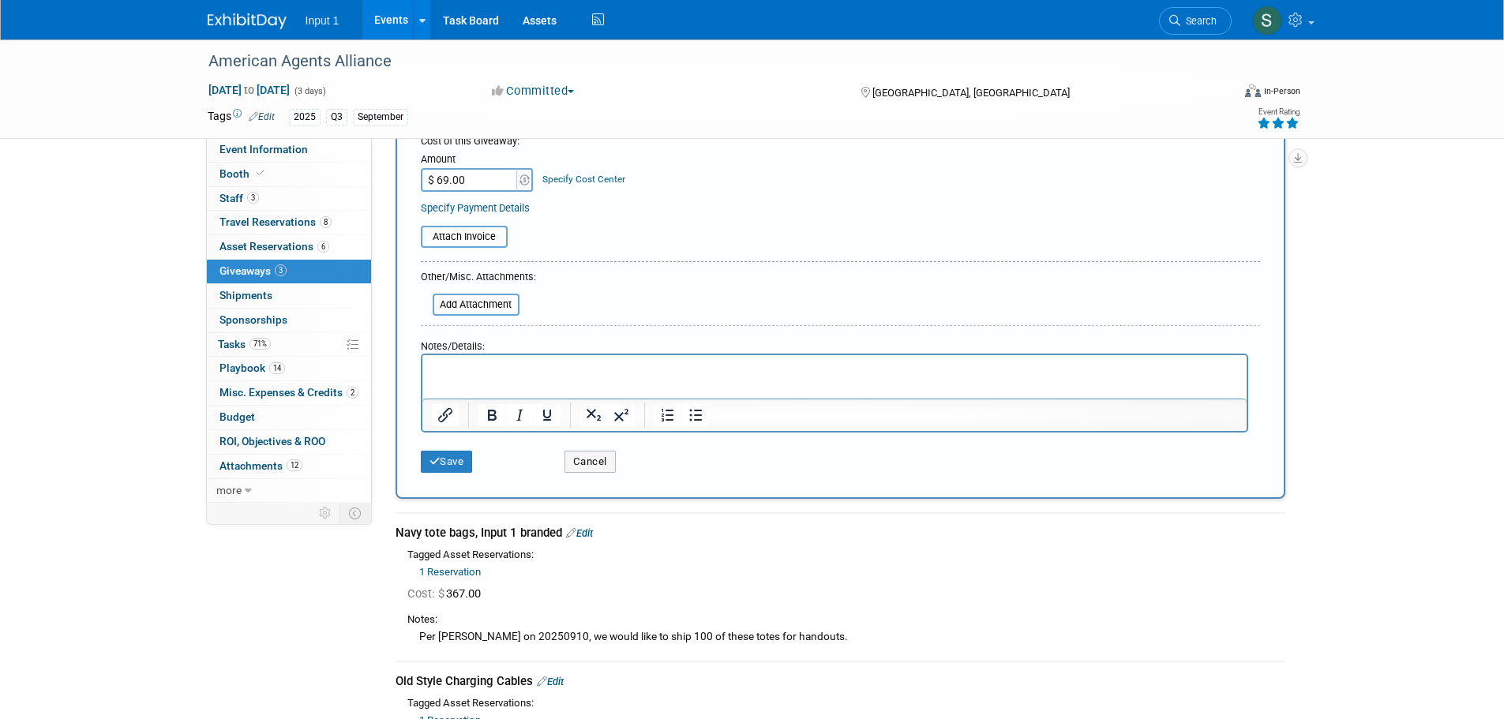
click at [505, 364] on p "Rich Text Area. Press ALT-0 for help." at bounding box center [834, 370] width 806 height 16
click at [452, 461] on button "Save" at bounding box center [447, 462] width 52 height 22
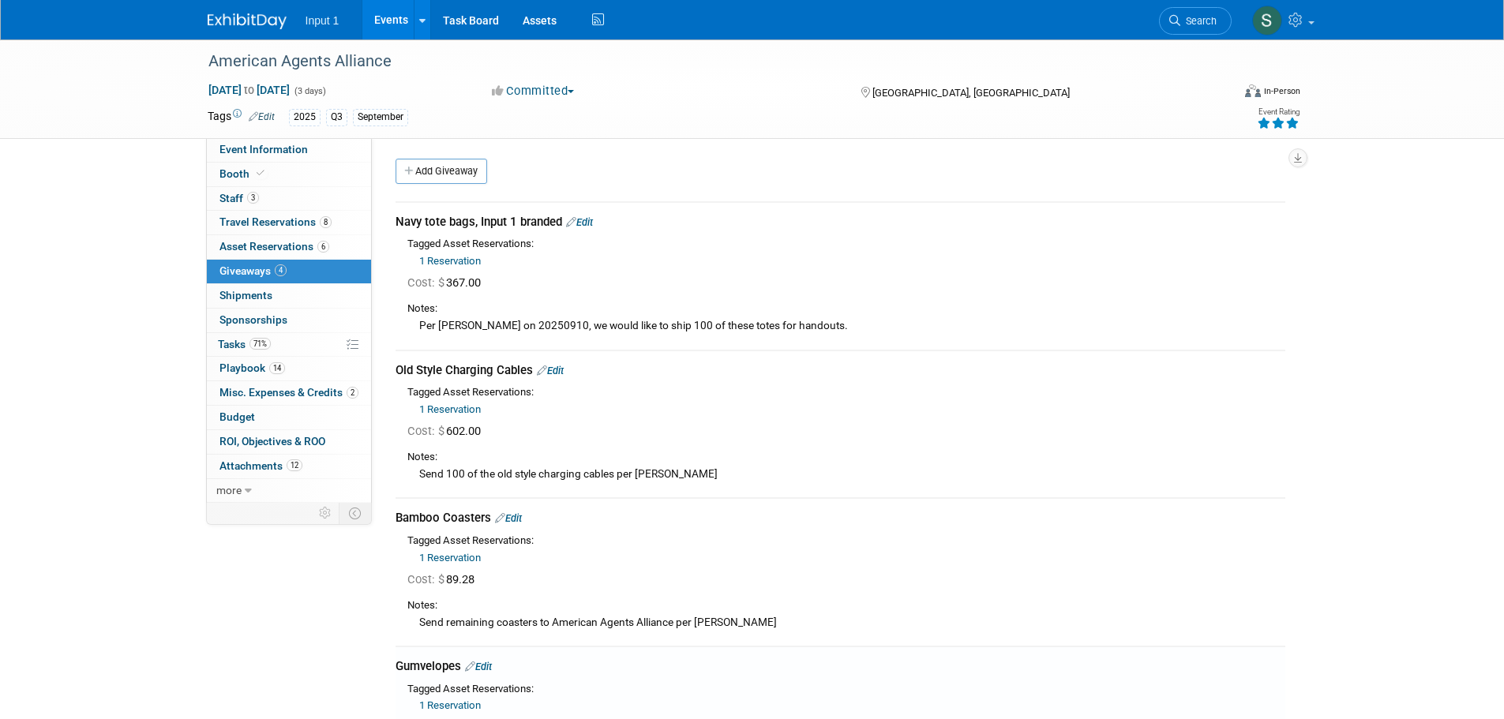
scroll to position [0, 0]
click at [449, 171] on link "Add Giveaway" at bounding box center [442, 171] width 92 height 25
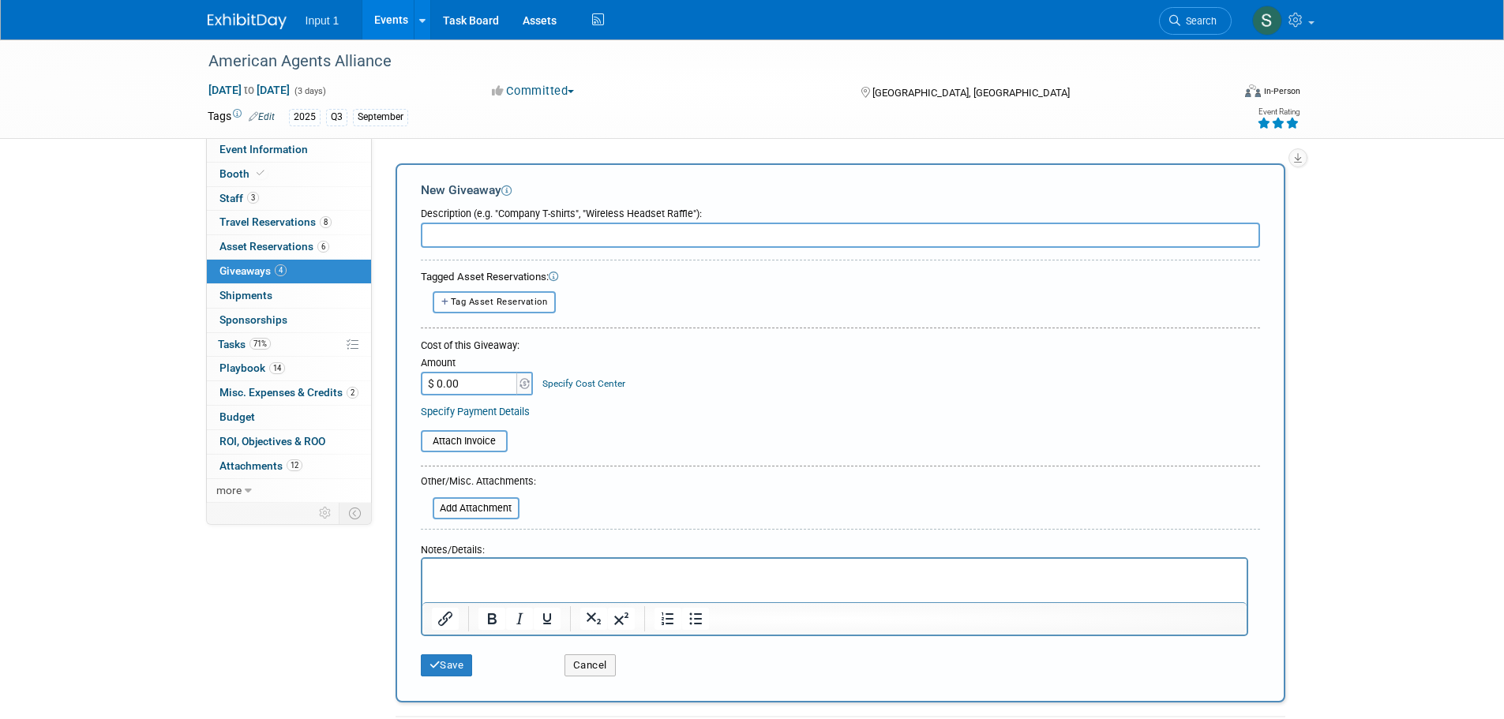
click at [491, 302] on span "Tag Asset Reservation" at bounding box center [499, 302] width 97 height 10
select select
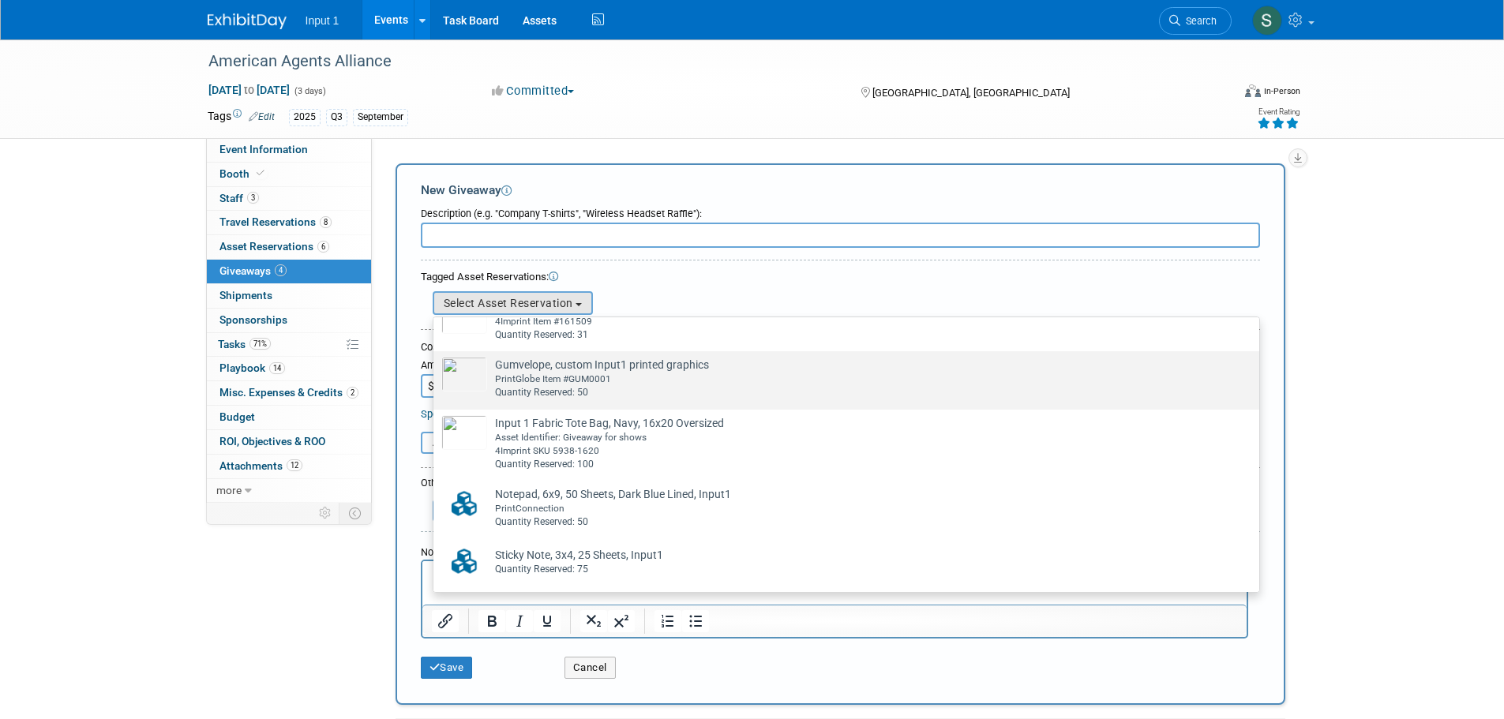
scroll to position [91, 0]
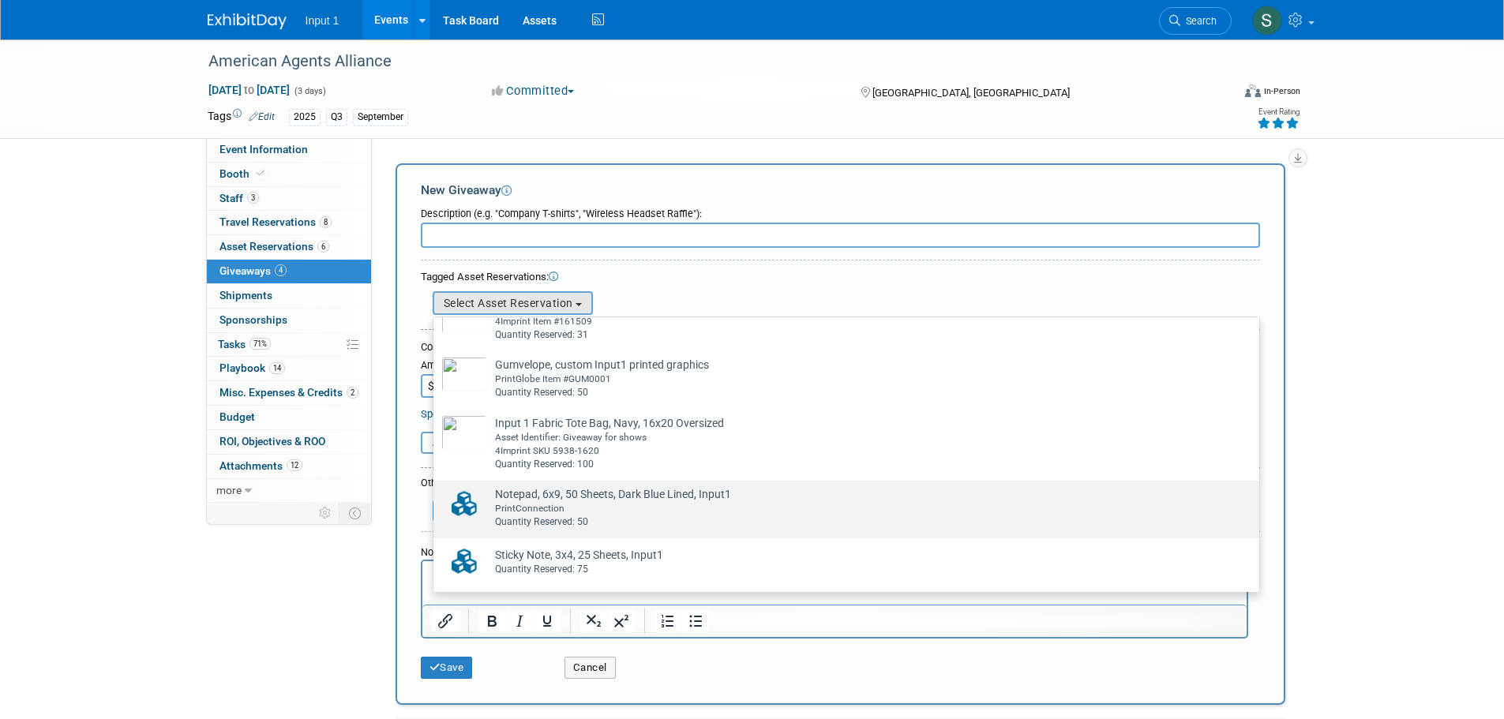
click at [556, 502] on div "PrintConnection" at bounding box center [861, 508] width 733 height 13
click at [436, 500] on input "Notepad, 6x9, 50 Sheets, Dark Blue Lined, Input1 Already tagged in this giveawa…" at bounding box center [431, 495] width 10 height 10
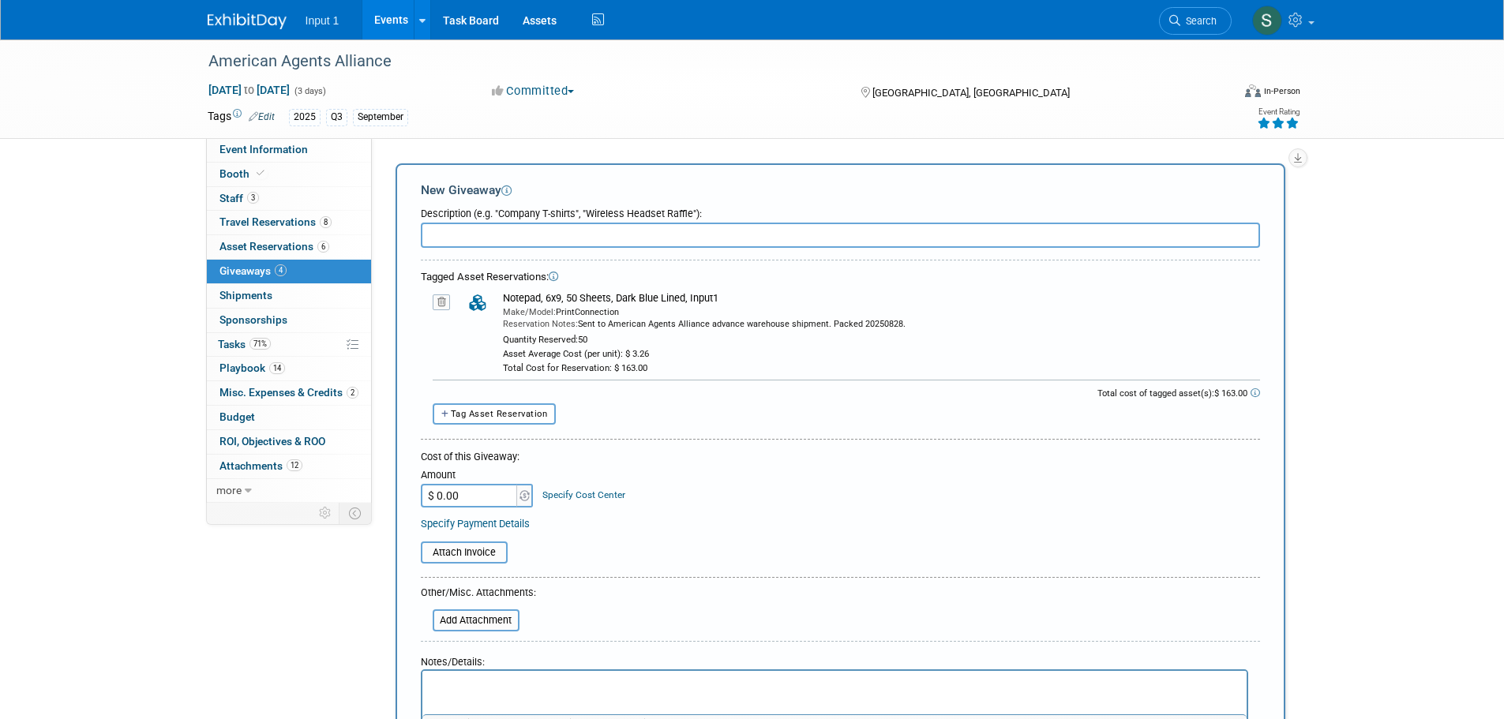
click at [550, 249] on form "Description (e.g. "Company T-shirts", "Wireless Headset Raffle"): Tagged Asset …" at bounding box center [840, 498] width 839 height 597
click at [548, 241] on input "text" at bounding box center [840, 235] width 839 height 25
type input "Notepads, Input 1 Branded"
click at [456, 488] on input "$ 0.00" at bounding box center [470, 496] width 99 height 24
type input "$ 163.00"
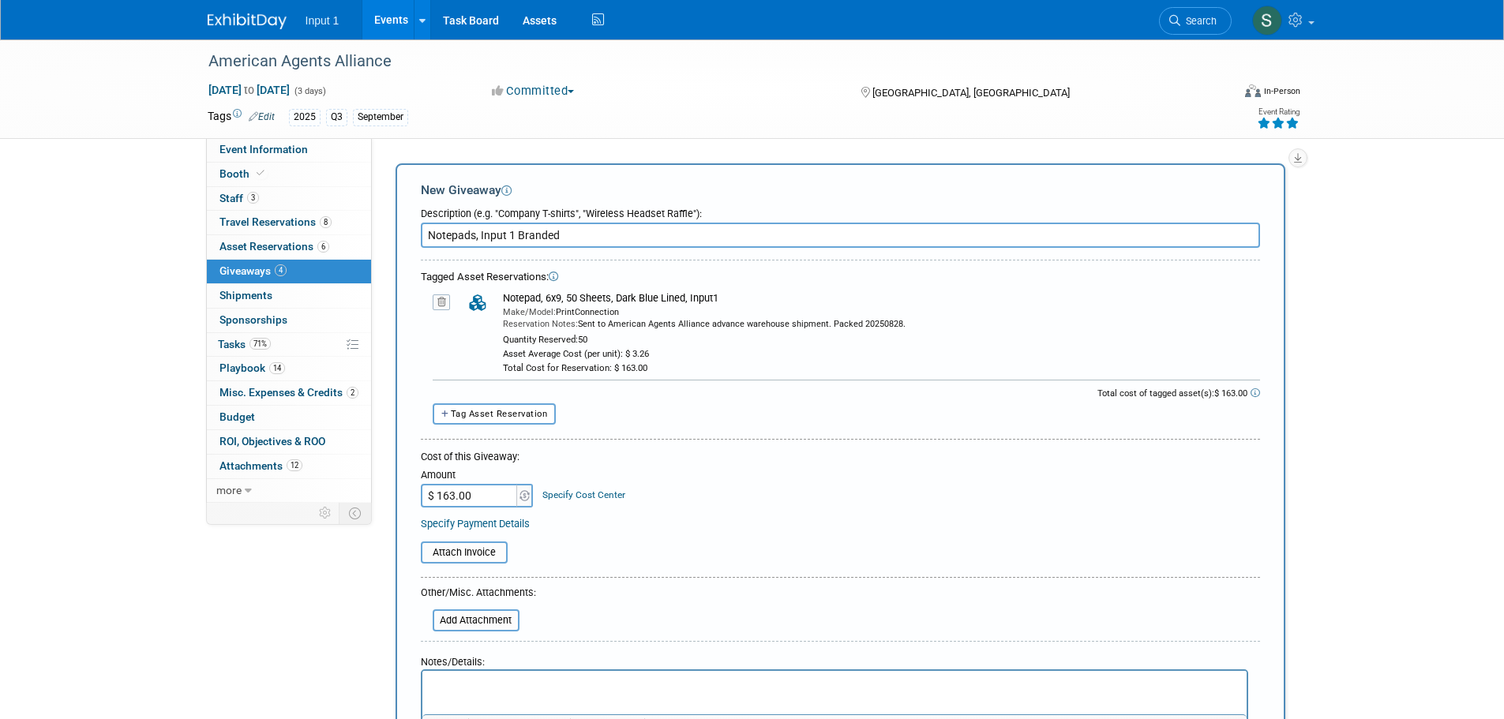
click at [463, 685] on p "Rich Text Area. Press ALT-0 for help." at bounding box center [834, 685] width 806 height 16
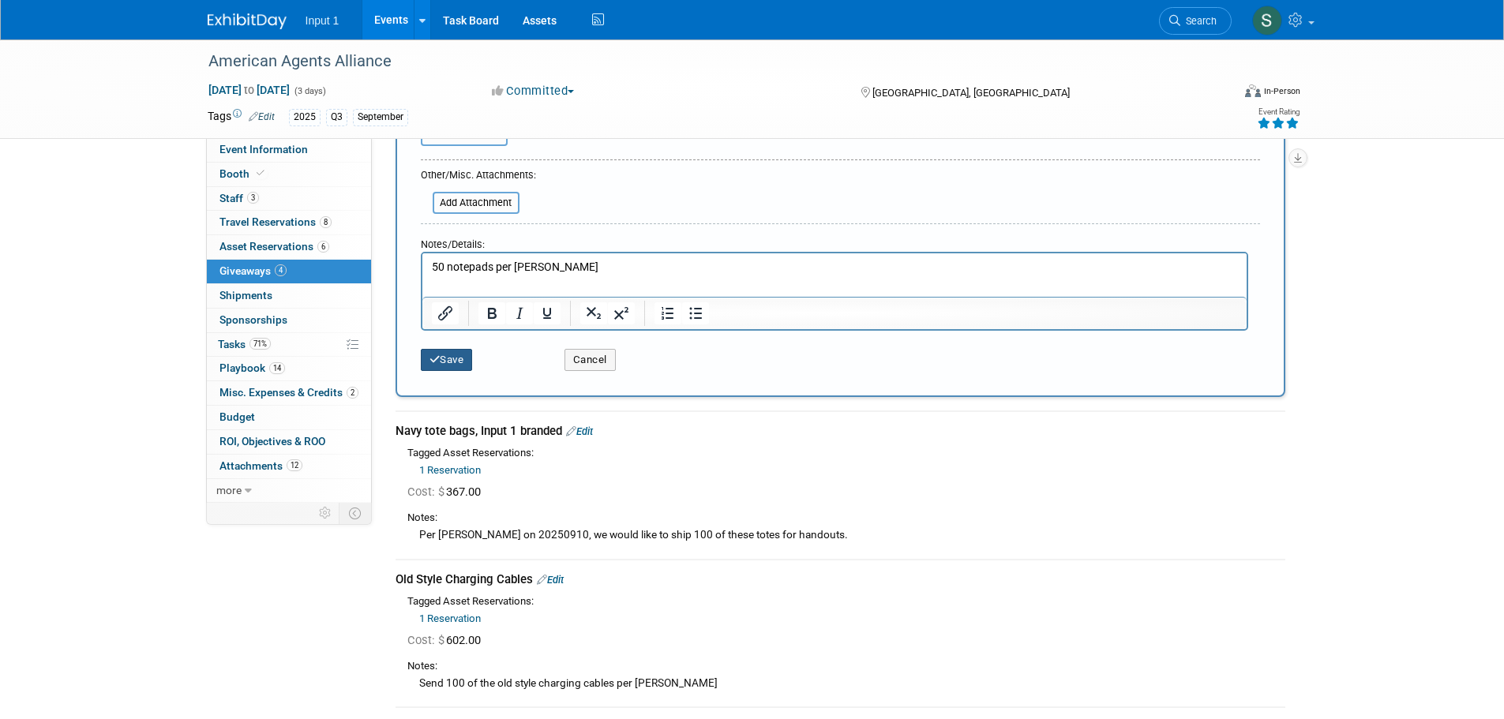
click at [431, 357] on icon "submit" at bounding box center [435, 360] width 11 height 10
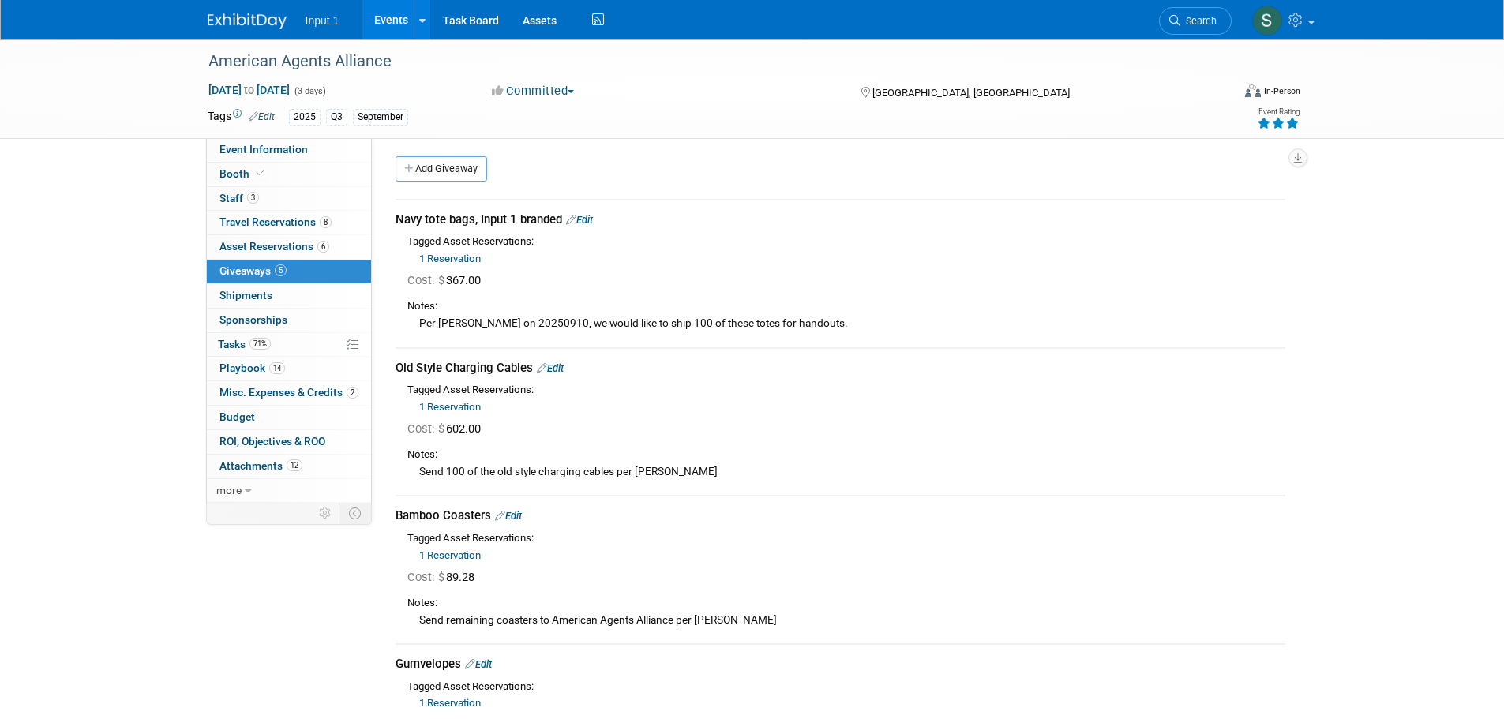
scroll to position [0, 0]
click at [448, 167] on link "Add Giveaway" at bounding box center [442, 171] width 92 height 25
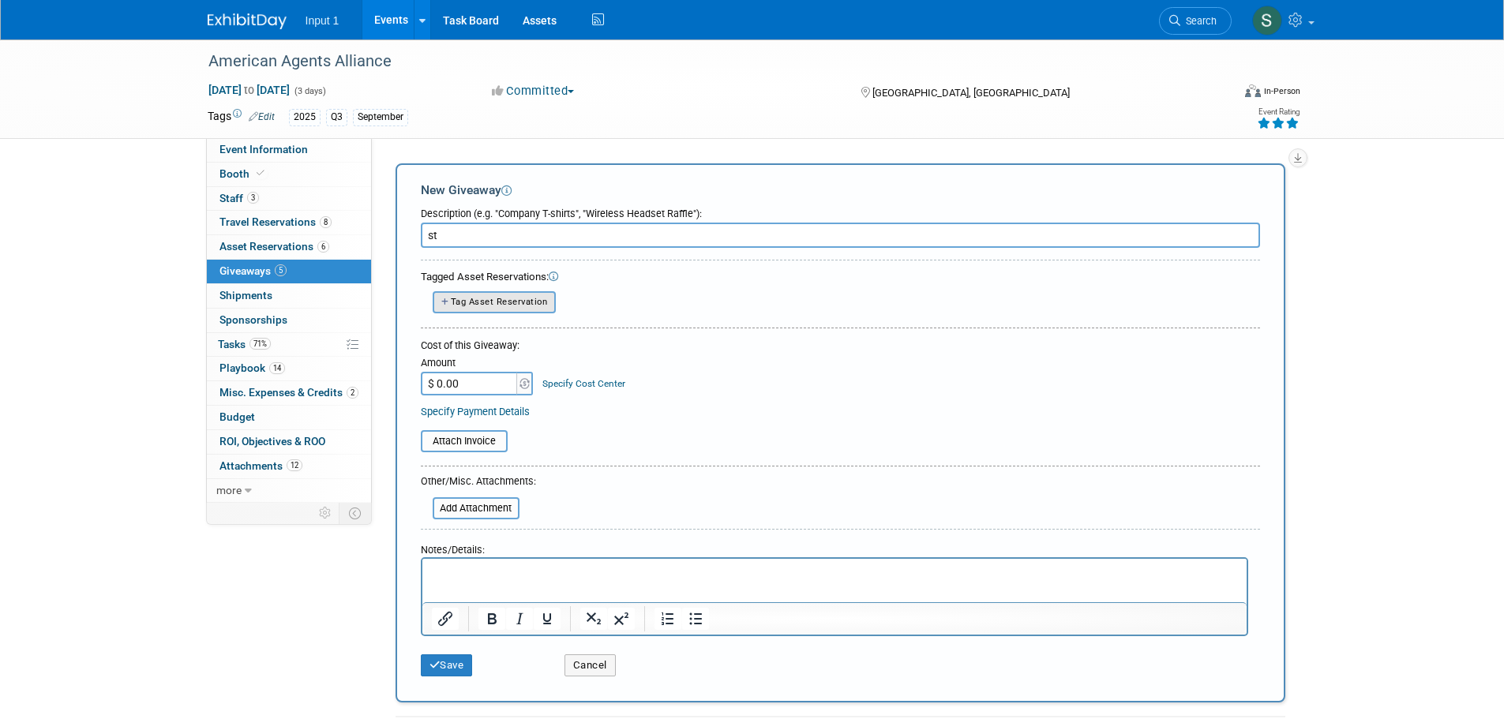
type input "s"
type input "Sticky Notes"
click at [501, 304] on span "Tag Asset Reservation" at bounding box center [499, 302] width 97 height 10
select select
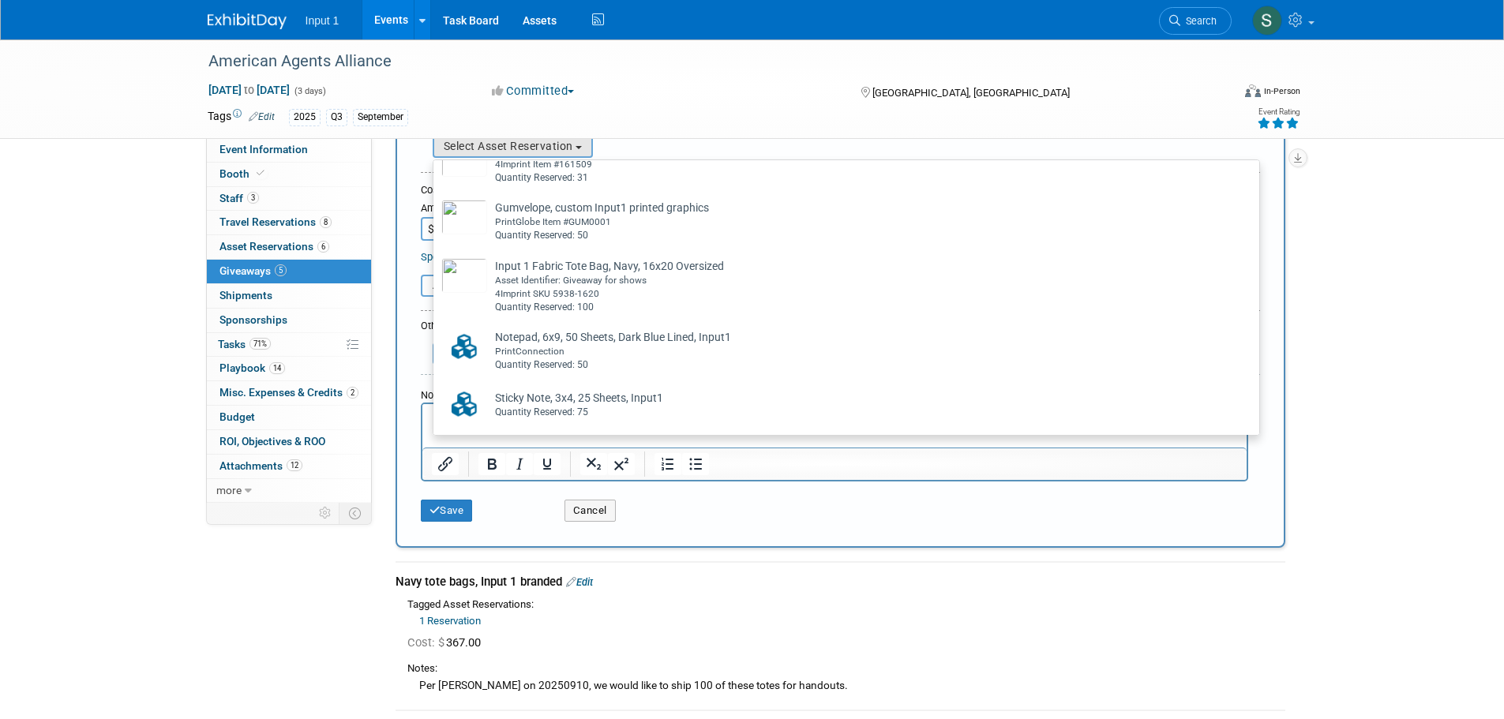
scroll to position [158, 0]
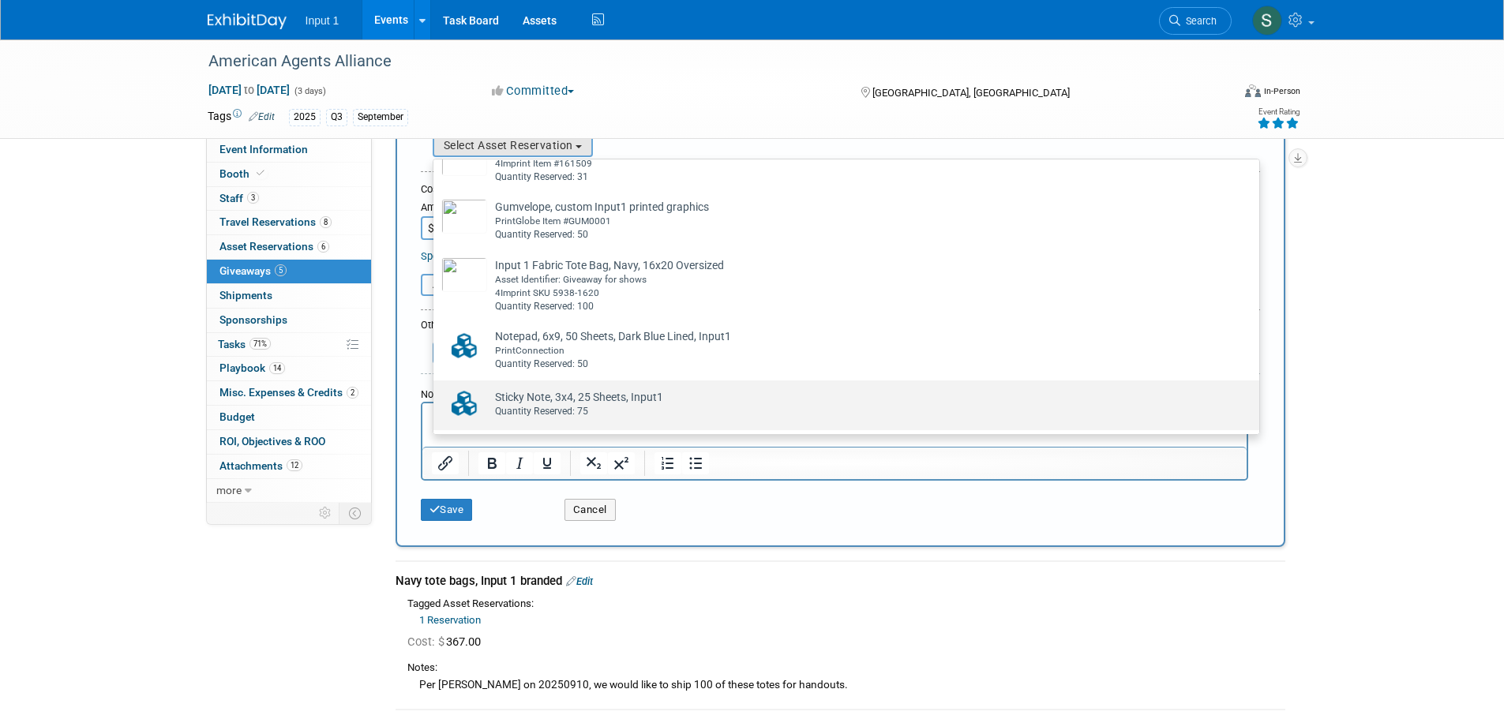
click at [538, 411] on div "Quantity Reserved: 75" at bounding box center [861, 411] width 733 height 13
click at [436, 400] on input "Sticky Note, 3x4, 25 Sheets, Input1 Already tagged in this giveaway Quantity Re…" at bounding box center [431, 394] width 10 height 10
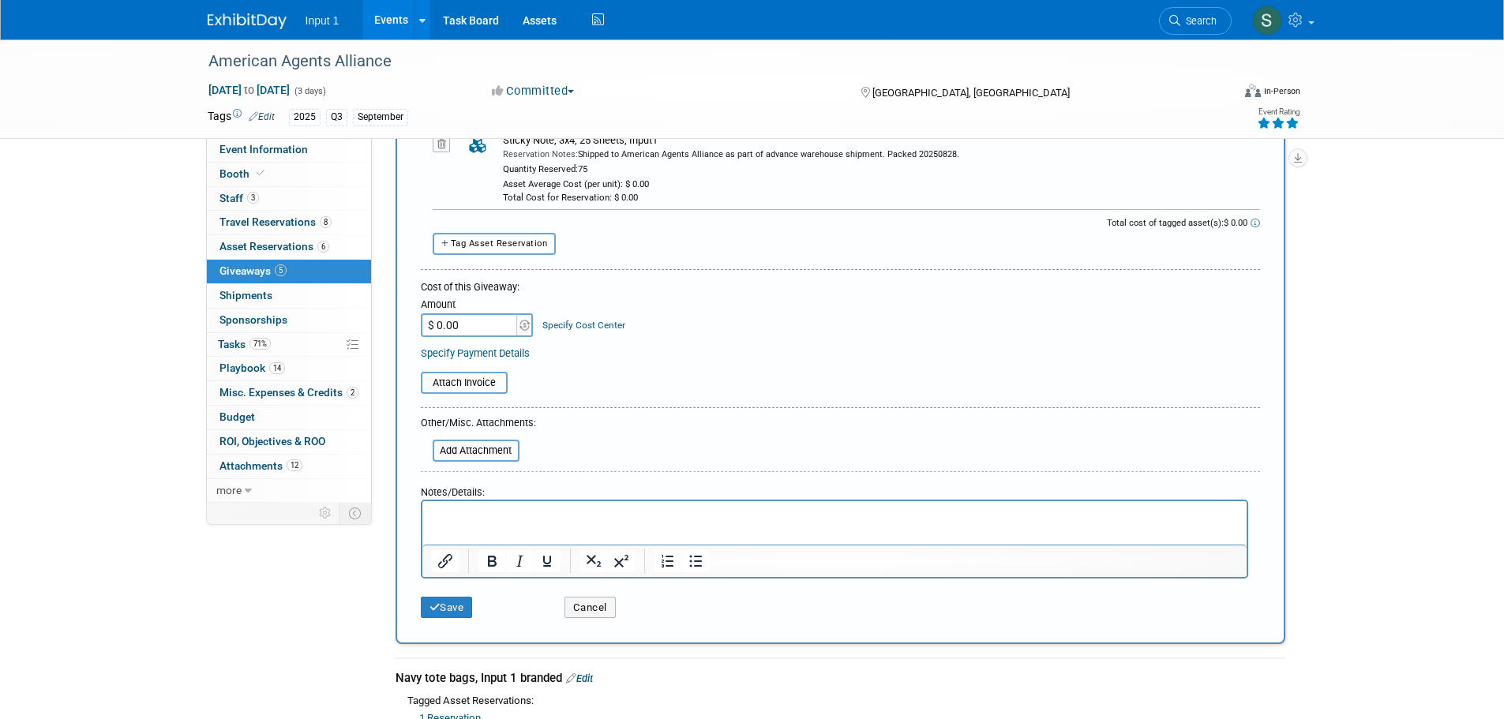
click at [487, 512] on p "Rich Text Area. Press ALT-0 for help." at bounding box center [834, 515] width 806 height 16
click at [444, 610] on button "Save" at bounding box center [447, 608] width 52 height 22
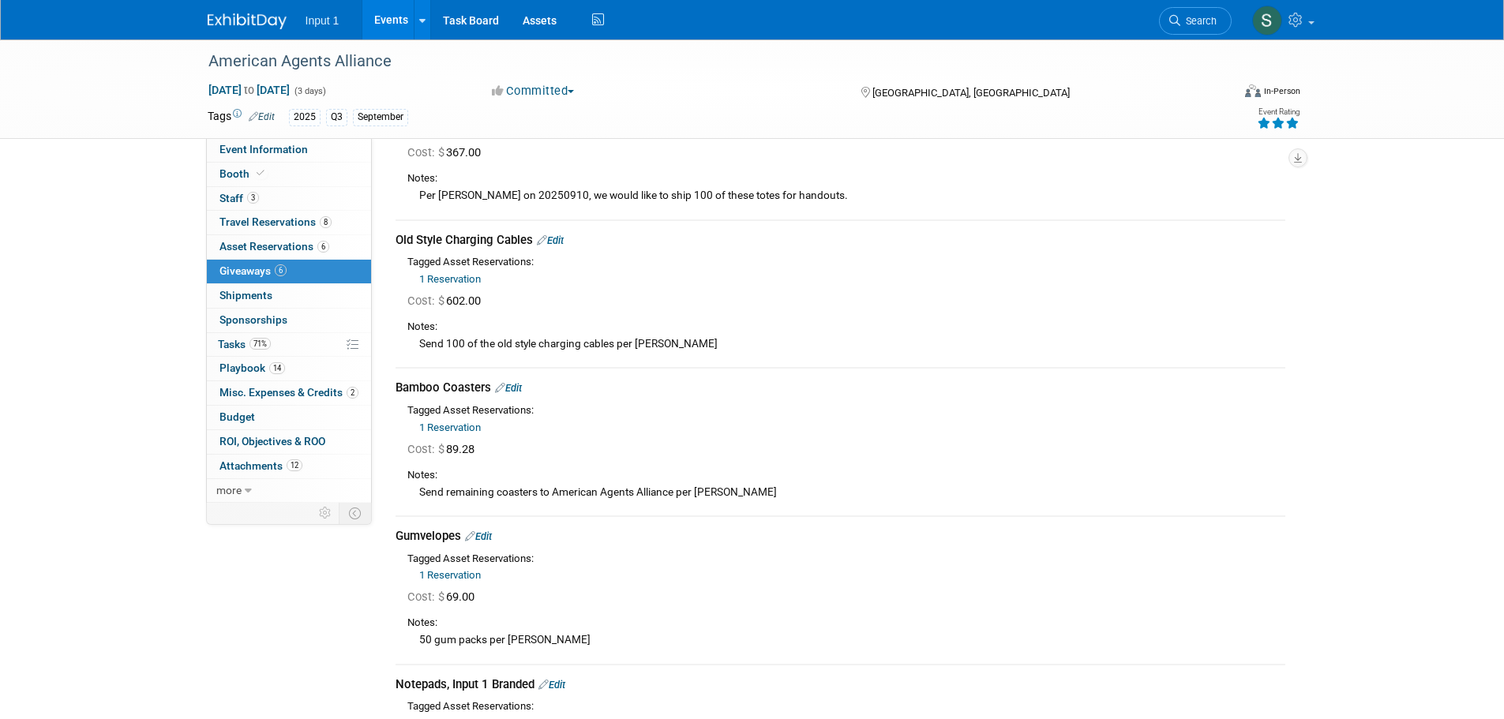
scroll to position [0, 0]
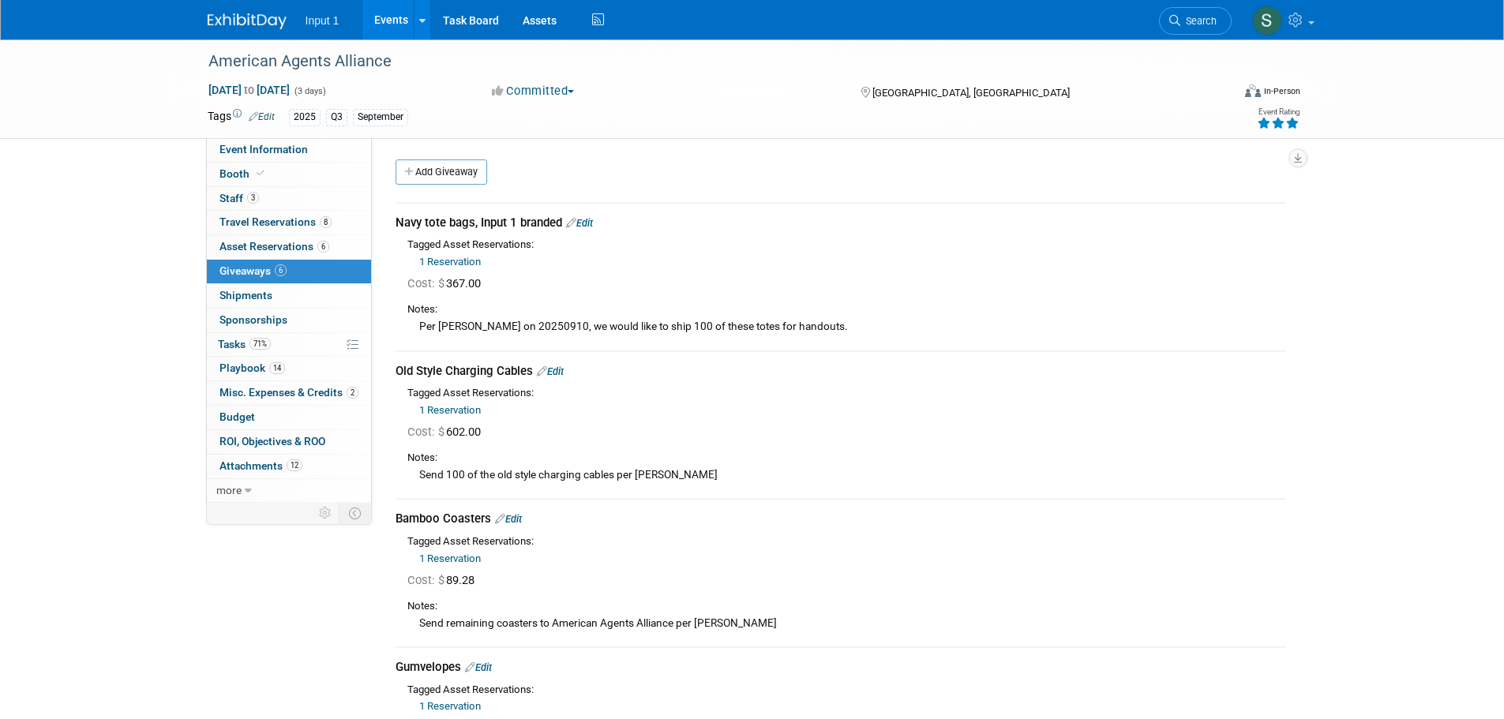
click at [432, 168] on link "Add Giveaway" at bounding box center [442, 171] width 92 height 25
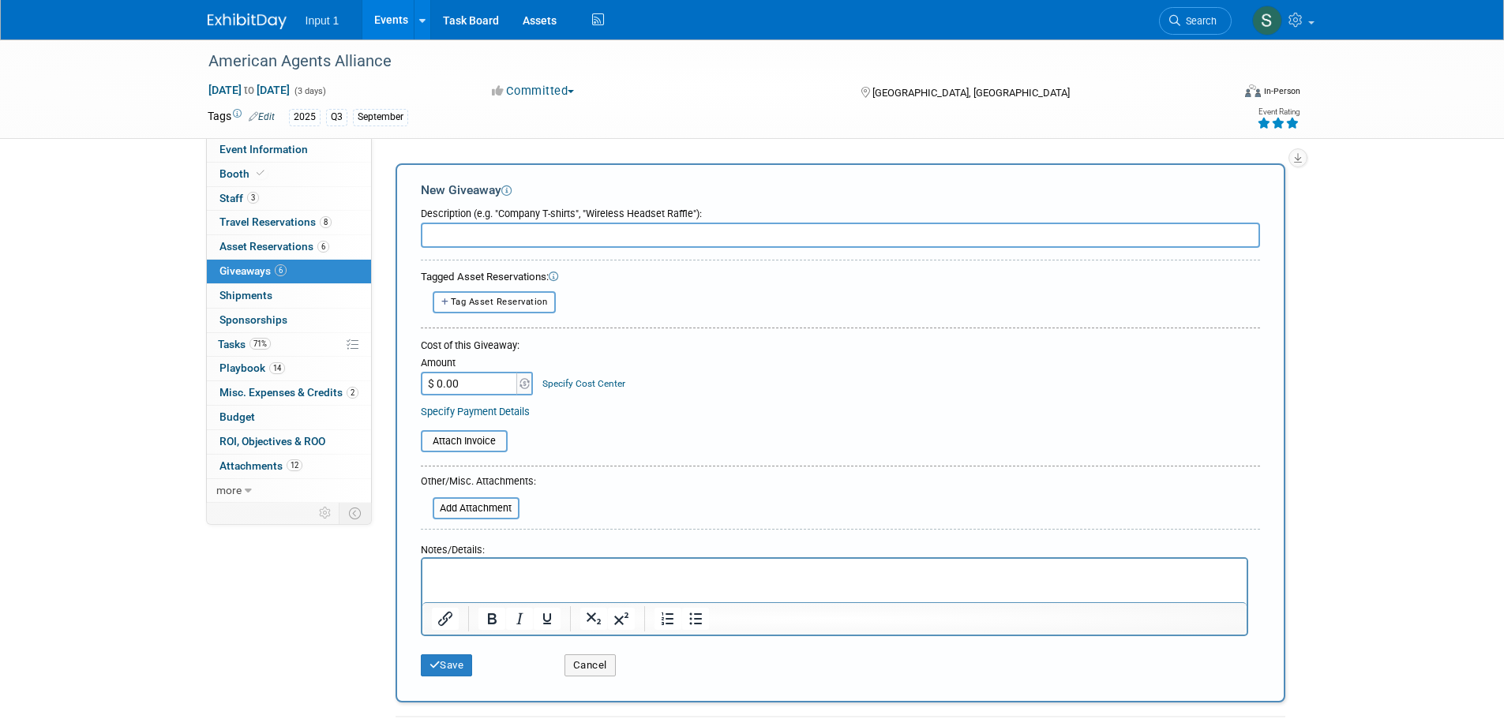
click at [463, 297] on span "Tag Asset Reservation" at bounding box center [499, 302] width 97 height 10
select select
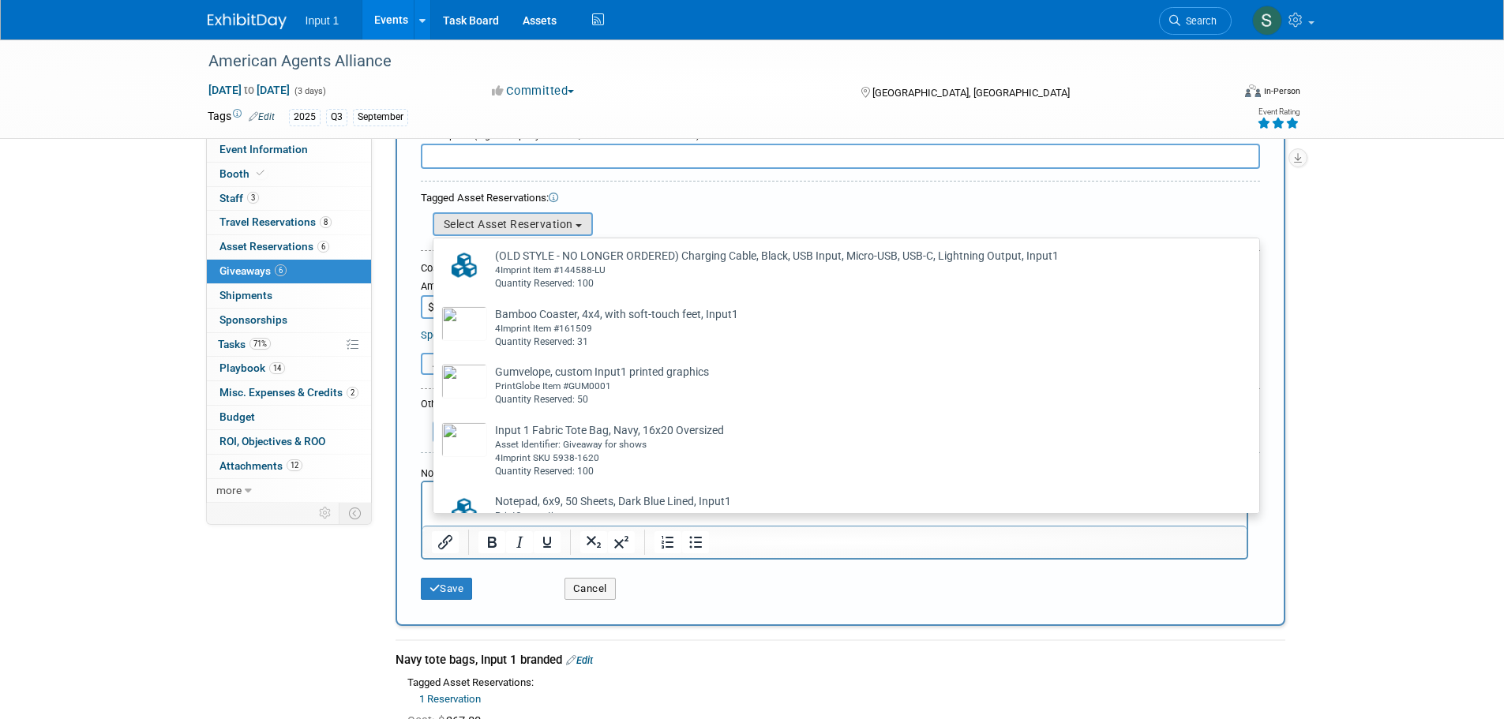
click at [147, 132] on div "American Agents Alliance Sep 25, 2025 to Sep 27, 2025 (3 days) Sep 25, 2025 to …" at bounding box center [752, 88] width 1504 height 99
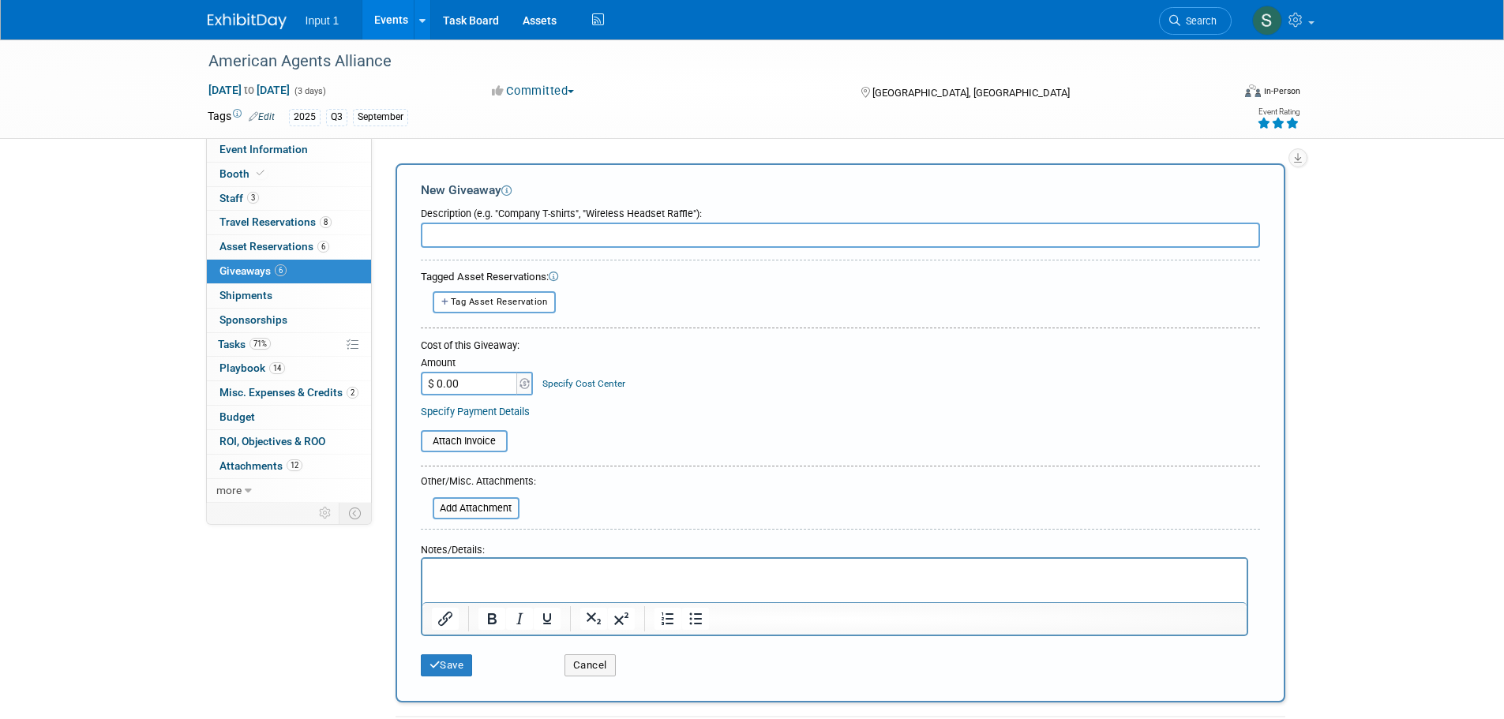
click at [454, 234] on input "text" at bounding box center [840, 235] width 839 height 25
type input "Handy Breeze fans"
click at [515, 302] on span "Tag Asset Reservation" at bounding box center [499, 302] width 97 height 10
select select
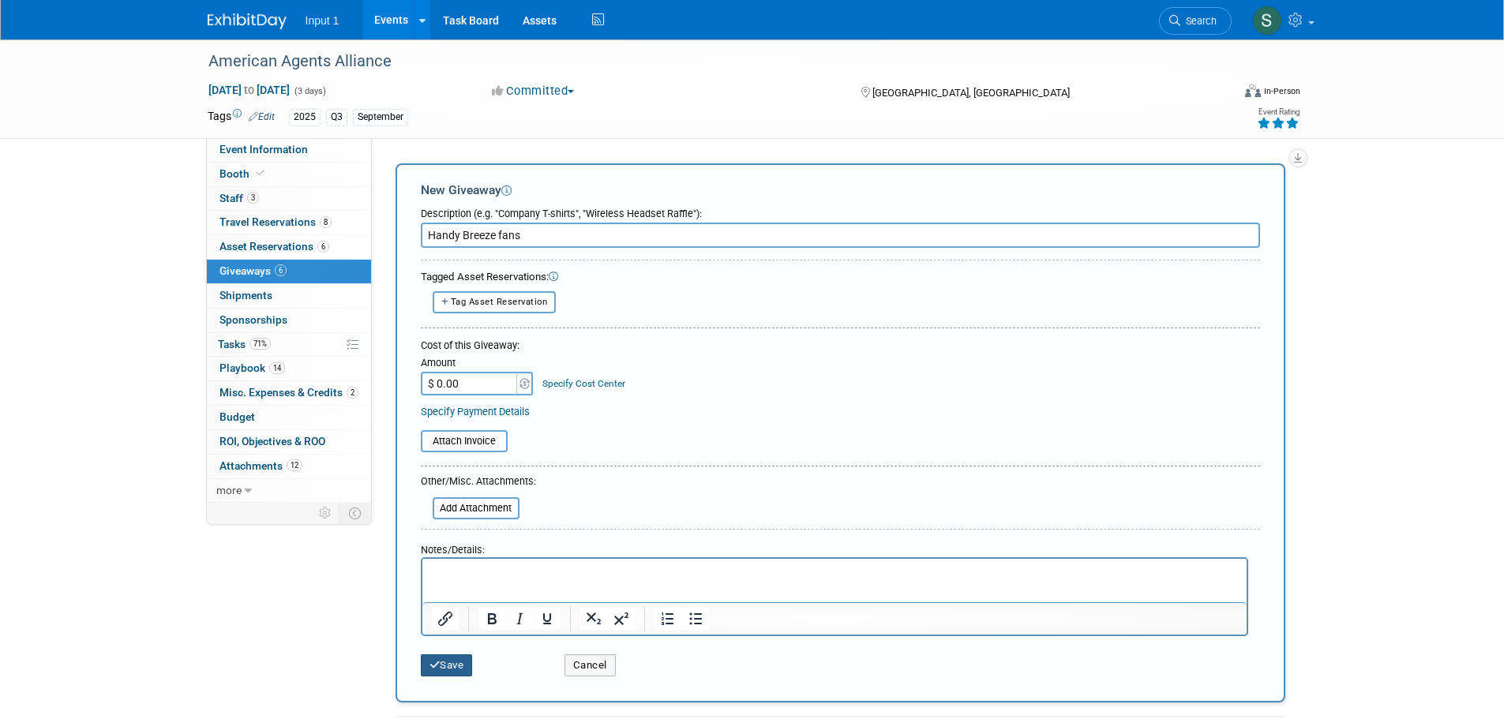
click at [447, 665] on button "Save" at bounding box center [447, 666] width 52 height 22
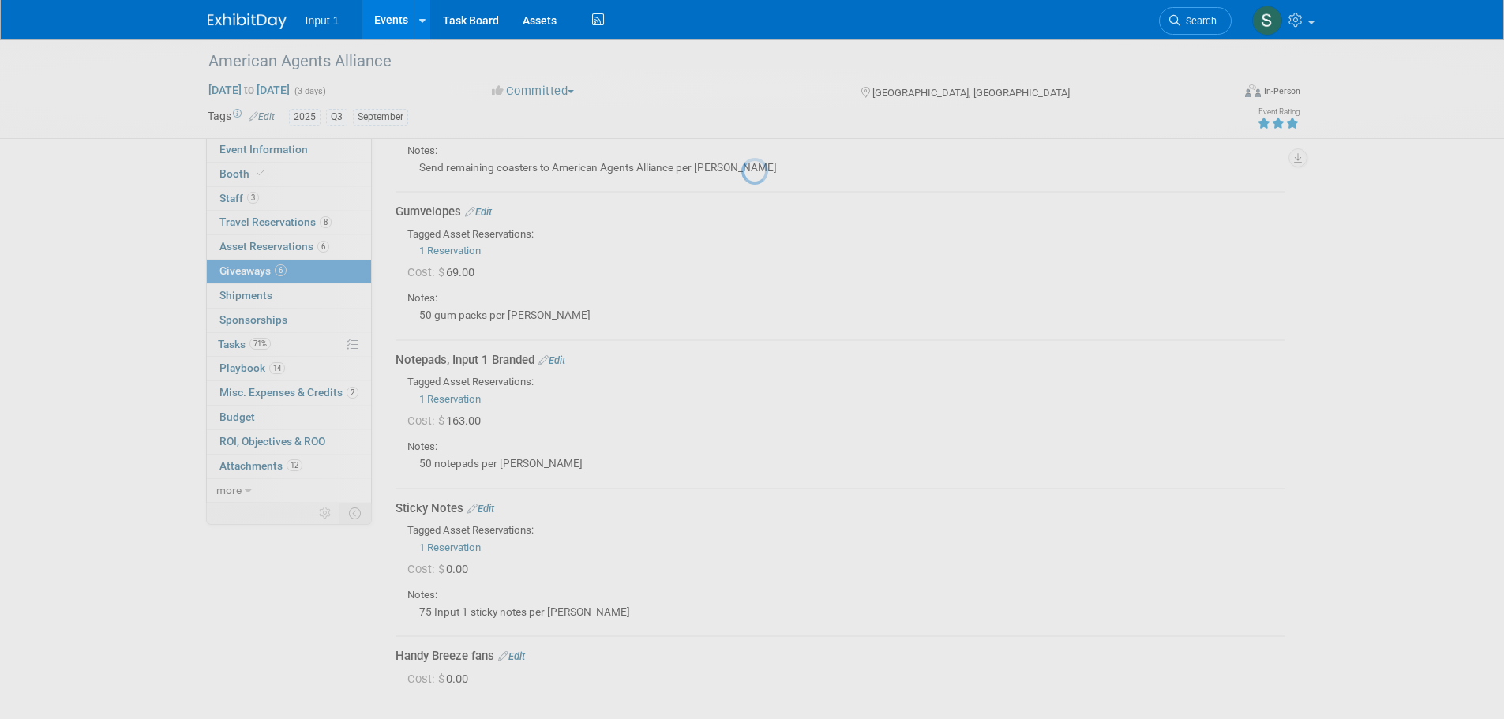
scroll to position [607, 0]
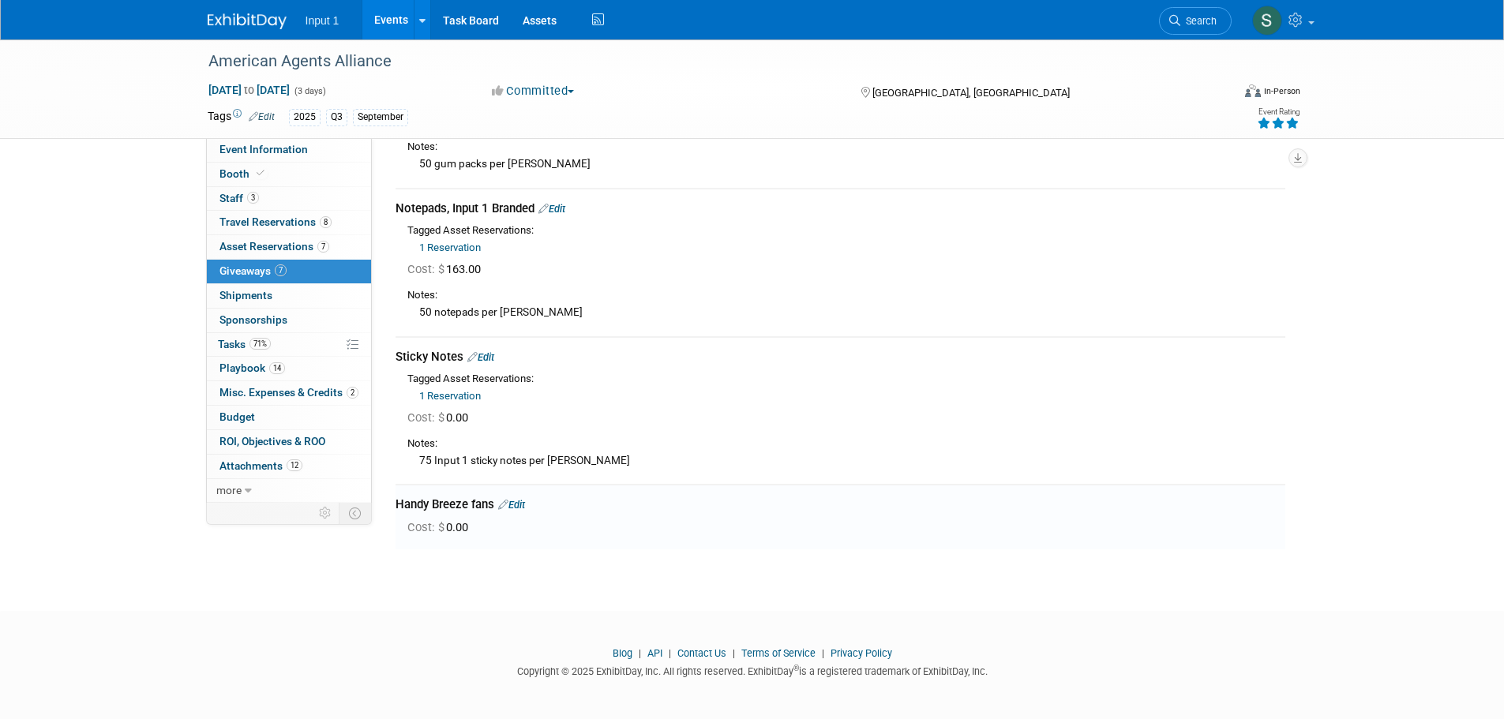
click at [388, 24] on link "Events" at bounding box center [391, 19] width 58 height 39
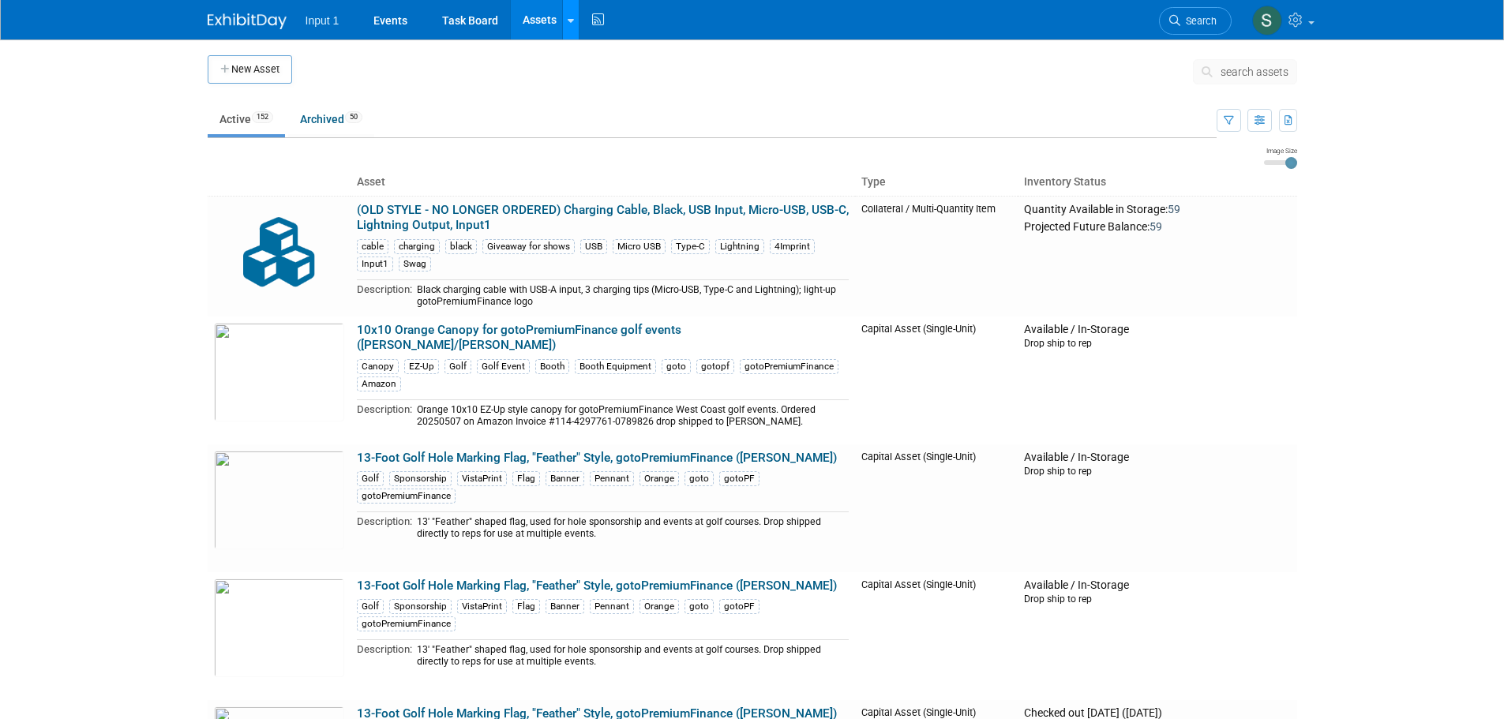
click at [575, 24] on link at bounding box center [570, 19] width 17 height 39
click at [582, 78] on icon at bounding box center [582, 78] width 16 height 11
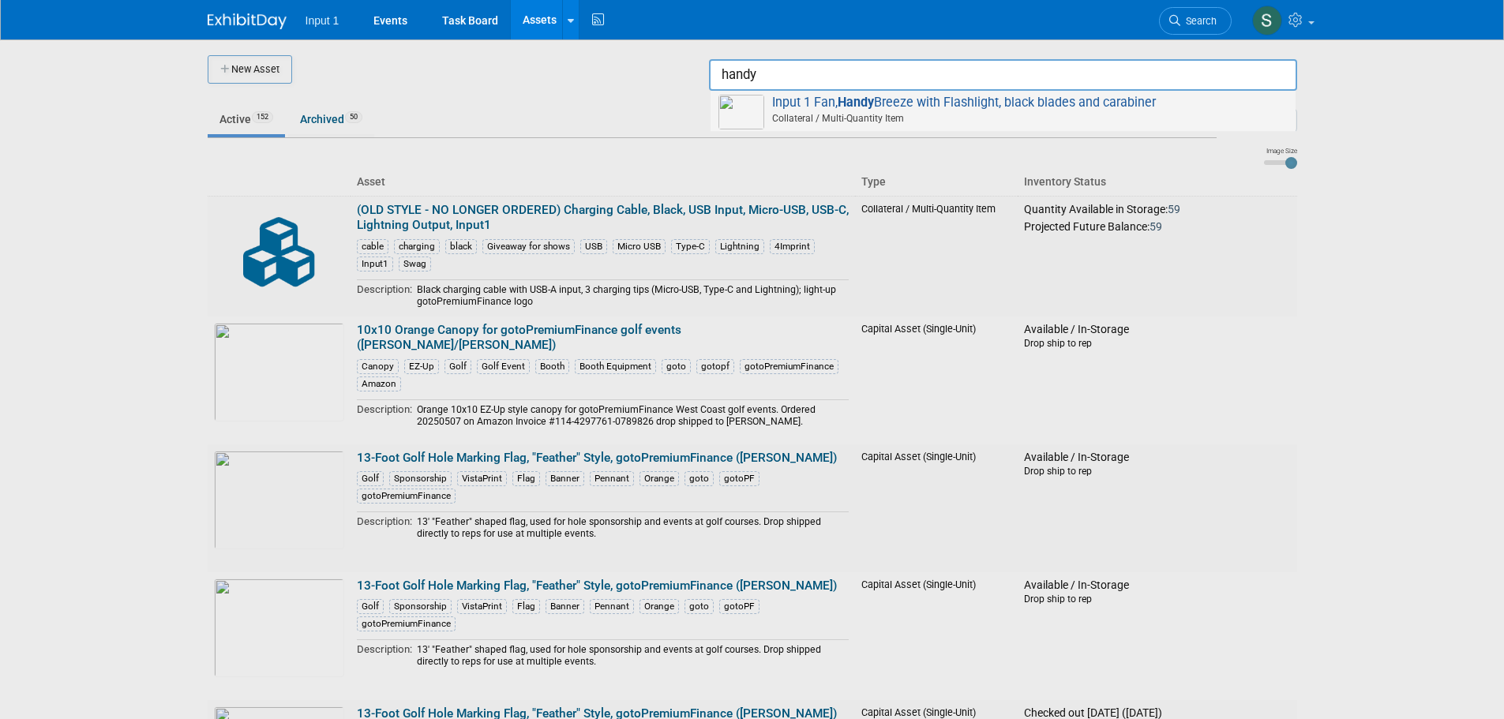
click at [943, 111] on span "Input 1 Fan, Handy Breeze with Flashlight, black blades and carabiner Collatera…" at bounding box center [1002, 111] width 569 height 32
type input "Input 1 Fan, Handy Breeze with Flashlight, black blades and carabiner"
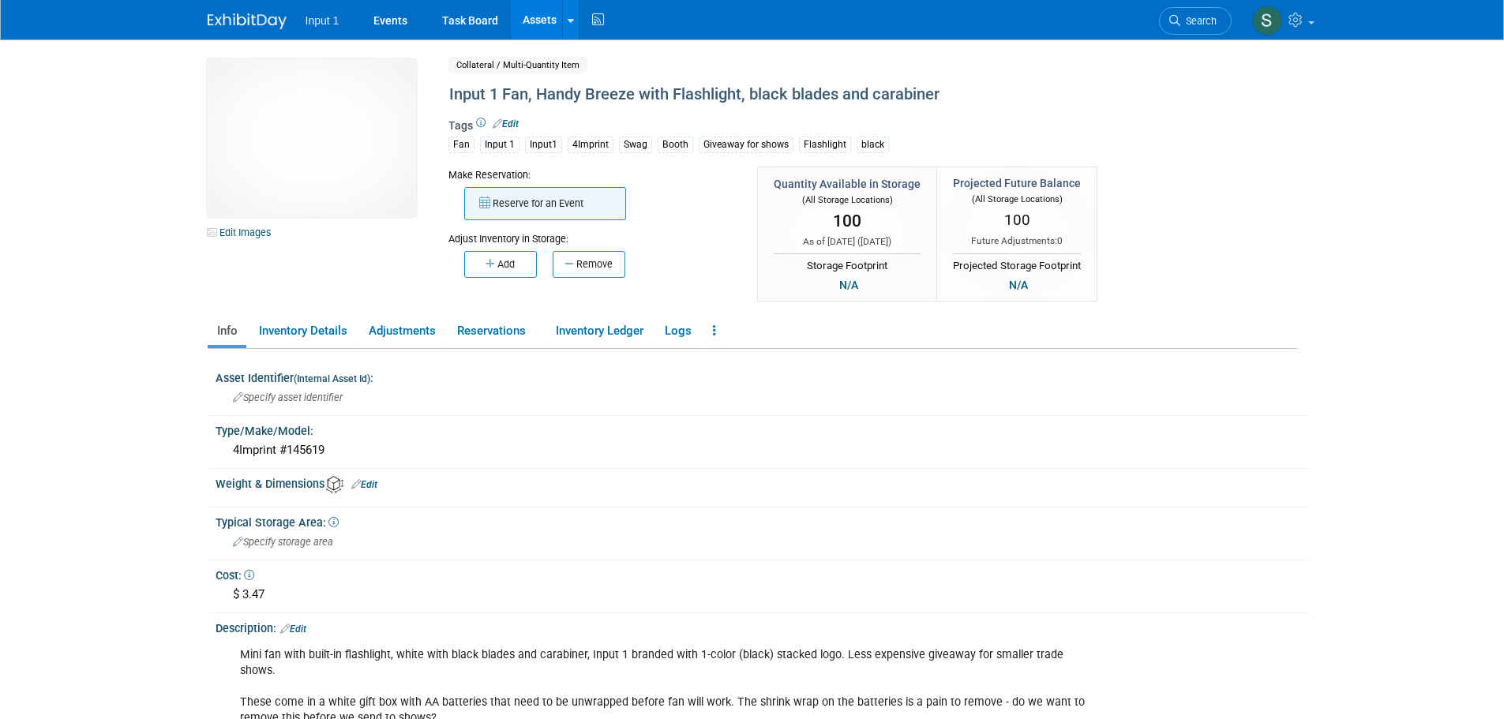
click at [533, 206] on button "Reserve for an Event" at bounding box center [545, 203] width 162 height 33
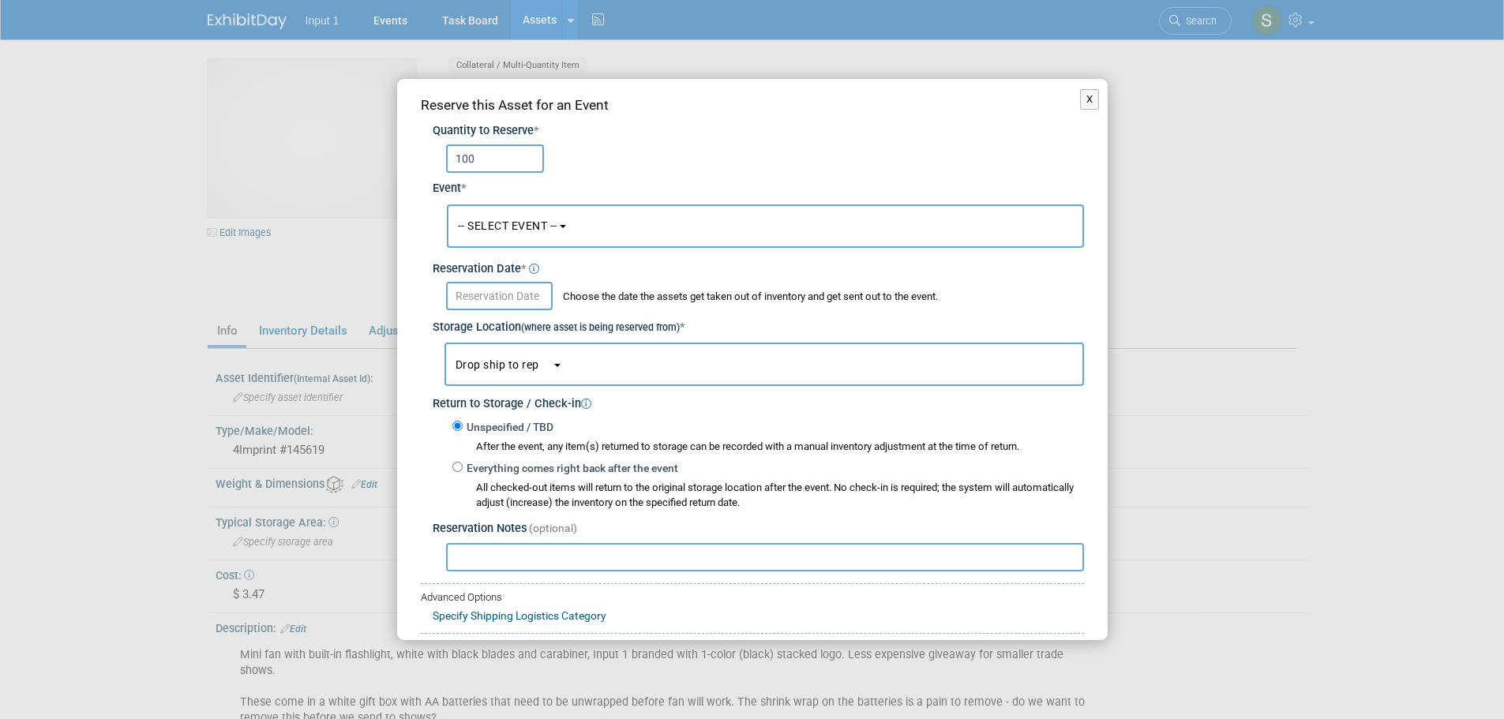
type input "100"
click at [512, 231] on span "-- SELECT EVENT --" at bounding box center [507, 225] width 99 height 13
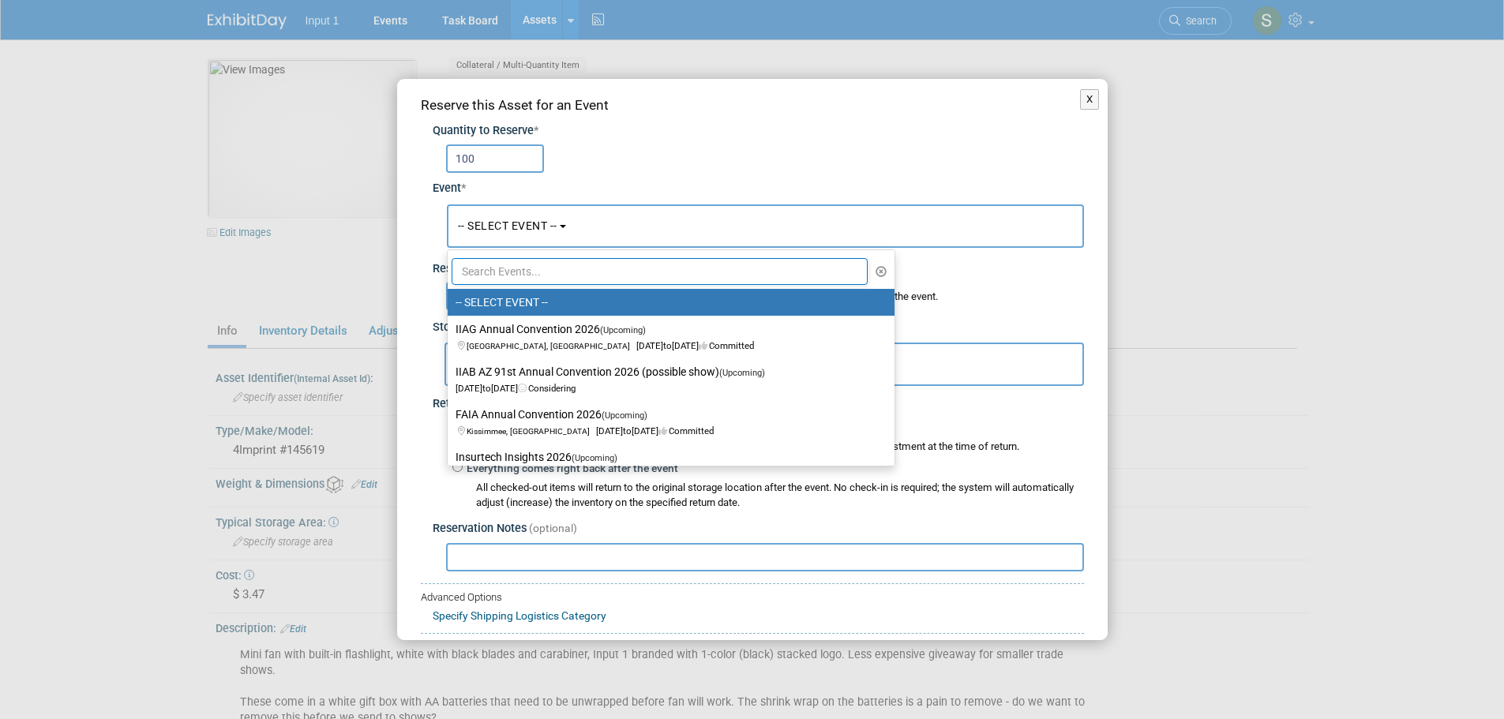
click at [524, 268] on input "text" at bounding box center [660, 271] width 417 height 27
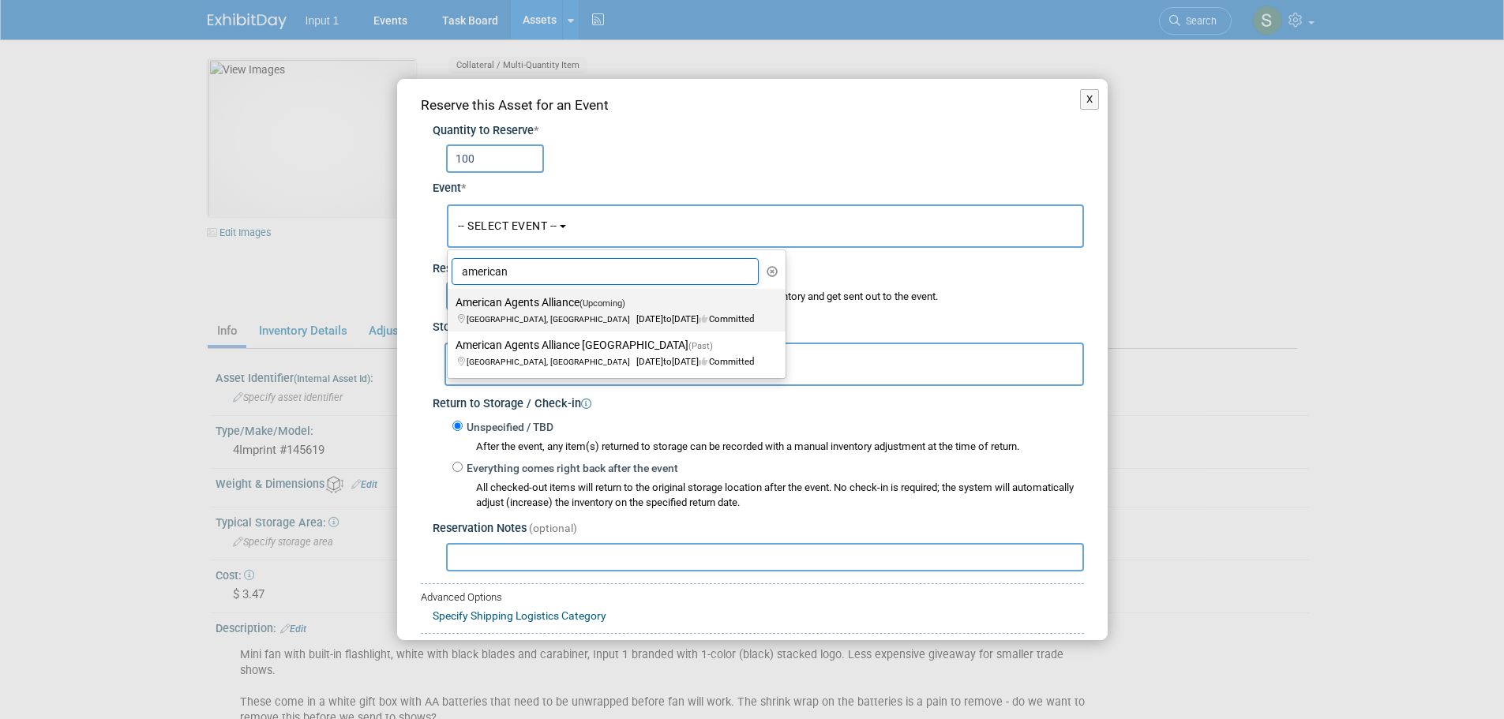
type input "american"
click at [535, 307] on label "American Agents Alliance (Upcoming) Palm Desert, CA Sep 25, 2025 to Sep 27, 202…" at bounding box center [613, 310] width 314 height 36
click at [450, 307] on input "American Agents Alliance (Upcoming) Palm Desert, CA Sep 25, 2025 to Sep 27, 202…" at bounding box center [445, 303] width 10 height 10
select select "11130381"
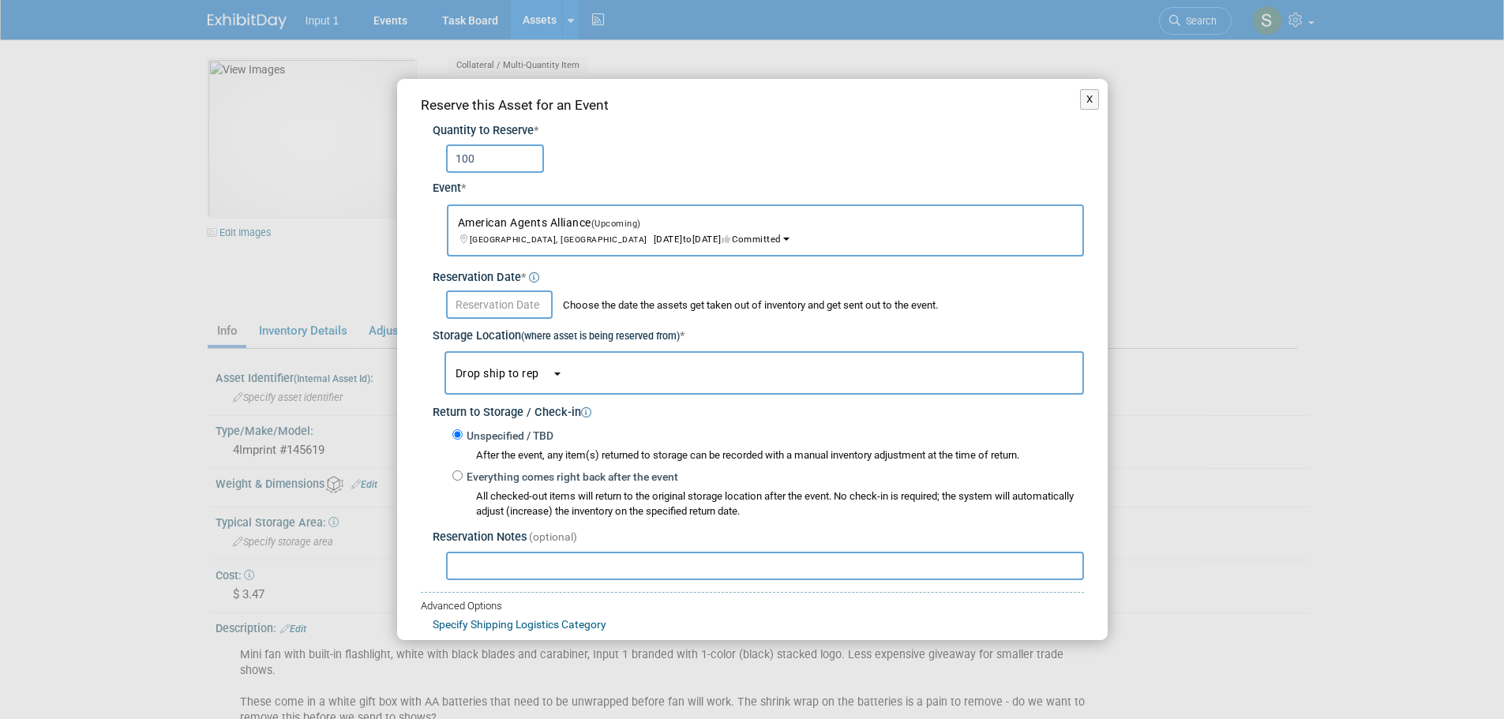
click at [462, 302] on input "text" at bounding box center [499, 305] width 107 height 28
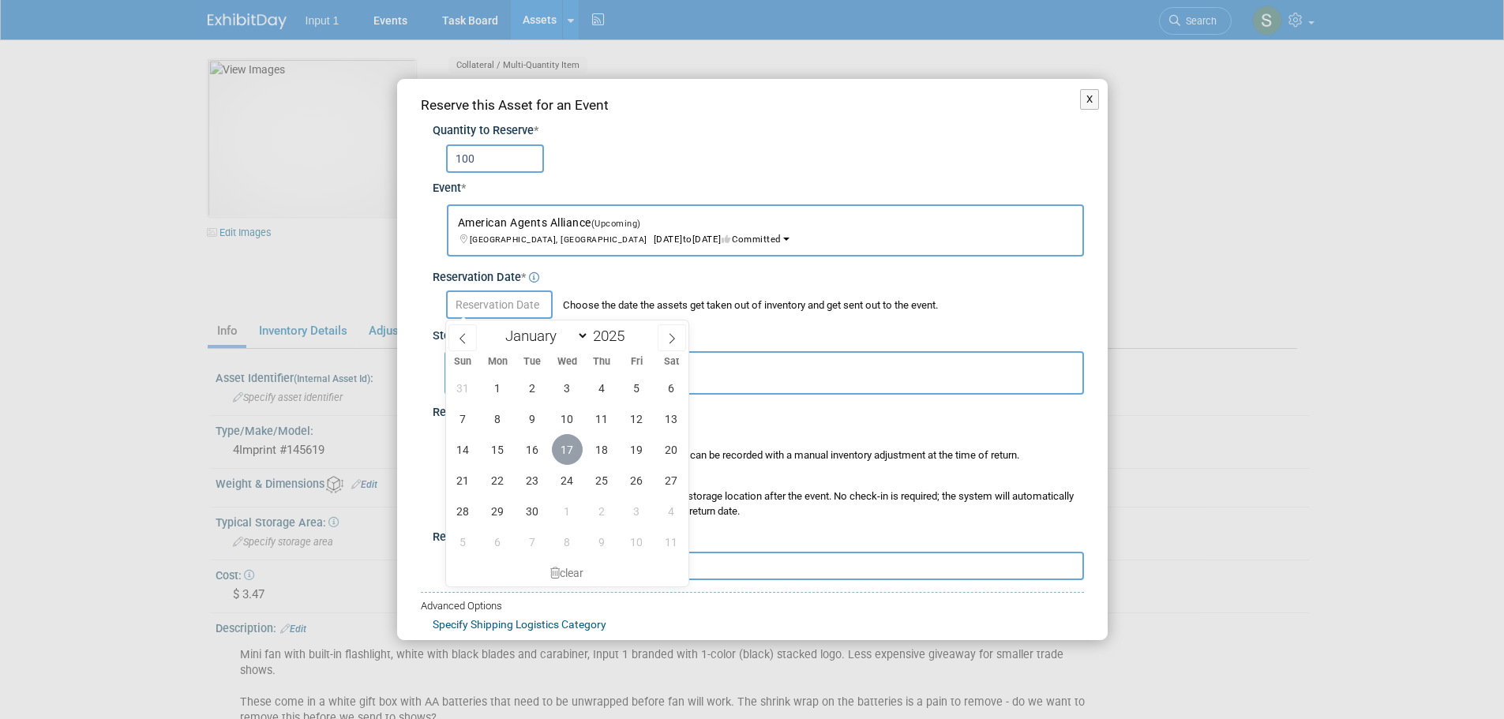
click at [567, 448] on span "17" at bounding box center [567, 449] width 31 height 31
type input "Sep 17, 2025"
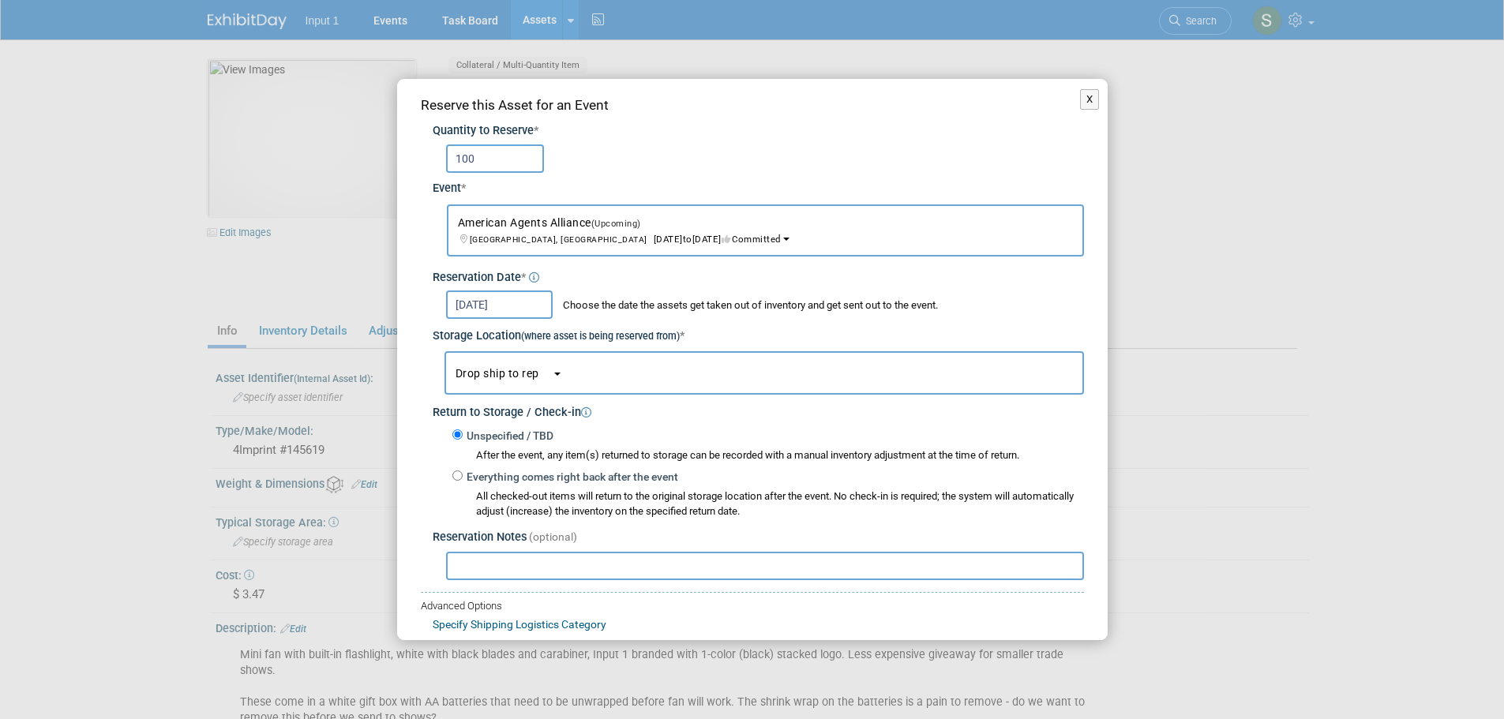
click at [517, 379] on span "Drop ship to rep" at bounding box center [504, 373] width 96 height 13
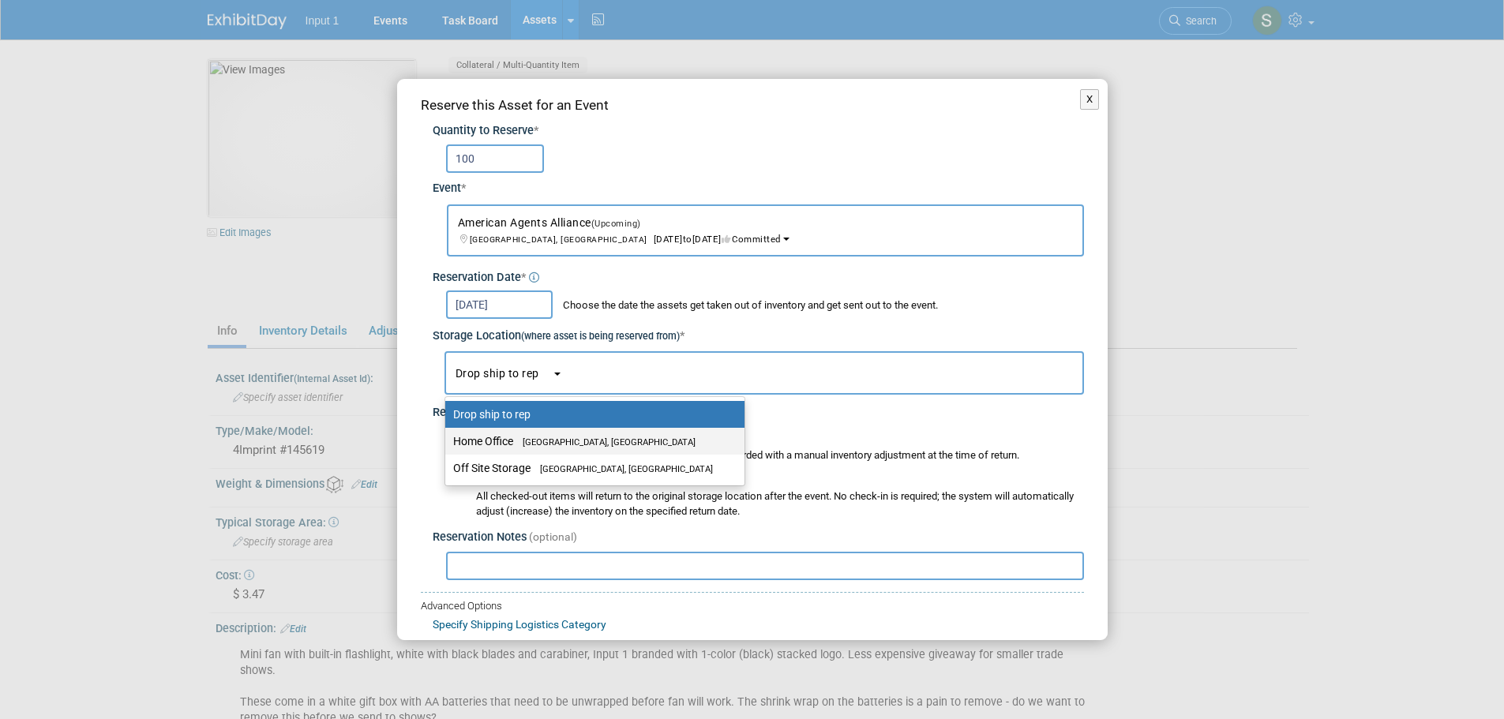
click at [509, 437] on label "Home Office Westlake Village, CA" at bounding box center [591, 441] width 276 height 21
click at [448, 437] on input "Home Office Westlake Village, CA" at bounding box center [442, 442] width 10 height 10
select select "11223761"
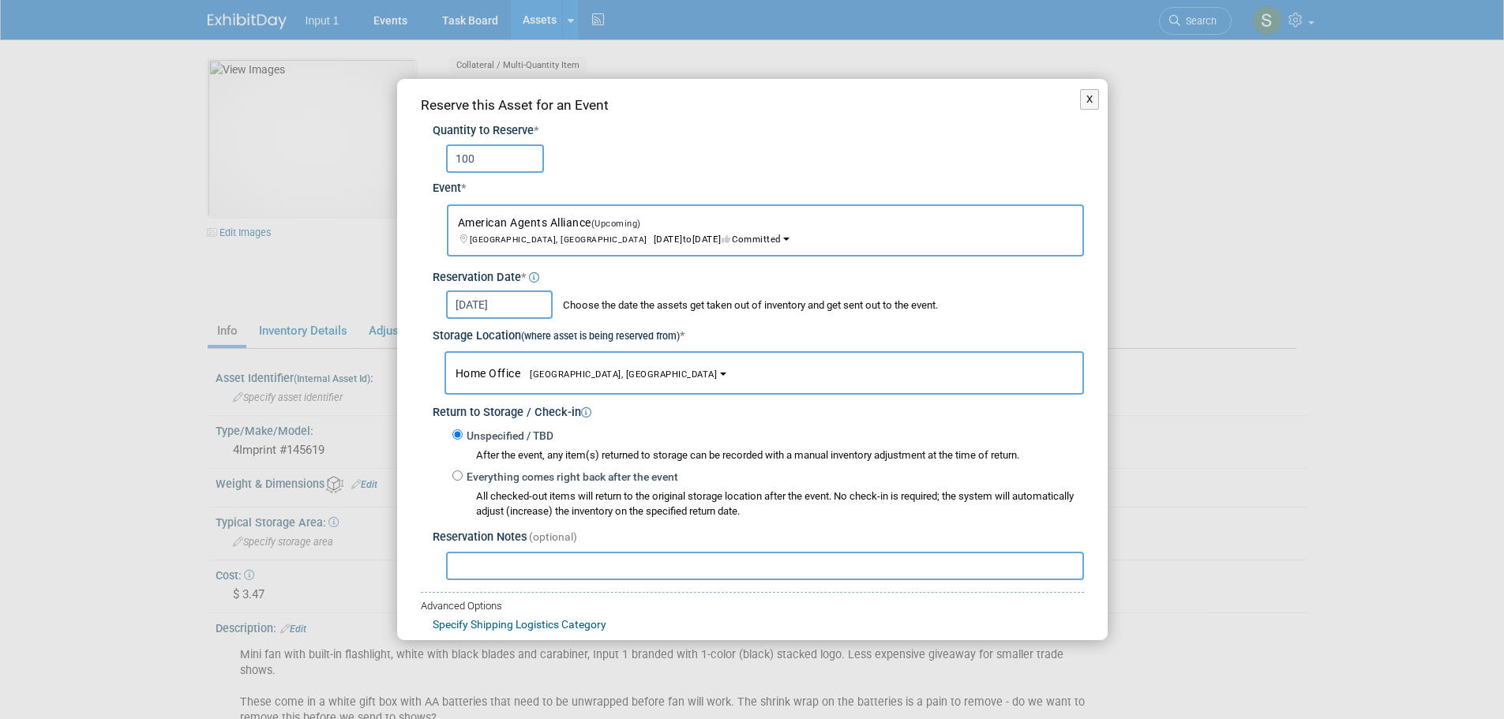
click at [497, 561] on input "text" at bounding box center [765, 566] width 638 height 28
type input "Send box of Handy Breeze fans to Agents Alliance per Rene"
click at [774, 613] on div "Specify Shipping Logistics Category" at bounding box center [758, 623] width 651 height 20
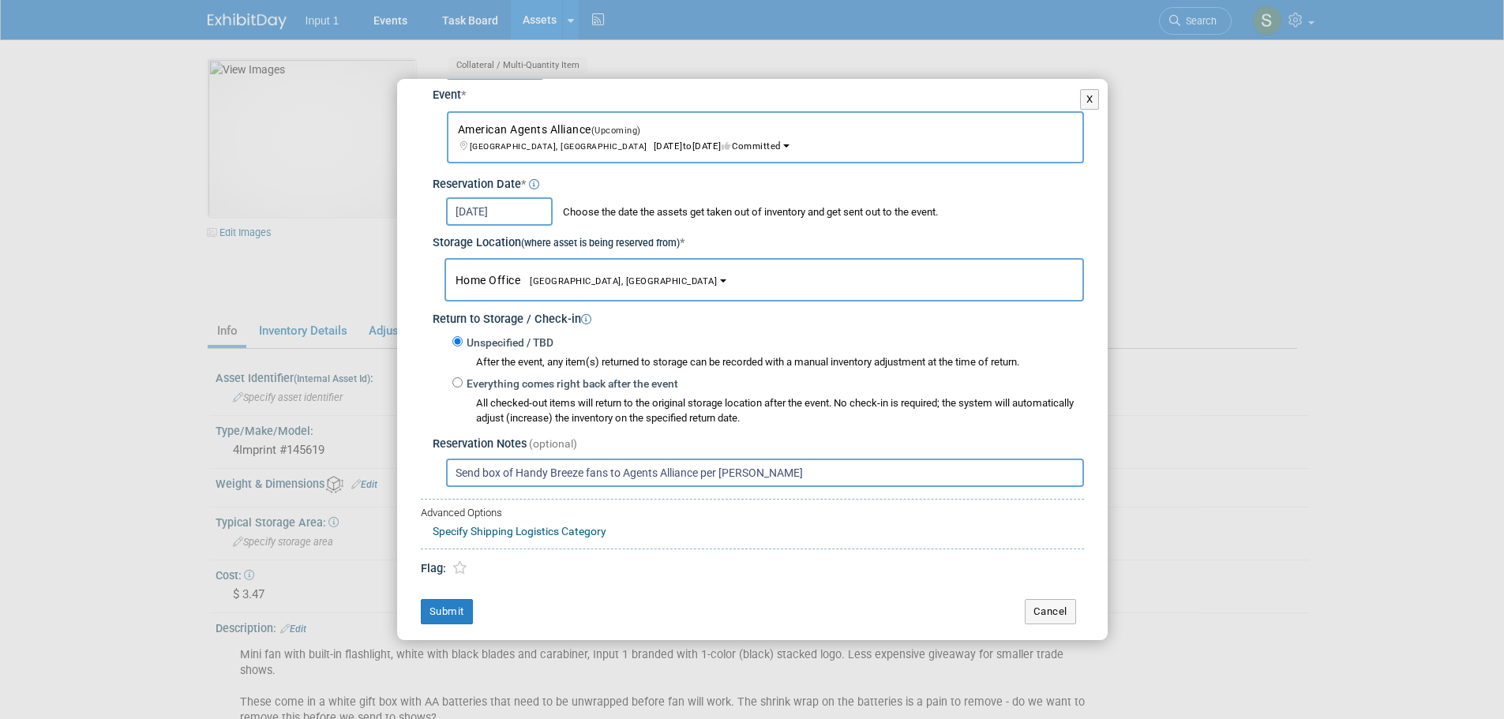
scroll to position [94, 0]
click at [460, 614] on button "Submit" at bounding box center [447, 610] width 52 height 25
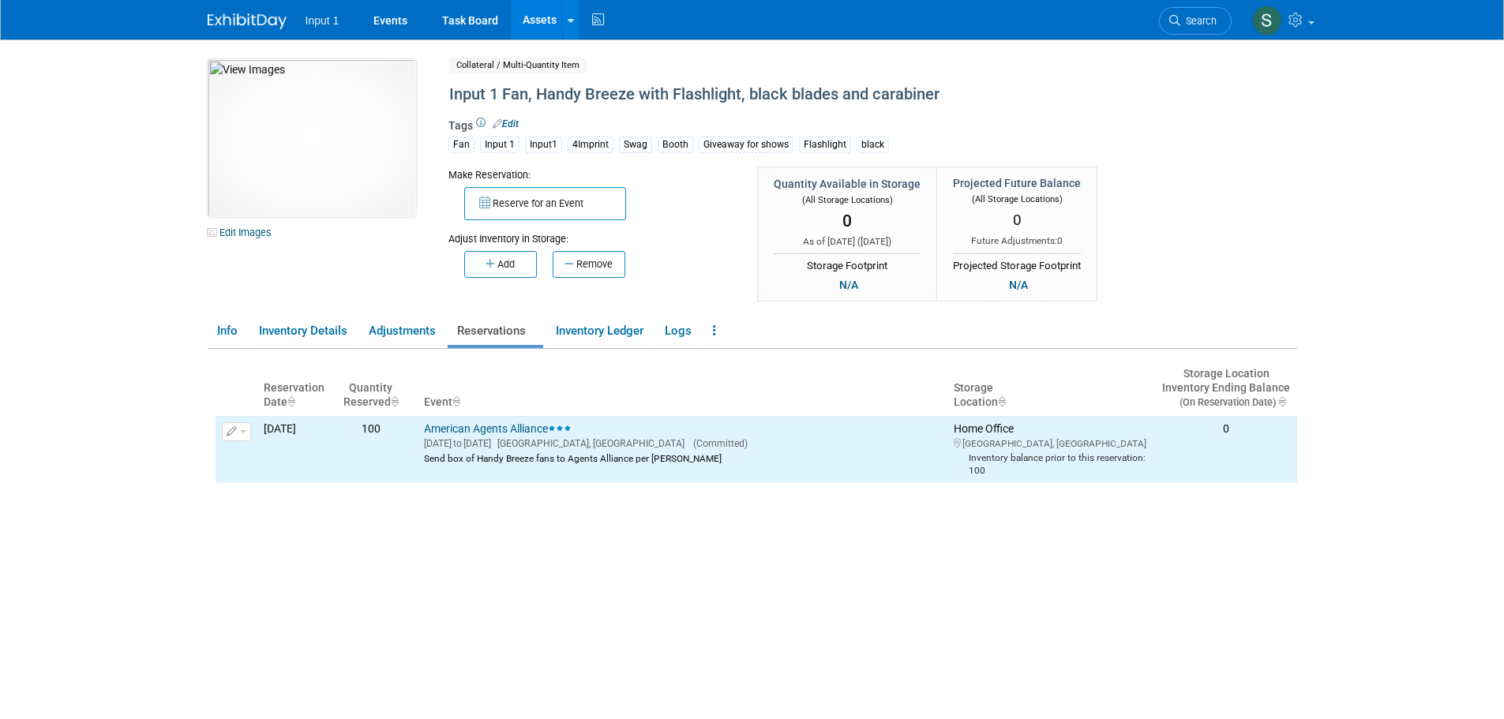
click at [668, 582] on div "Insufficient inventory available for upcoming reservations in at least one stor…" at bounding box center [757, 562] width 1082 height 403
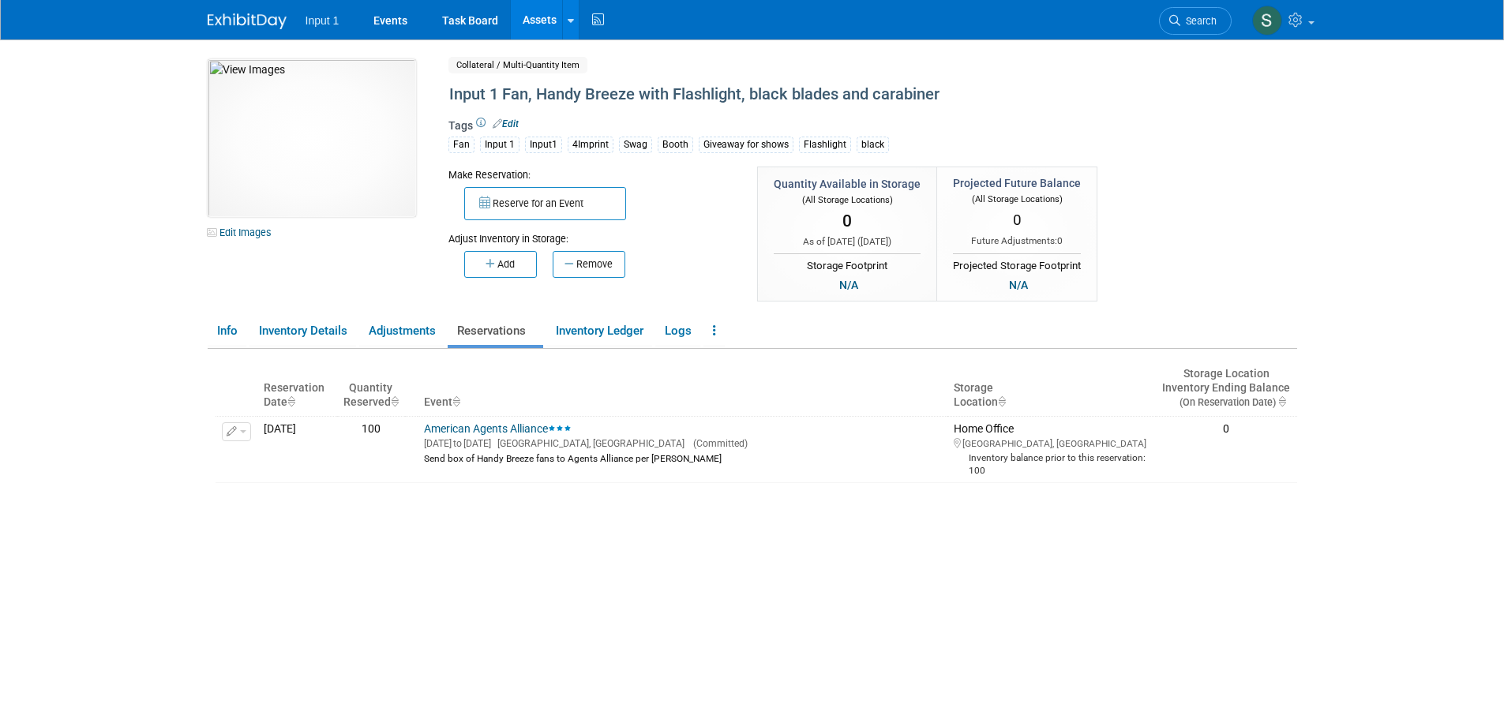
click at [792, 546] on div "Insufficient inventory available for upcoming reservations in at least one stor…" at bounding box center [757, 562] width 1082 height 403
click at [101, 166] on body "Input 1 Events Task Board Assets New Asset Search Assets" at bounding box center [752, 359] width 1504 height 719
click at [610, 560] on div "Insufficient inventory available for upcoming reservations in at least one stor…" at bounding box center [757, 562] width 1082 height 403
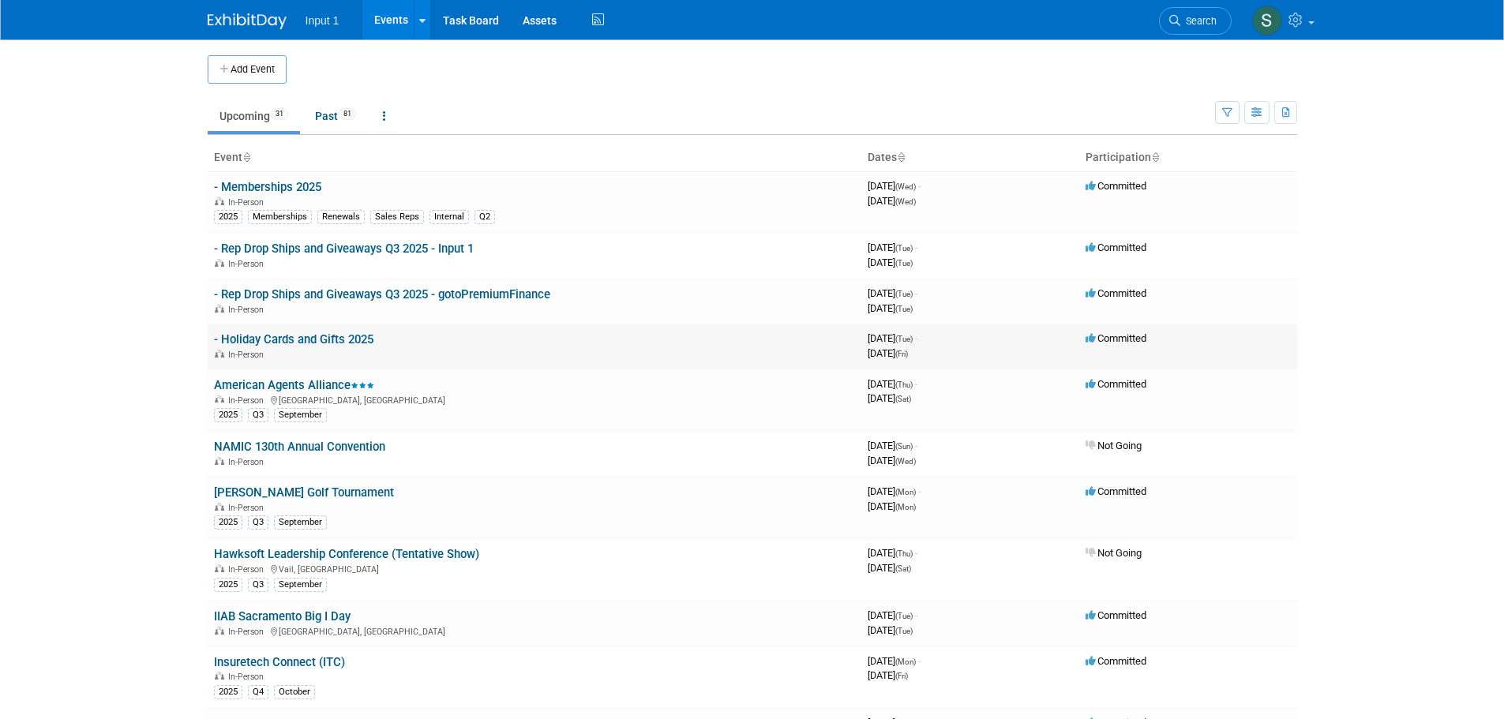
scroll to position [79, 0]
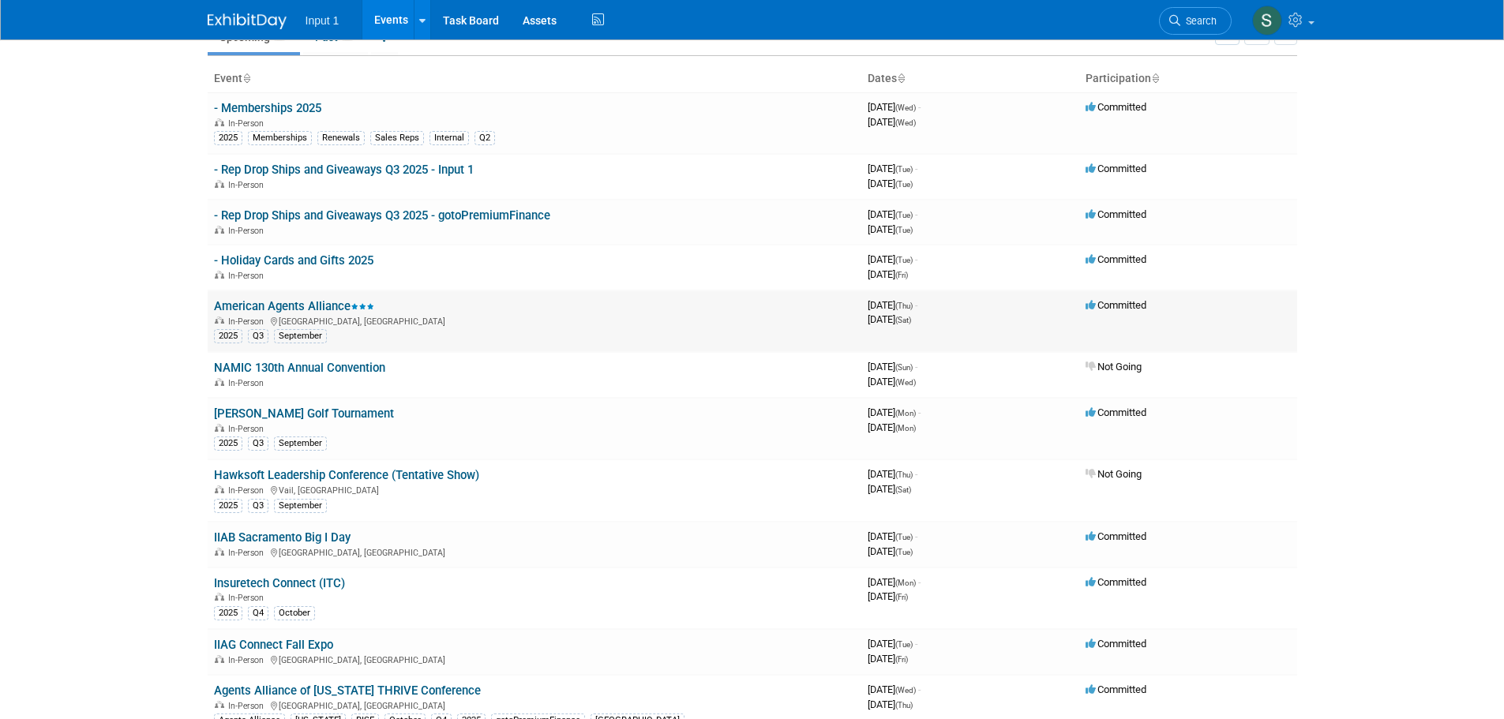
click at [264, 314] on div "In-Person [GEOGRAPHIC_DATA], [GEOGRAPHIC_DATA]" at bounding box center [534, 320] width 641 height 13
click at [309, 305] on link "American Agents Alliance" at bounding box center [294, 306] width 160 height 14
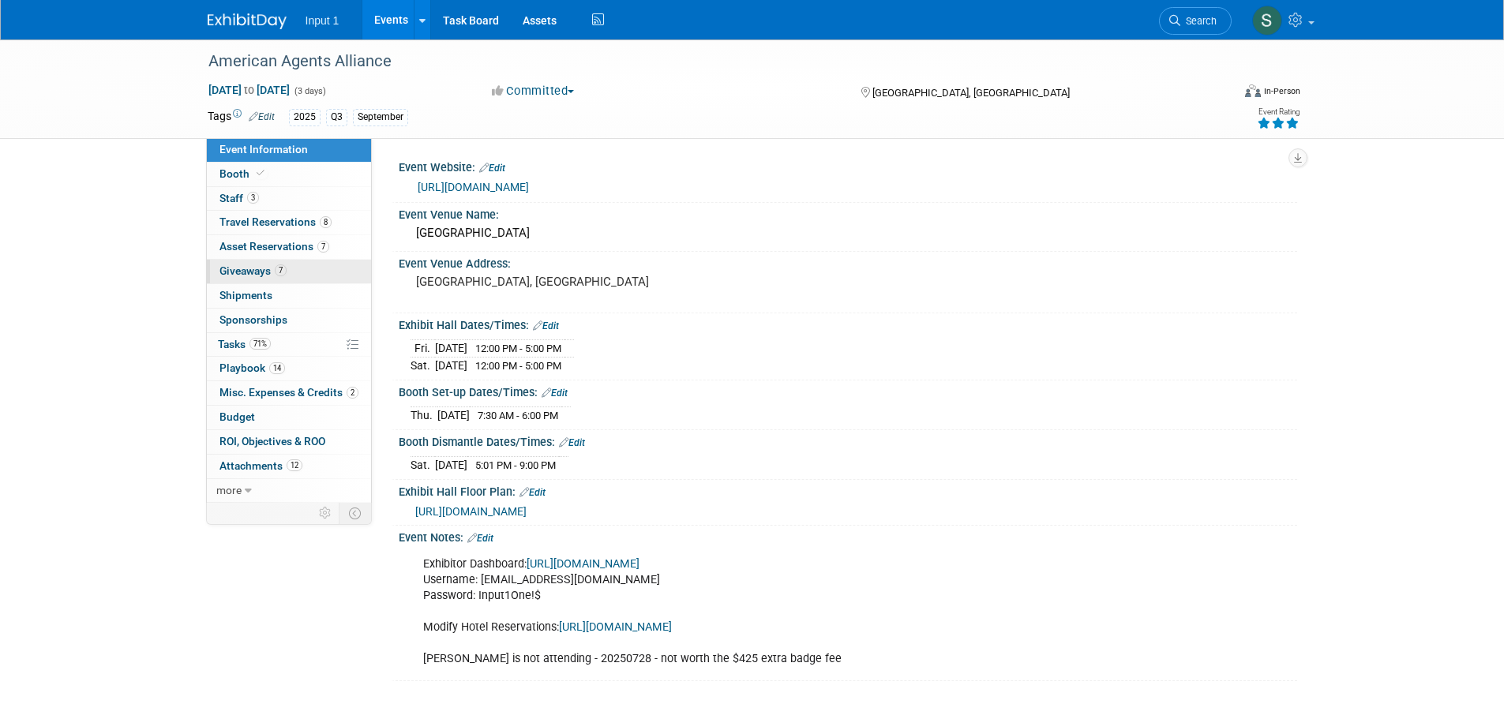
click at [245, 276] on span "Giveaways 7" at bounding box center [252, 270] width 67 height 13
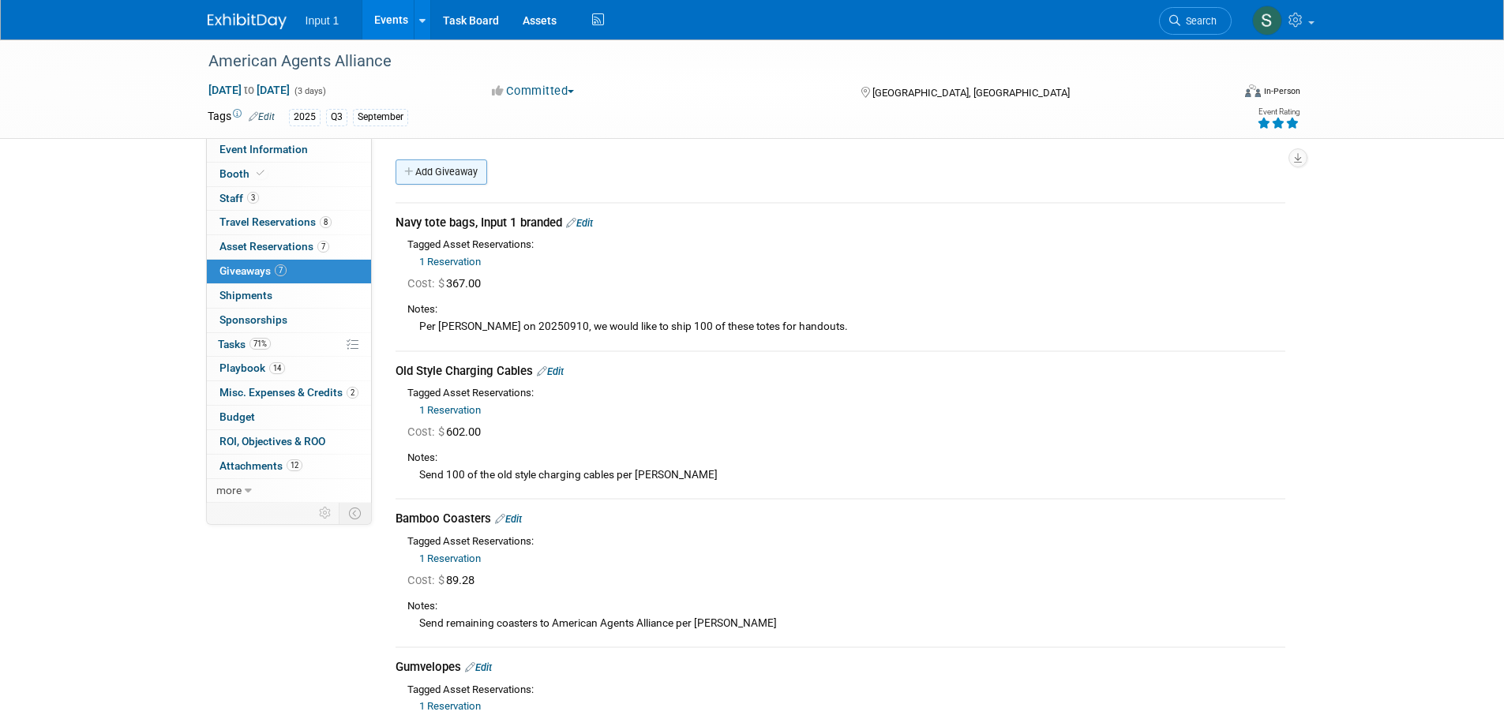
click at [452, 174] on link "Add Giveaway" at bounding box center [442, 171] width 92 height 25
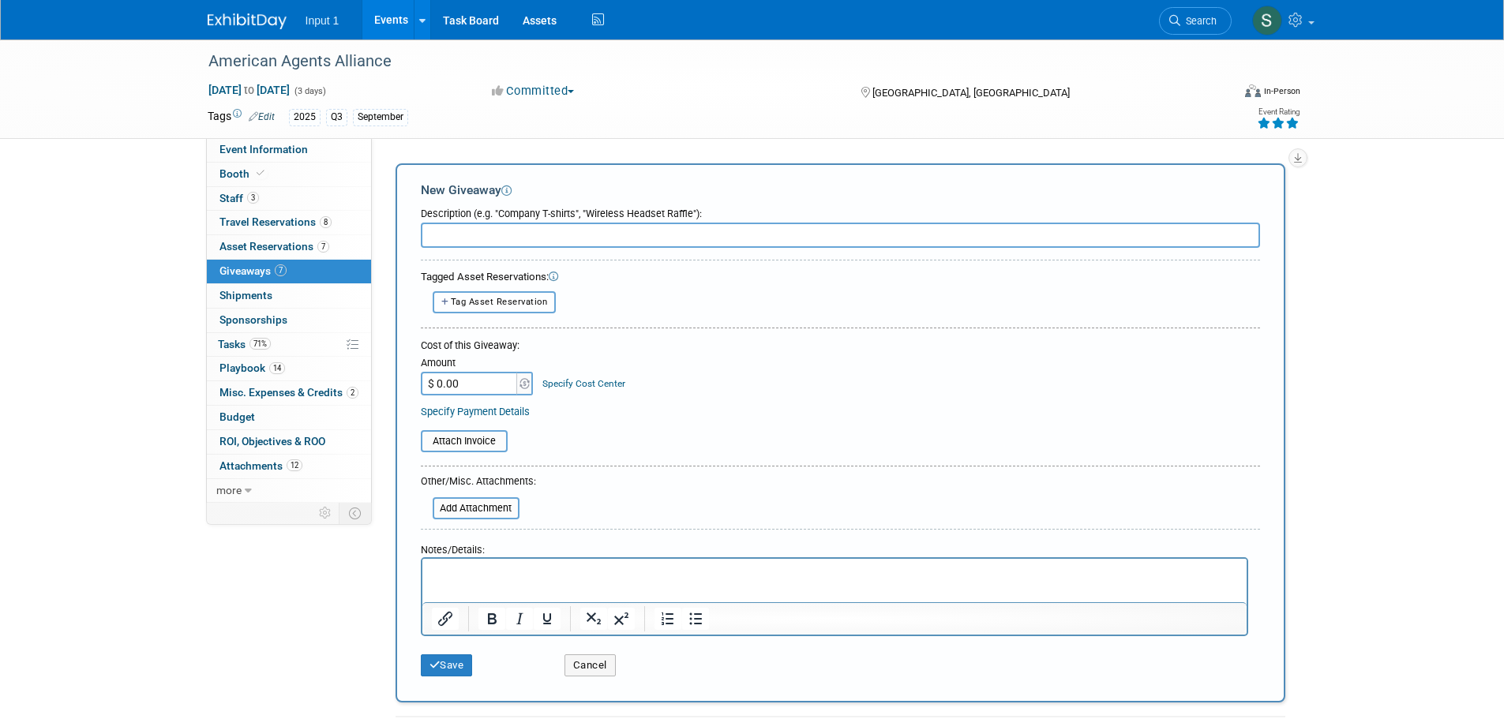
click at [482, 299] on span "Tag Asset Reservation" at bounding box center [499, 302] width 97 height 10
select select
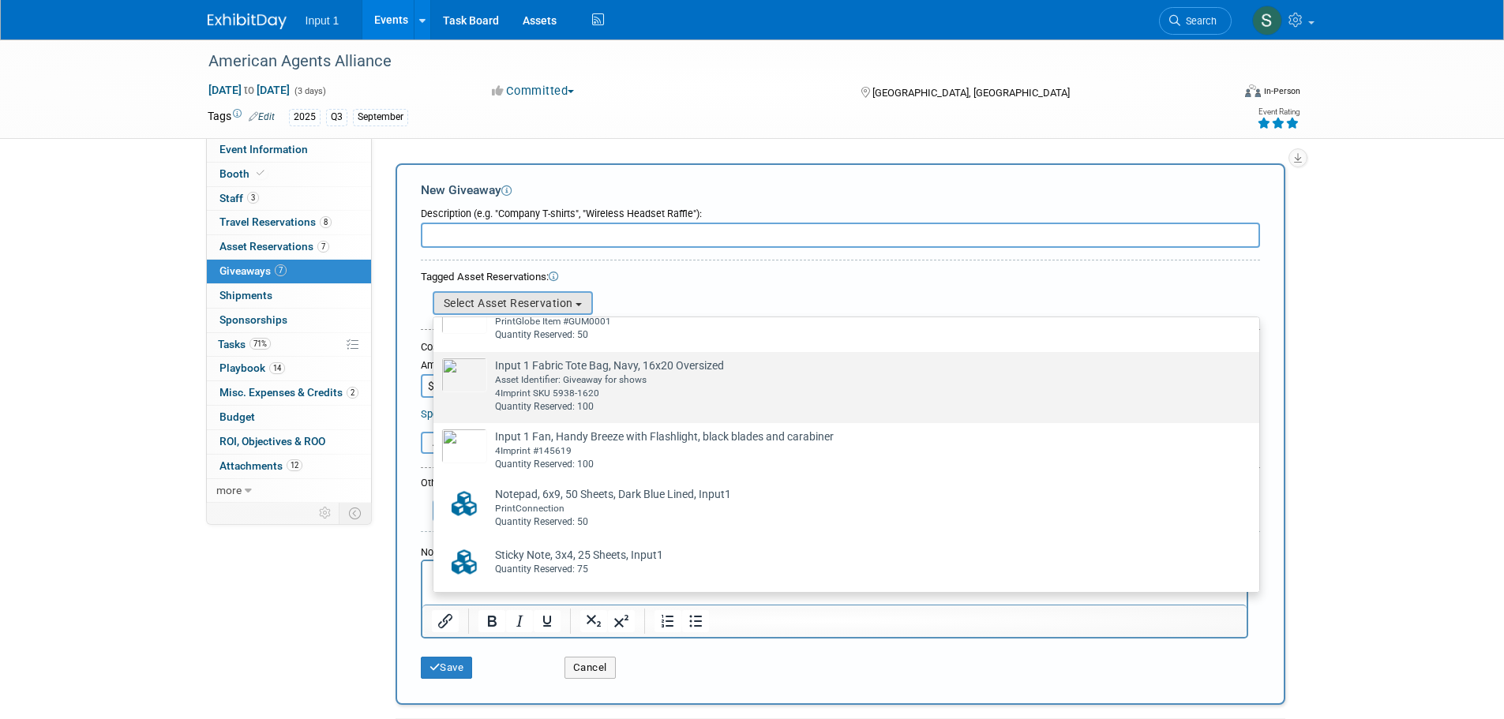
scroll to position [149, 0]
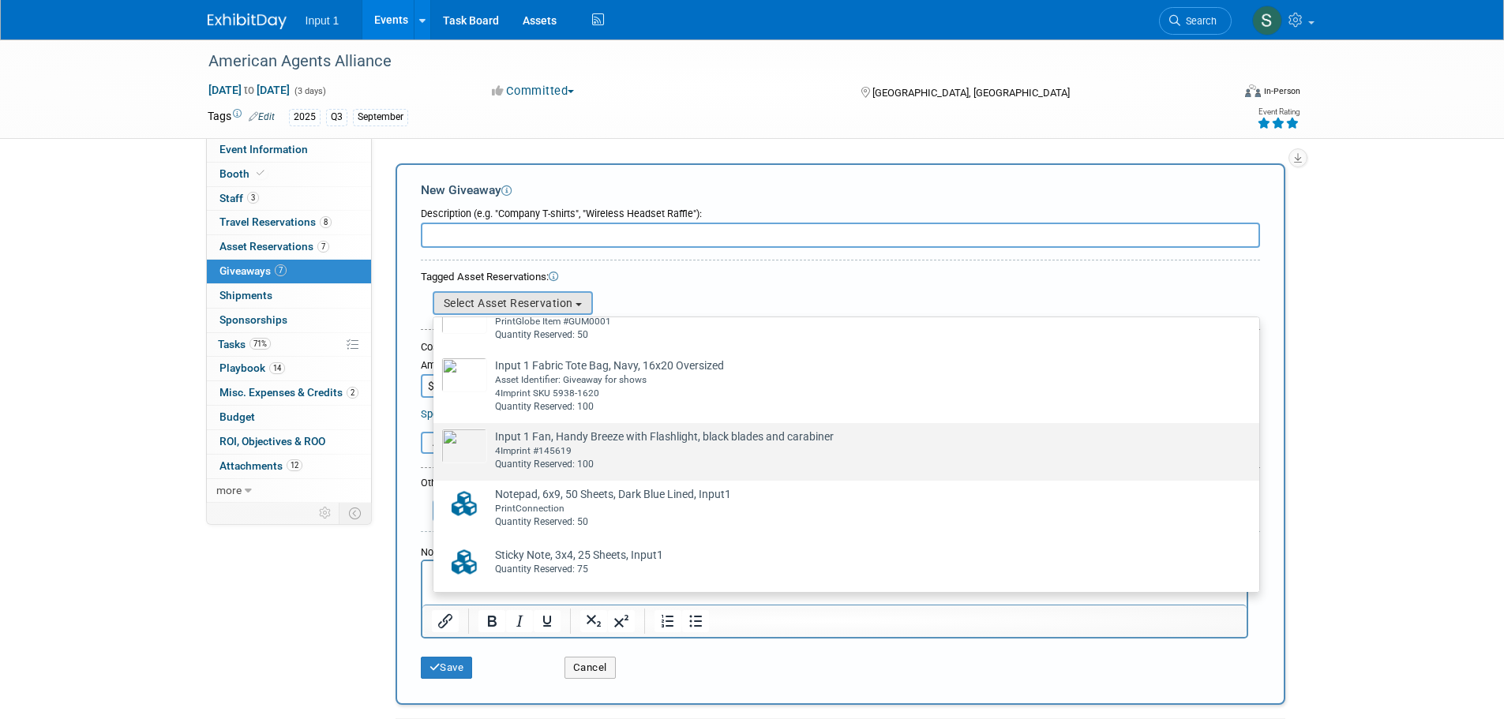
click at [571, 458] on div "Quantity Reserved: 100" at bounding box center [861, 464] width 733 height 13
click at [436, 442] on input "Input 1 Fan, Handy Breeze with Flashlight, black blades and carabiner Already t…" at bounding box center [431, 437] width 10 height 10
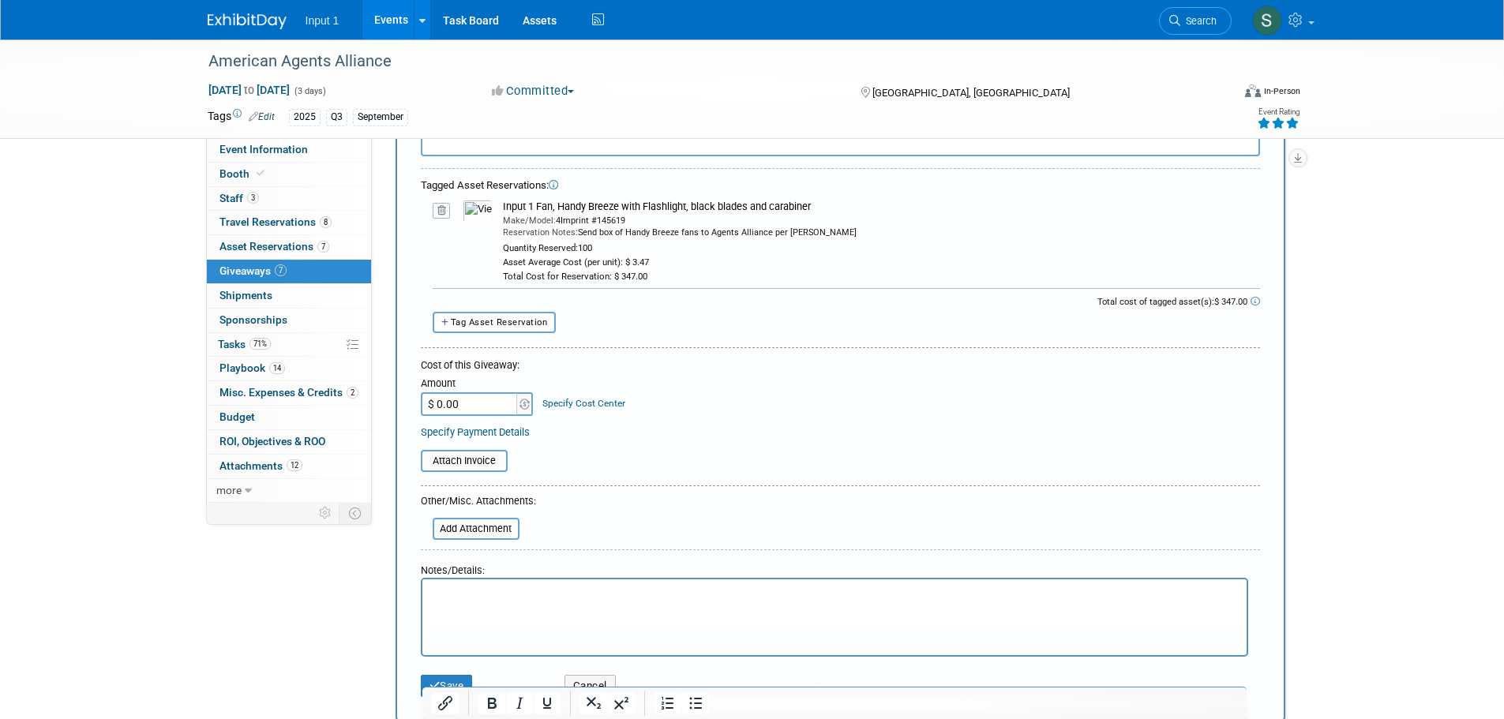
scroll to position [0, 0]
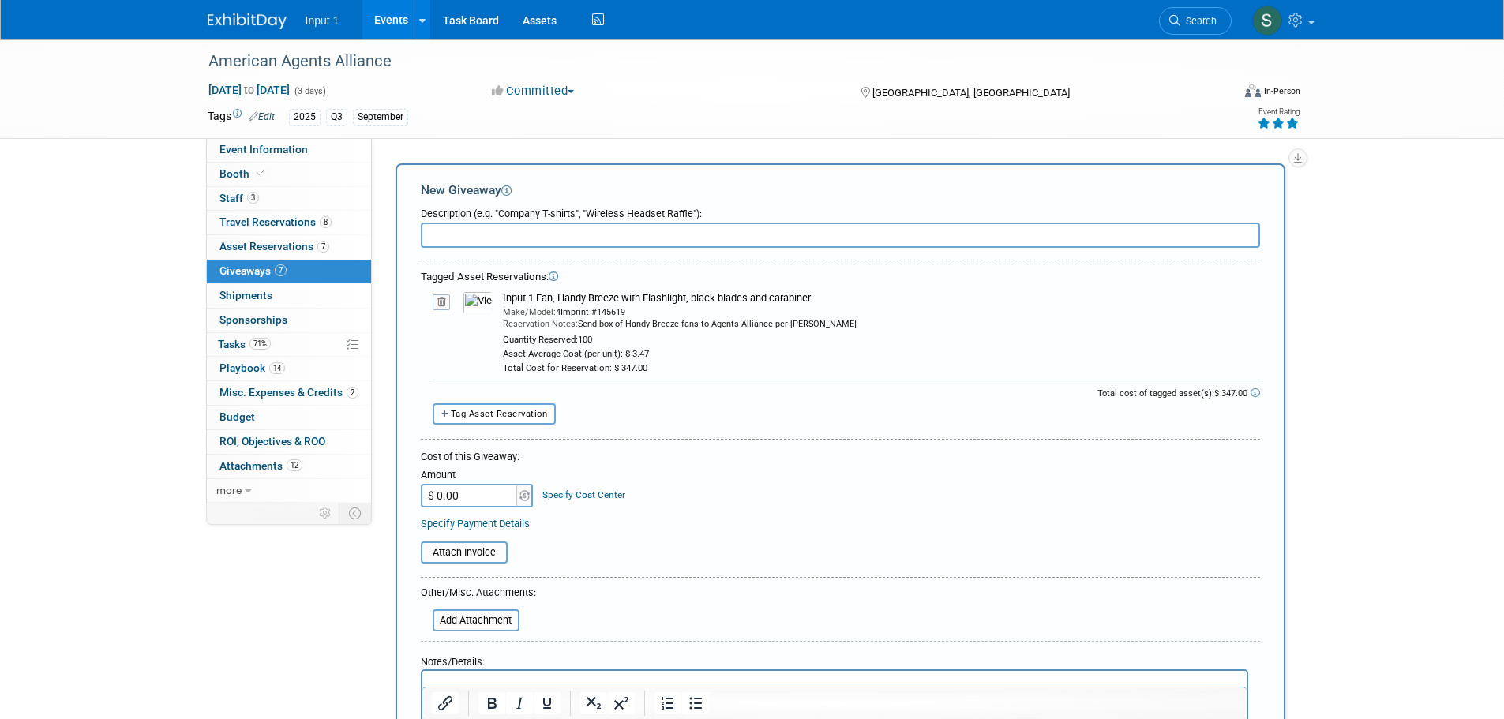
click at [456, 240] on input "text" at bounding box center [840, 235] width 839 height 25
type input "Handy Breeze fans with flashlight"
click at [628, 496] on div "Amount $ 0.00 Specify Cost Center Cost Center -- Not Specified --" at bounding box center [840, 486] width 839 height 43
click at [493, 503] on input "$ 0.00" at bounding box center [470, 496] width 99 height 24
type input "$ 347.00"
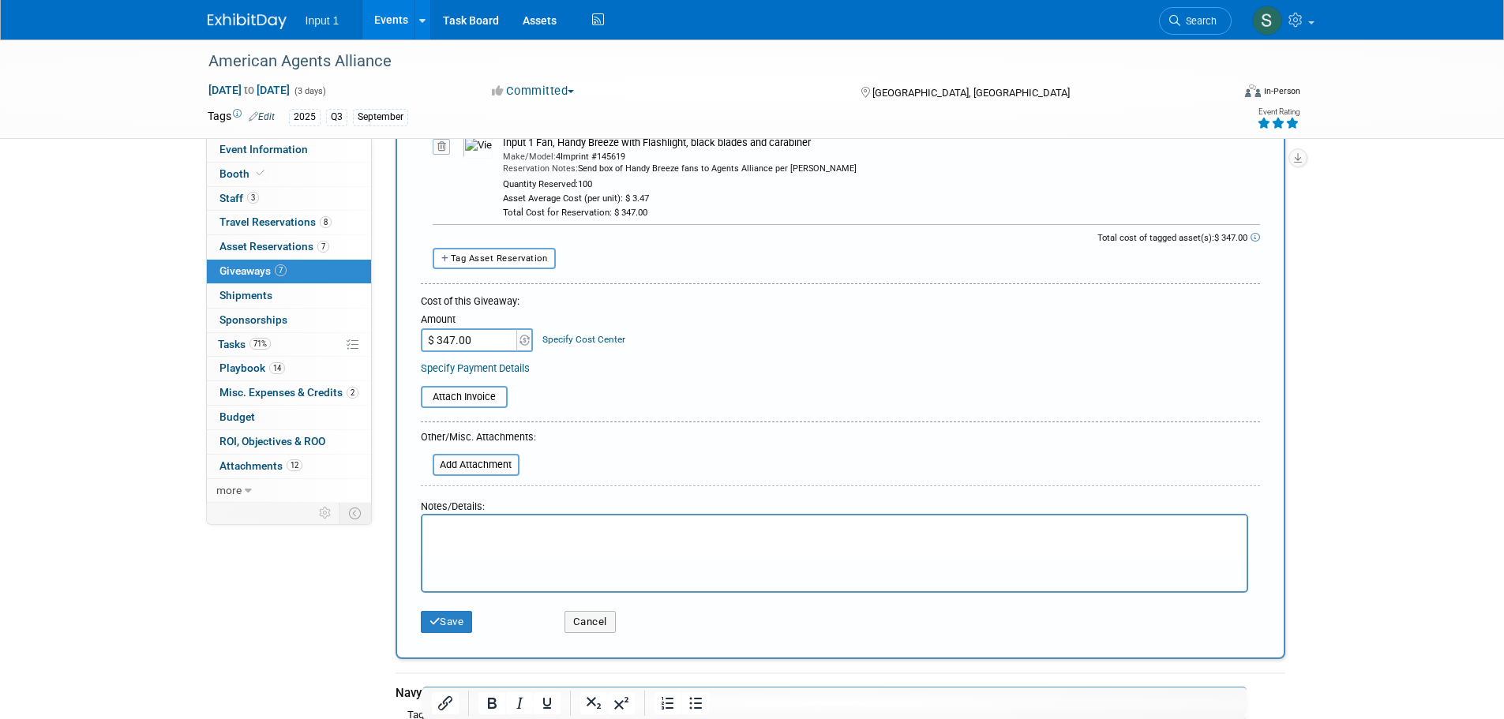
scroll to position [316, 0]
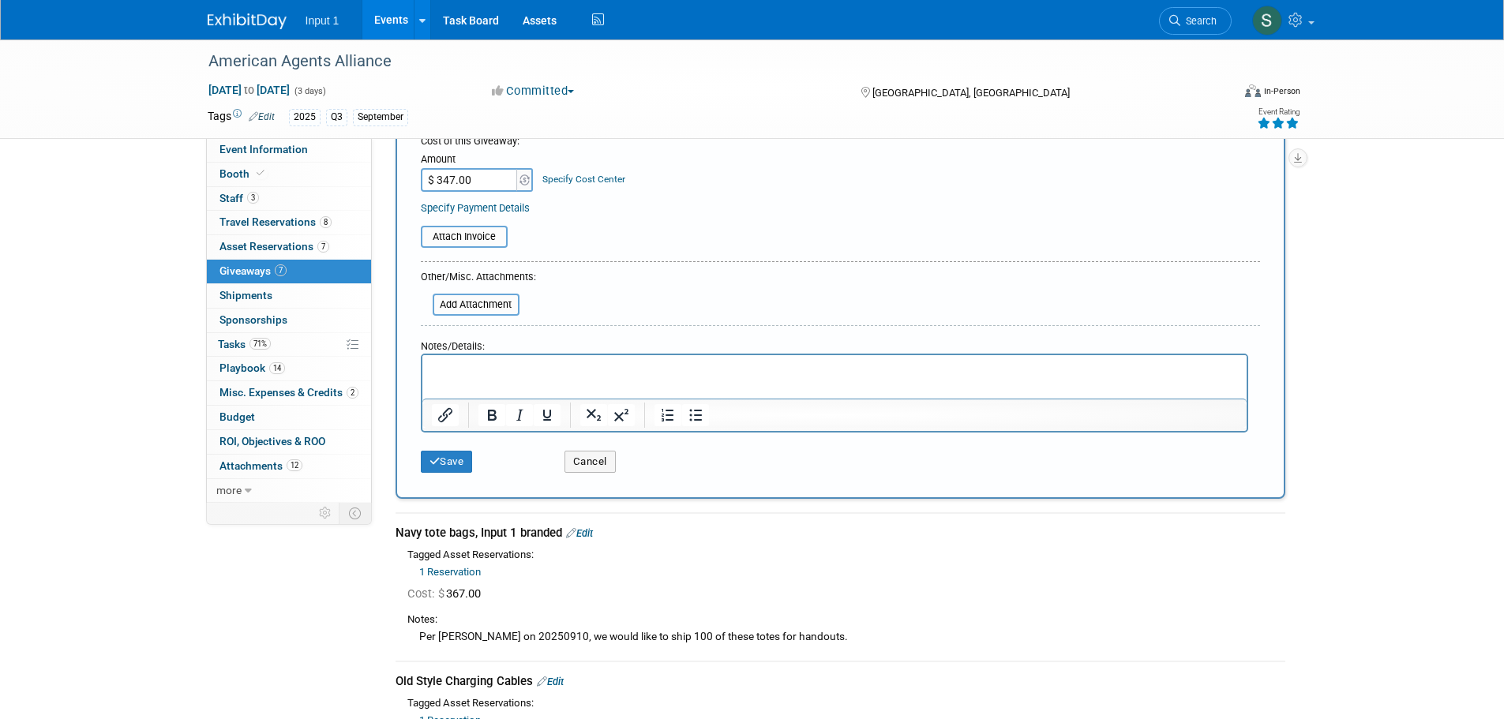
click at [475, 377] on html at bounding box center [834, 366] width 824 height 22
click at [574, 372] on p "Send 100 Handy Breeze fans per [PERSON_NAME]" at bounding box center [834, 370] width 806 height 16
click at [455, 465] on button "Save" at bounding box center [447, 462] width 52 height 22
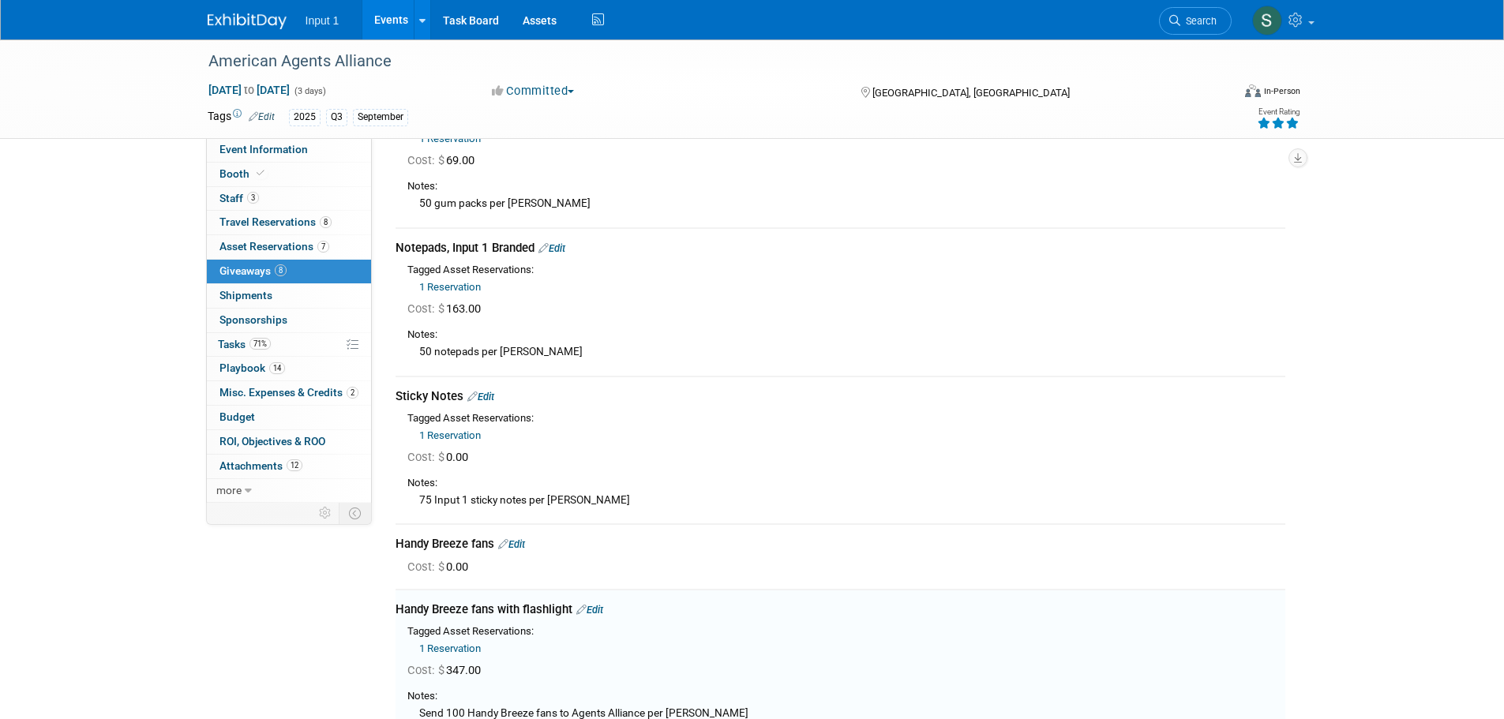
scroll to position [755, 0]
